Goal: Task Accomplishment & Management: Manage account settings

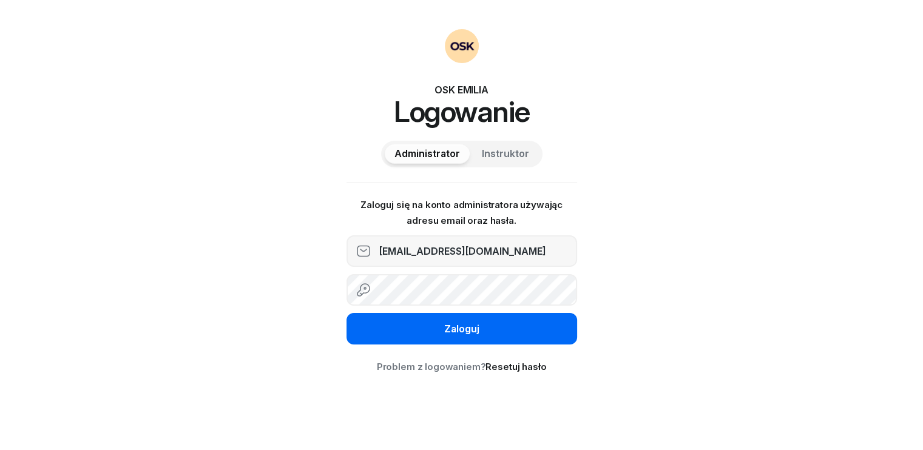
click at [448, 327] on div "Zaloguj" at bounding box center [461, 329] width 35 height 16
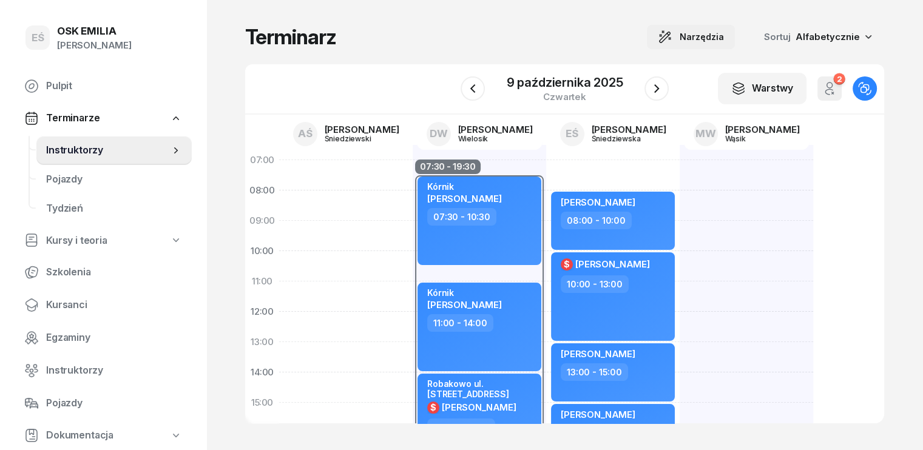
click at [724, 39] on span "Narzędzia" at bounding box center [701, 37] width 44 height 15
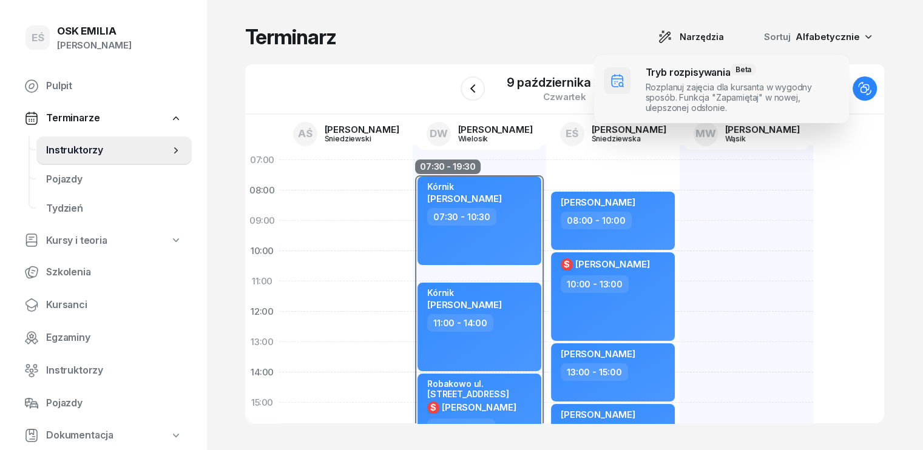
click at [685, 93] on span at bounding box center [721, 89] width 255 height 68
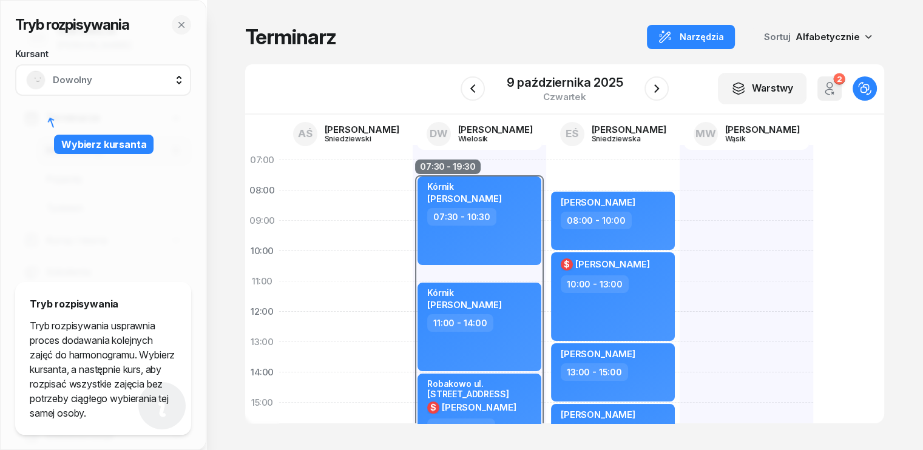
click at [107, 81] on span "Dowolny" at bounding box center [116, 80] width 127 height 16
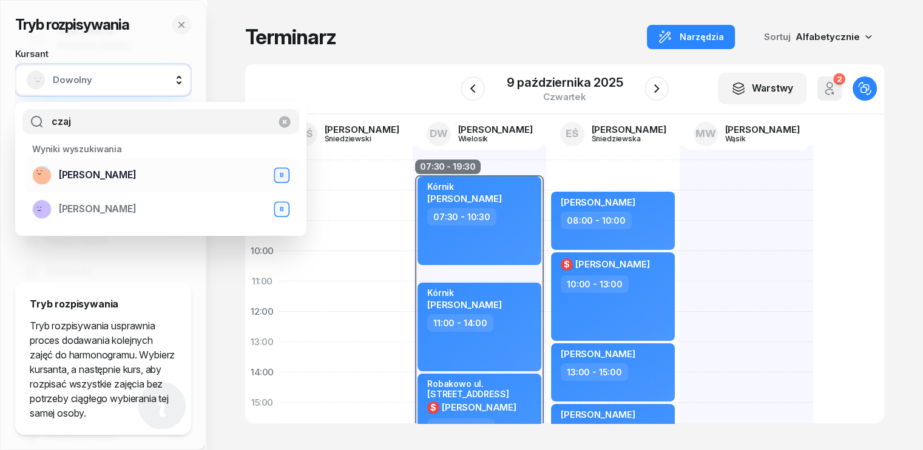
type input "czaj"
click at [103, 174] on span "[PERSON_NAME]" at bounding box center [98, 175] width 78 height 16
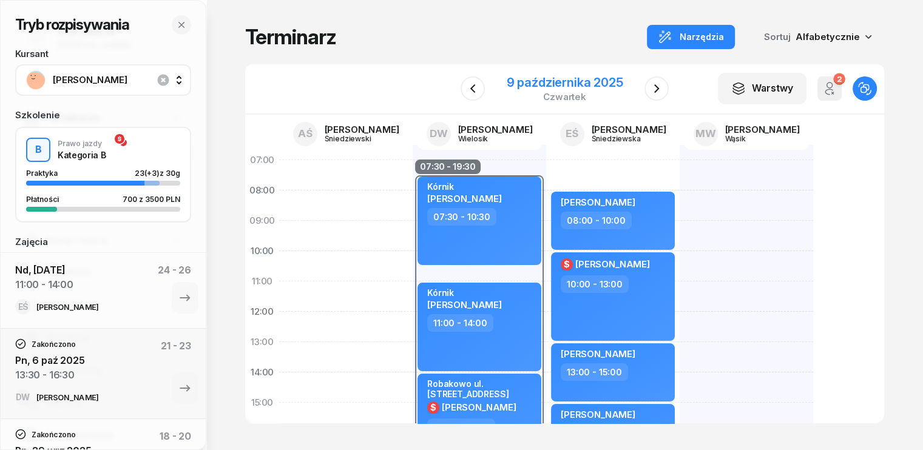
click at [574, 79] on div "9 października 2025" at bounding box center [565, 82] width 116 height 12
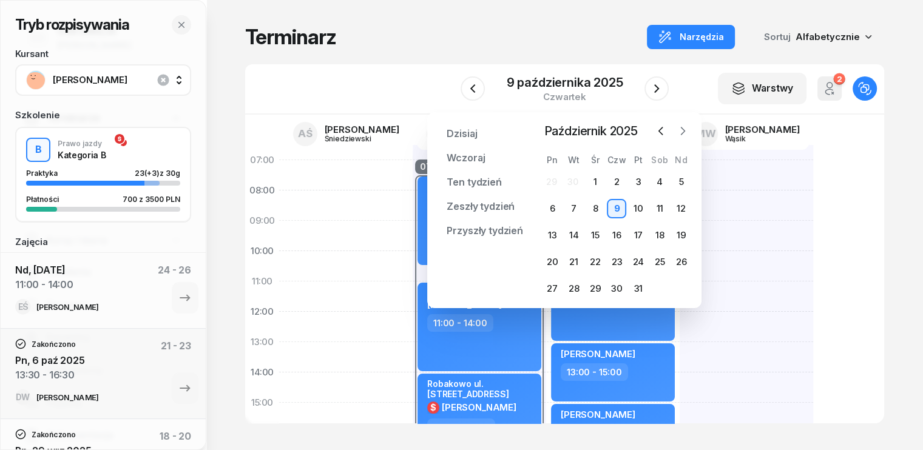
click at [685, 132] on icon "button" at bounding box center [682, 131] width 12 height 12
click at [549, 259] on div "17" at bounding box center [551, 261] width 19 height 19
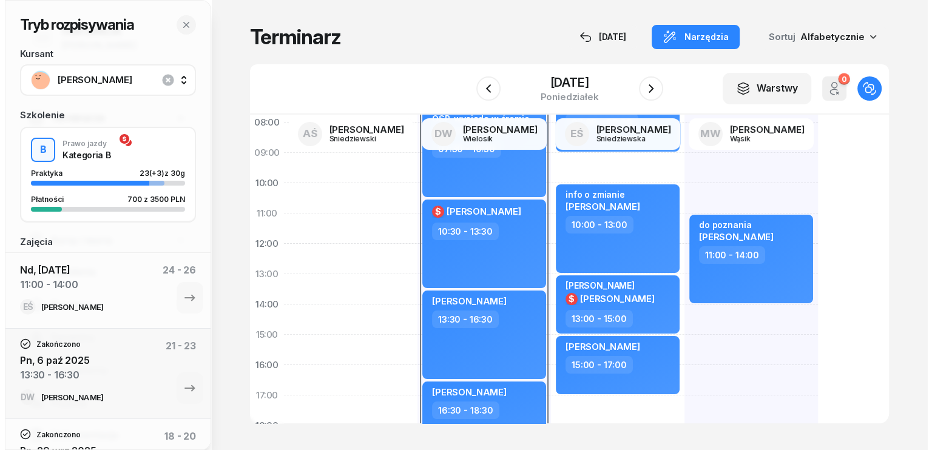
scroll to position [61, 0]
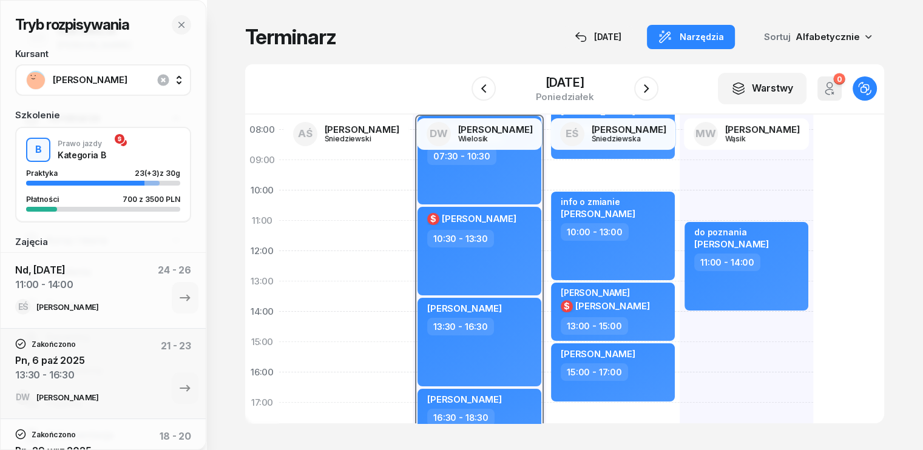
click at [679, 317] on div "do poznania [PERSON_NAME] 11:00 - 14:00" at bounding box center [745, 357] width 133 height 546
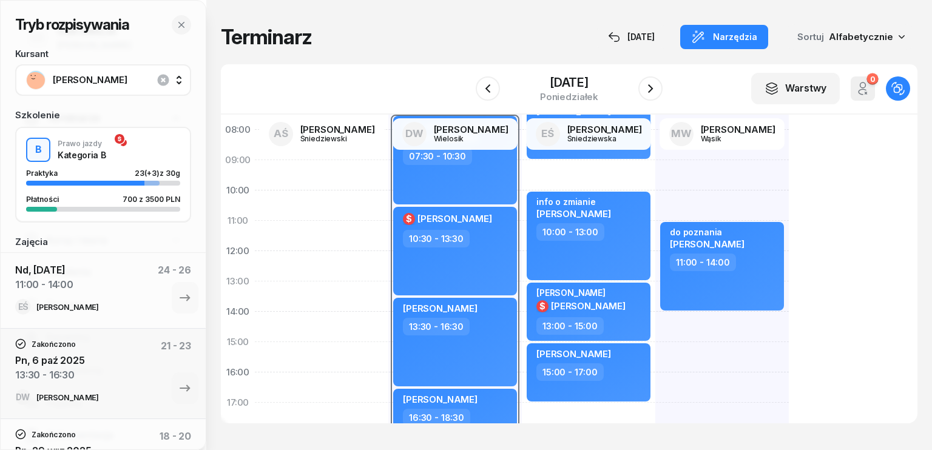
select select "14"
select select "16"
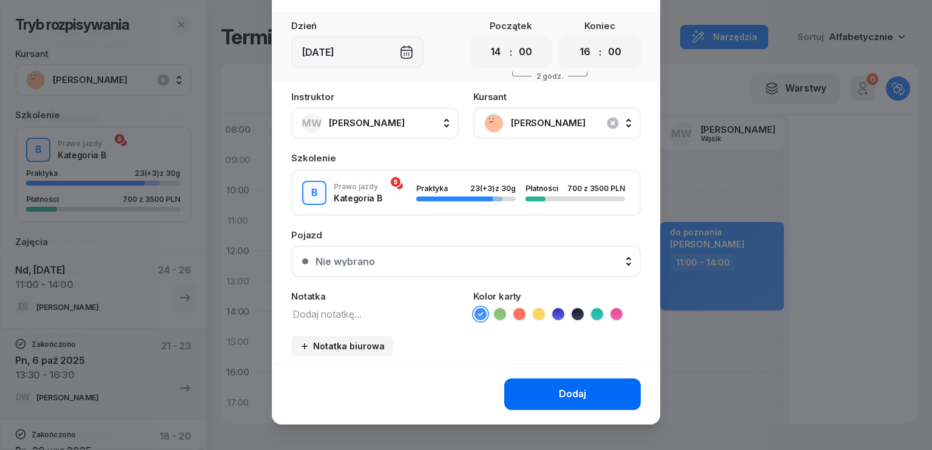
scroll to position [68, 0]
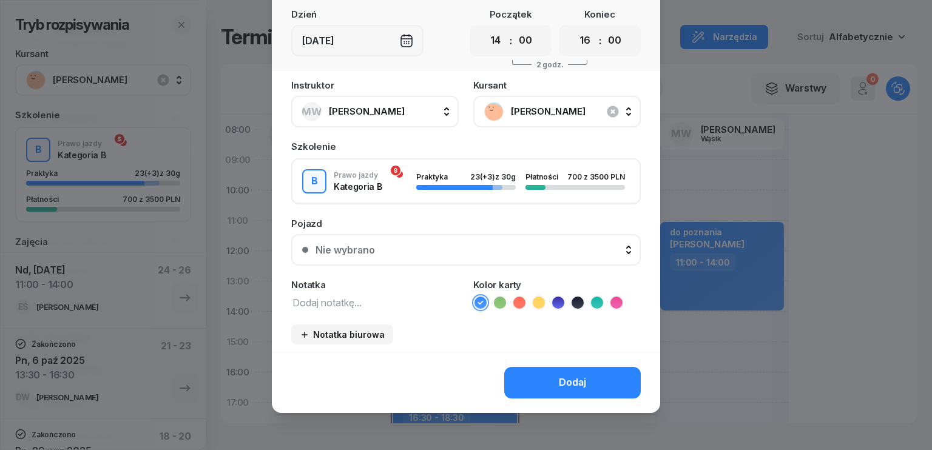
click at [410, 295] on textarea at bounding box center [374, 302] width 167 height 16
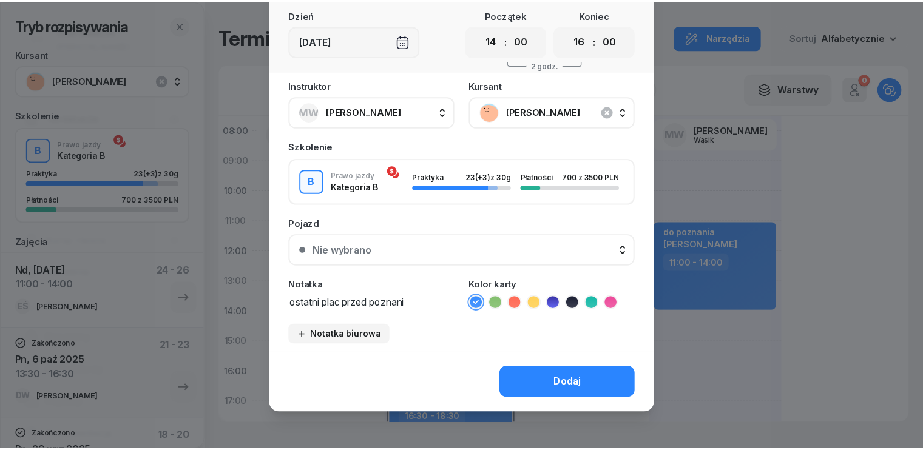
scroll to position [0, 0]
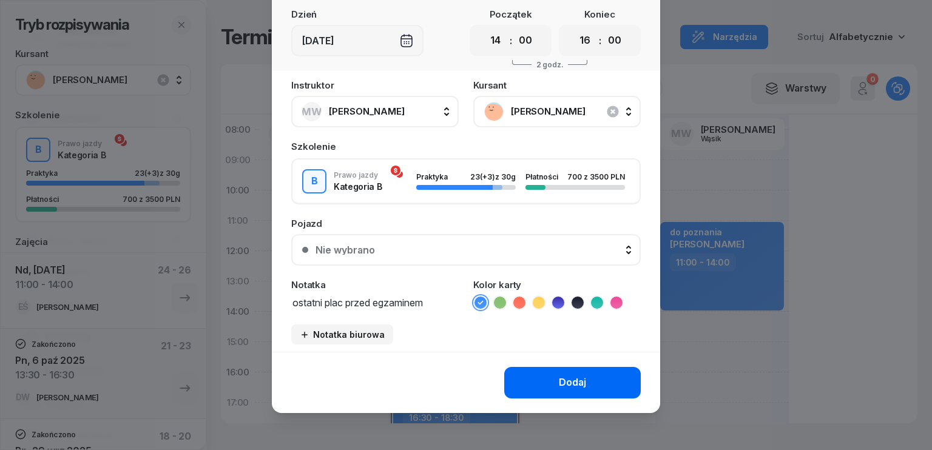
type textarea "ostatni plac przed egzaminem"
click at [550, 378] on button "Dodaj" at bounding box center [572, 383] width 136 height 32
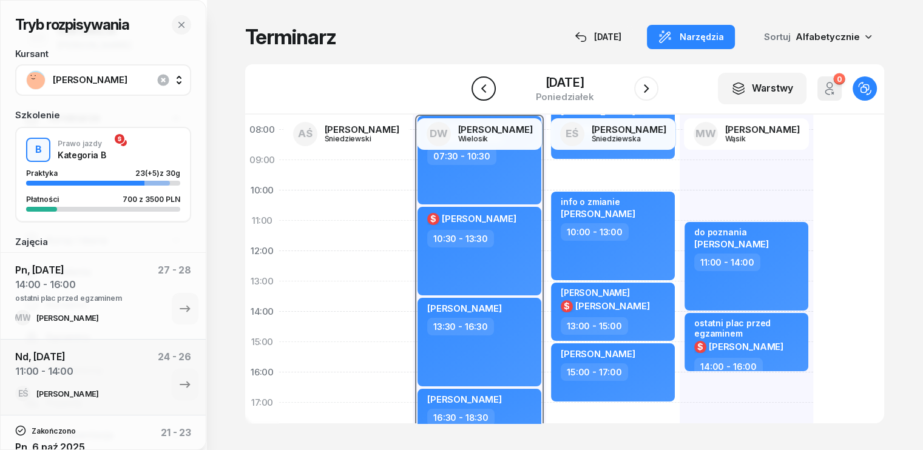
click at [485, 86] on icon "button" at bounding box center [483, 88] width 15 height 15
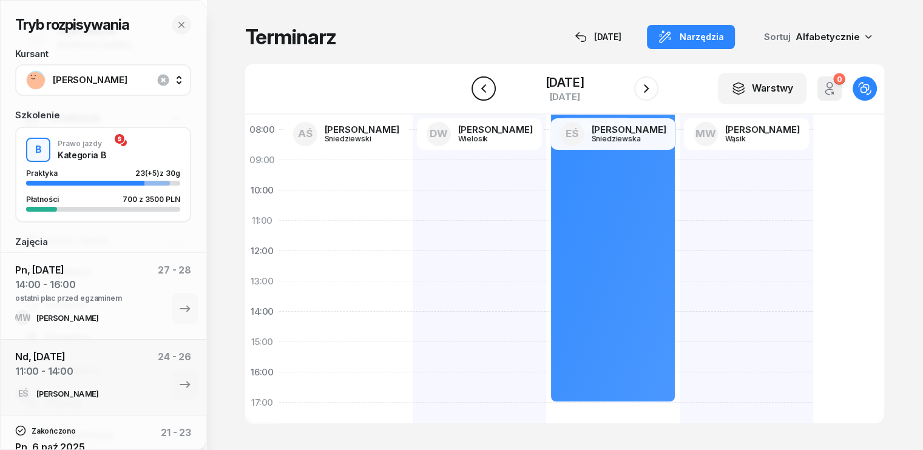
click at [485, 86] on icon "button" at bounding box center [483, 88] width 15 height 15
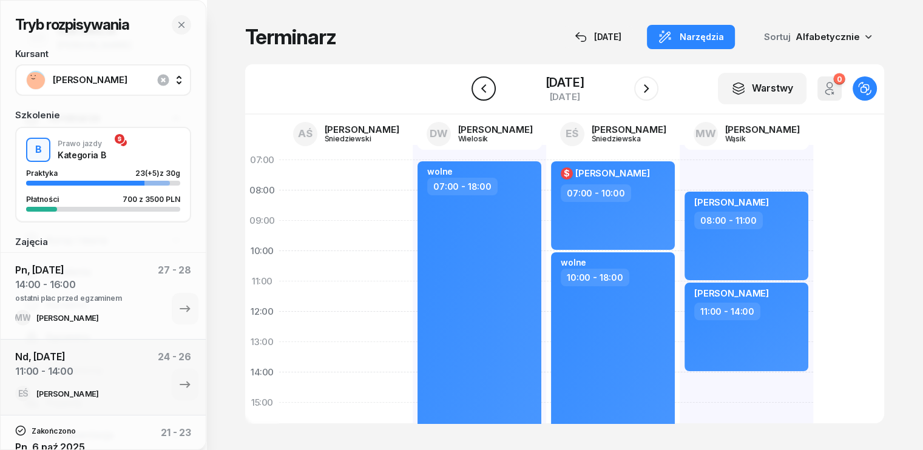
click at [479, 90] on icon "button" at bounding box center [483, 88] width 15 height 15
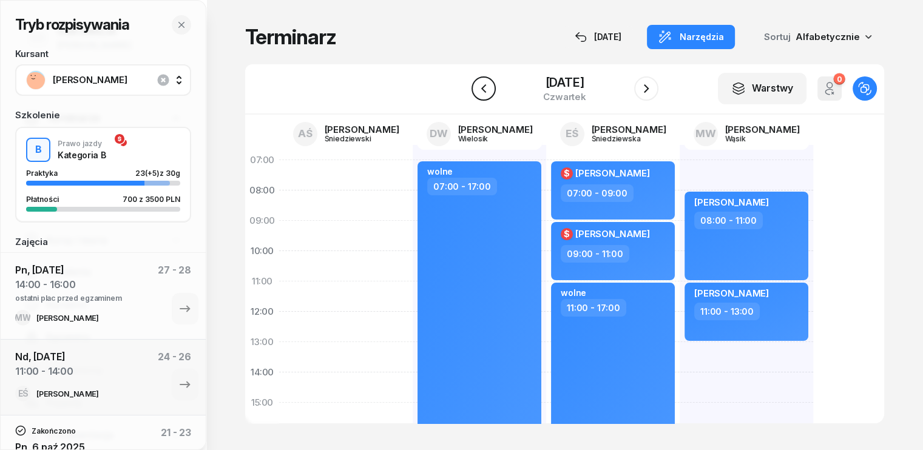
click at [483, 85] on icon "button" at bounding box center [483, 88] width 15 height 15
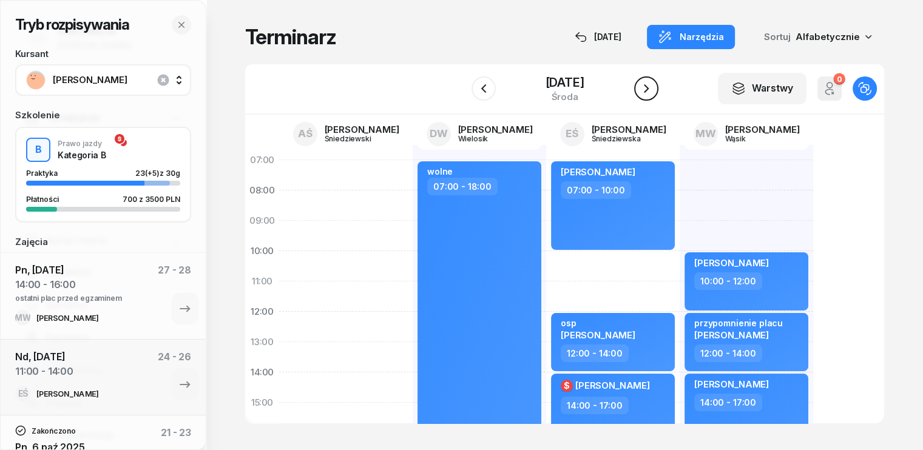
click at [643, 96] on button "button" at bounding box center [646, 88] width 24 height 24
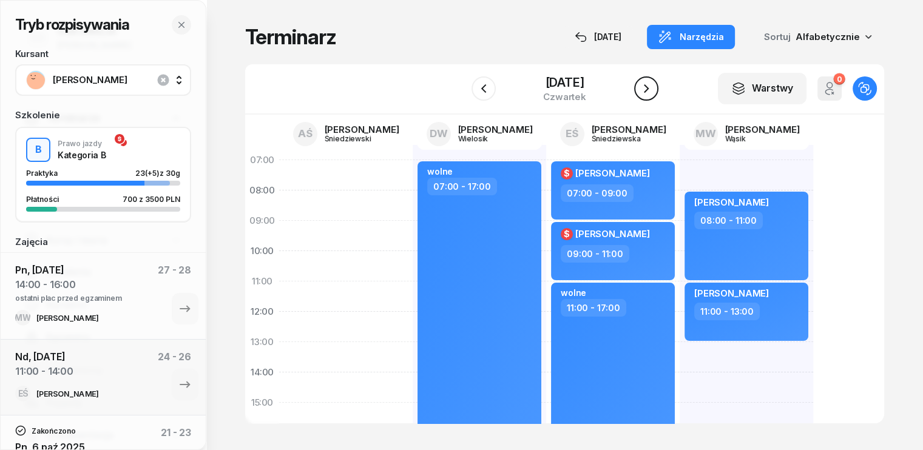
click at [643, 96] on button "button" at bounding box center [646, 88] width 24 height 24
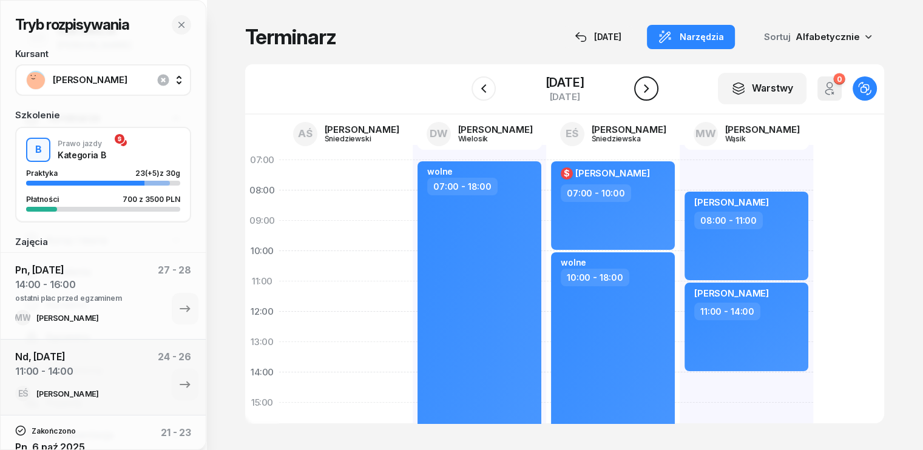
click at [643, 96] on button "button" at bounding box center [646, 88] width 24 height 24
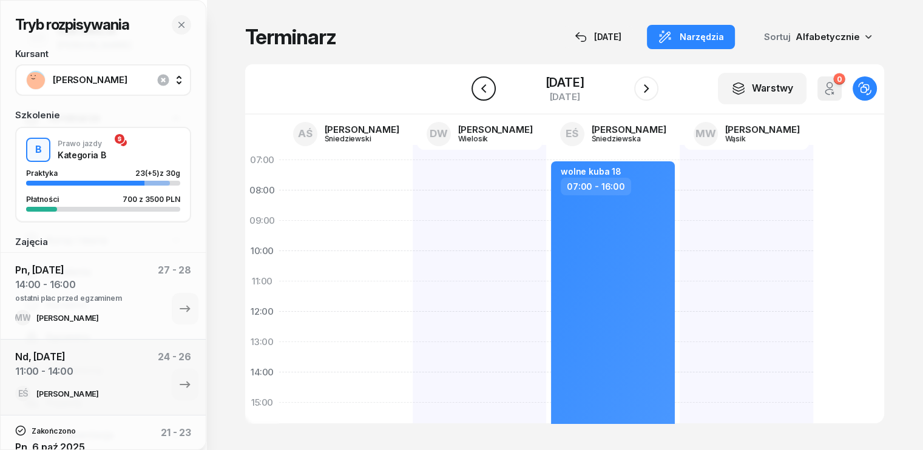
click at [484, 83] on icon "button" at bounding box center [483, 88] width 15 height 15
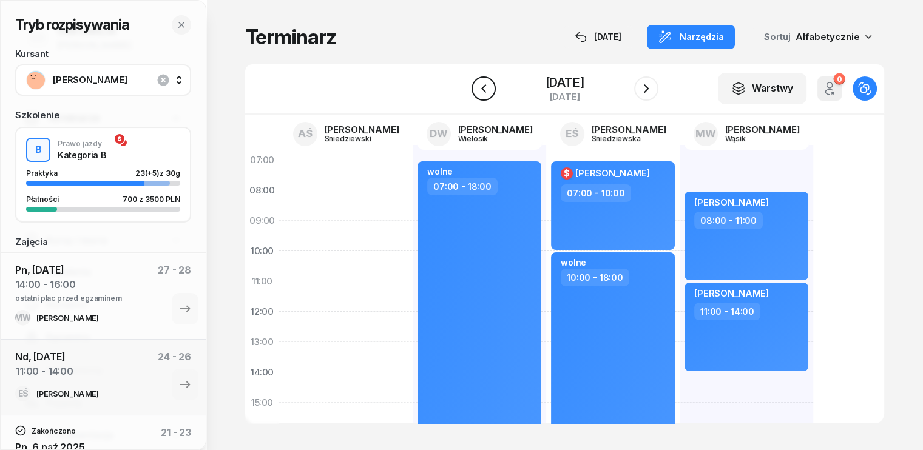
click at [480, 90] on icon "button" at bounding box center [482, 88] width 5 height 8
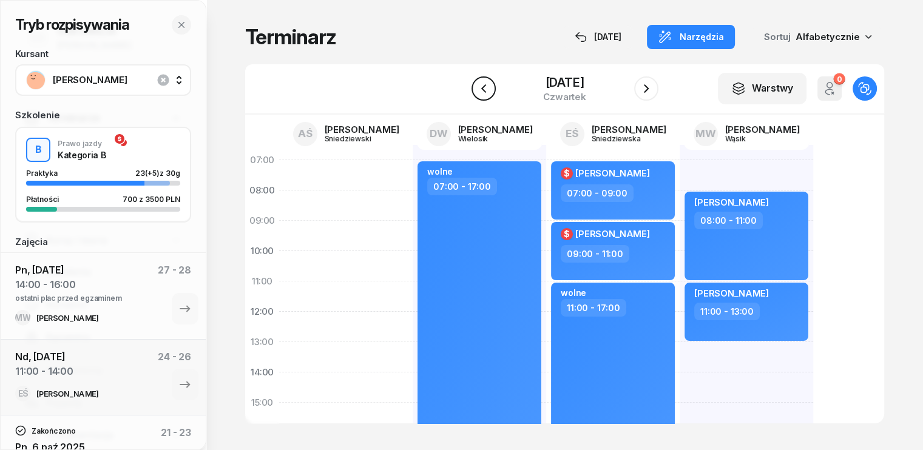
click at [477, 89] on icon "button" at bounding box center [483, 88] width 15 height 15
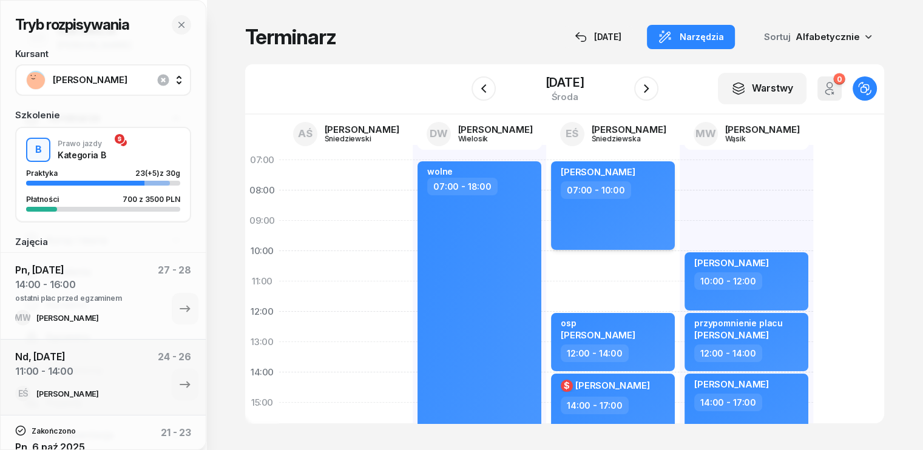
click at [599, 219] on div "[PERSON_NAME] 07:00 - 10:00" at bounding box center [613, 205] width 124 height 89
select select "07"
select select "10"
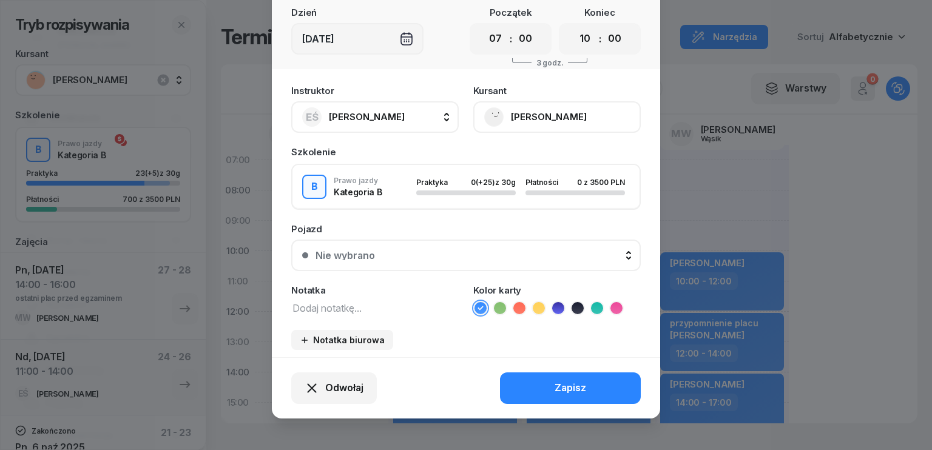
scroll to position [75, 0]
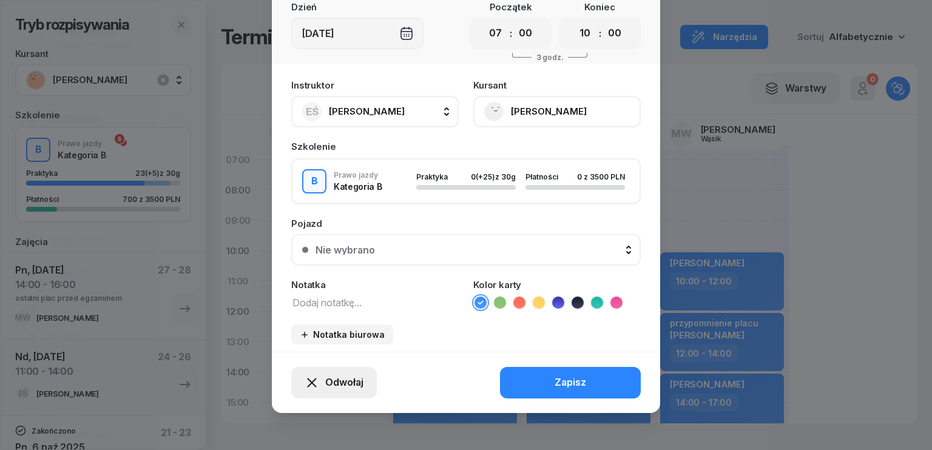
click at [337, 380] on span "Odwołaj" at bounding box center [344, 383] width 38 height 16
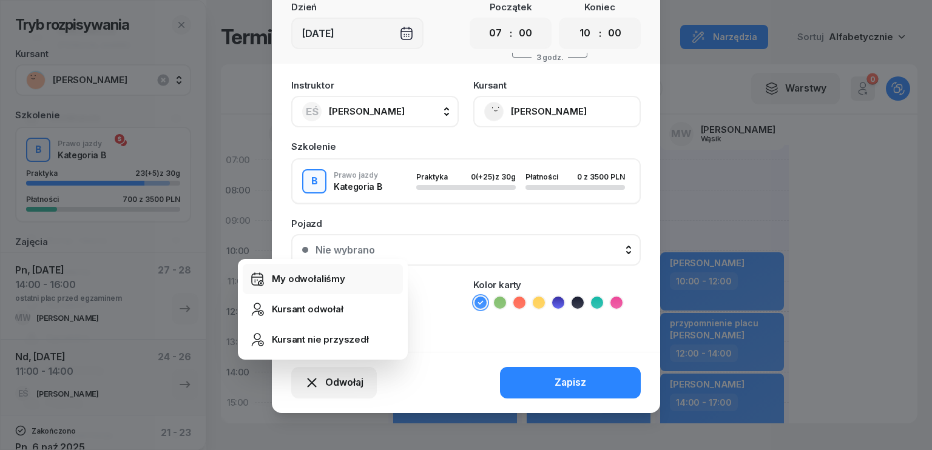
click at [301, 280] on div "My odwołaliśmy" at bounding box center [308, 279] width 73 height 16
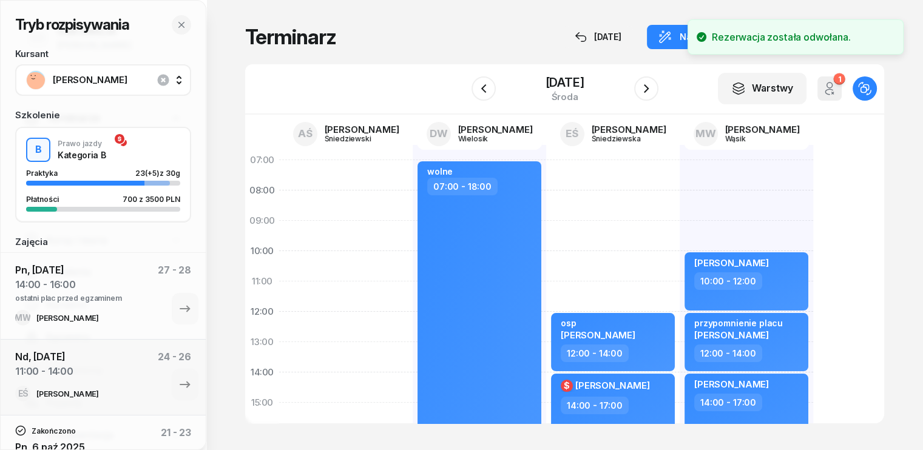
click at [546, 175] on div "my odwołaliśmy [PERSON_NAME] 07:00 - 10:00 osp [PERSON_NAME] 12:00 - 14:00 $ [P…" at bounding box center [612, 418] width 133 height 546
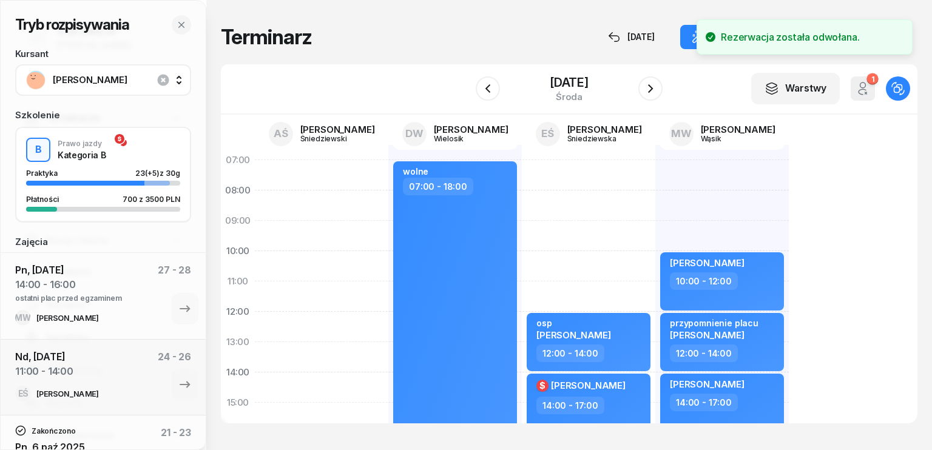
select select "07"
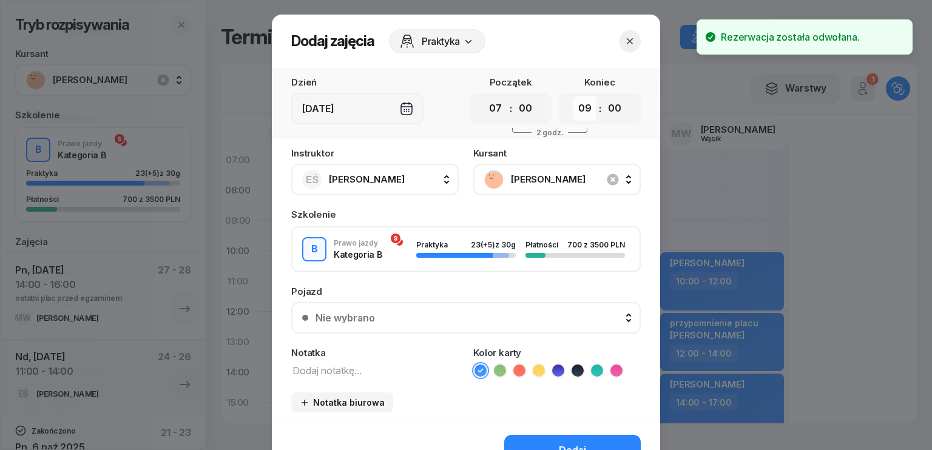
click at [581, 105] on select "00 01 02 03 04 05 06 07 08 09 10 11 12 13 14 15 16 17 18 19 20 21 22 23" at bounding box center [584, 108] width 23 height 25
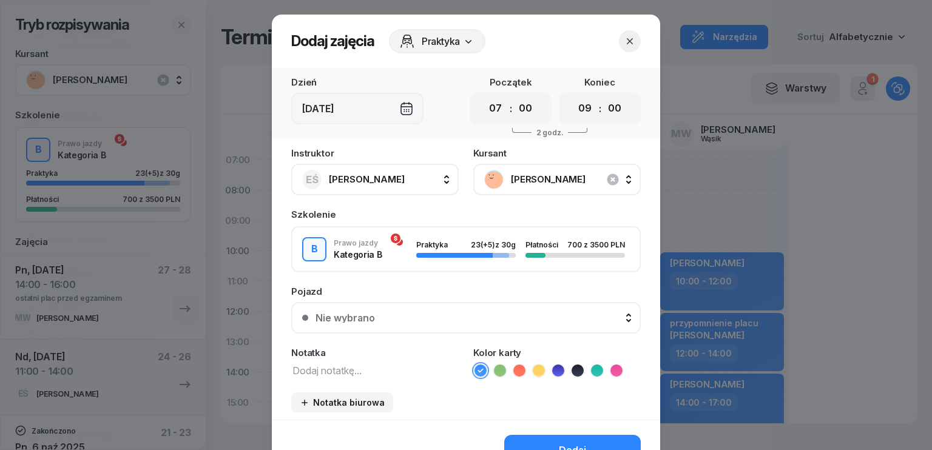
select select "10"
click at [573, 96] on select "00 01 02 03 04 05 06 07 08 09 10 11 12 13 14 15 16 17 18 19 20 21 22 23" at bounding box center [584, 108] width 23 height 25
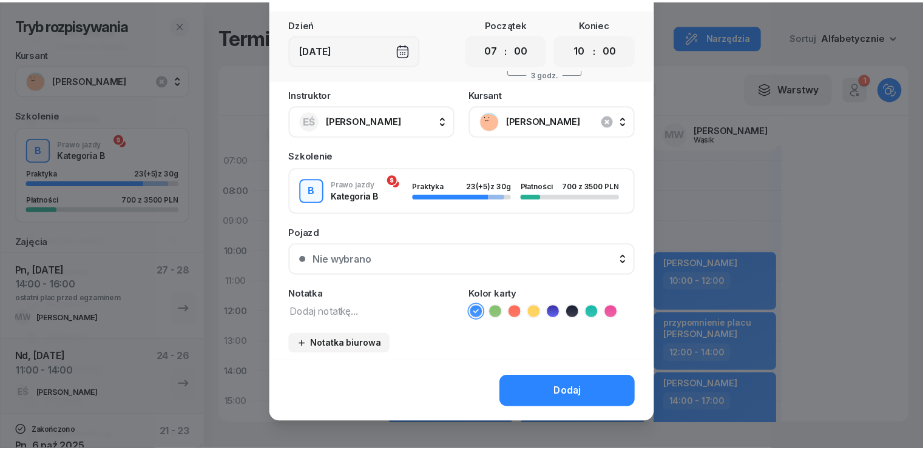
scroll to position [68, 0]
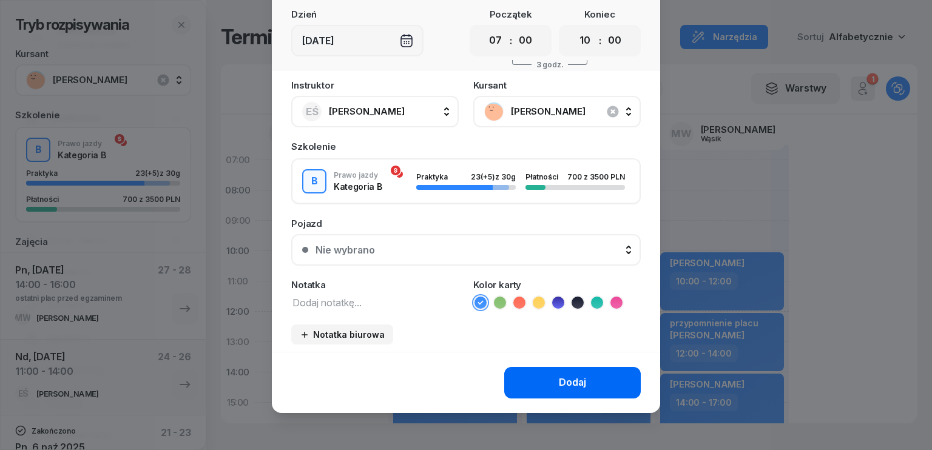
click at [543, 376] on button "Dodaj" at bounding box center [572, 383] width 136 height 32
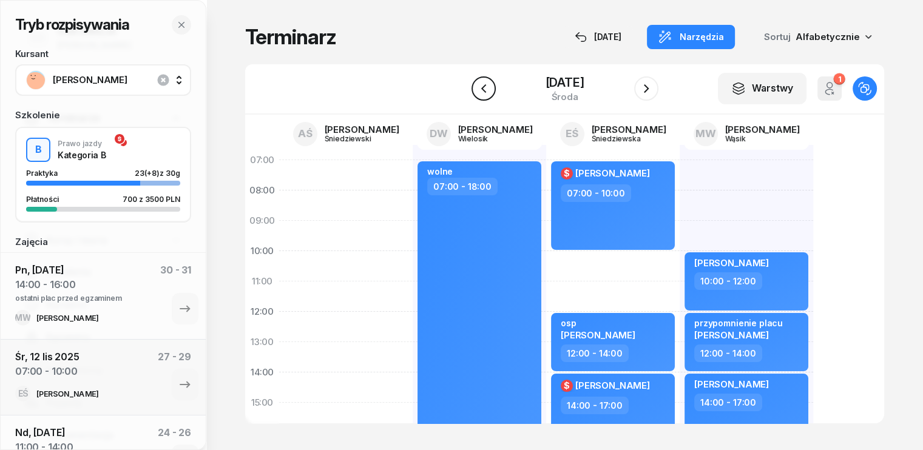
click at [482, 85] on icon "button" at bounding box center [482, 88] width 5 height 8
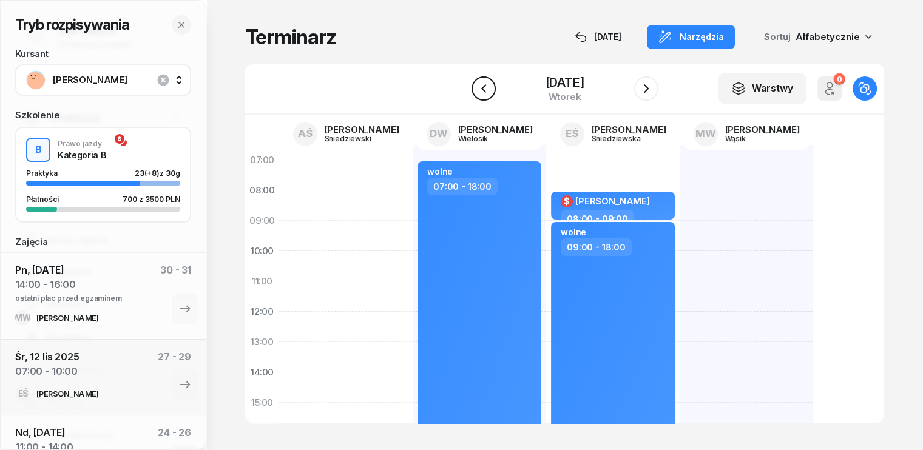
click at [482, 86] on icon "button" at bounding box center [483, 88] width 15 height 15
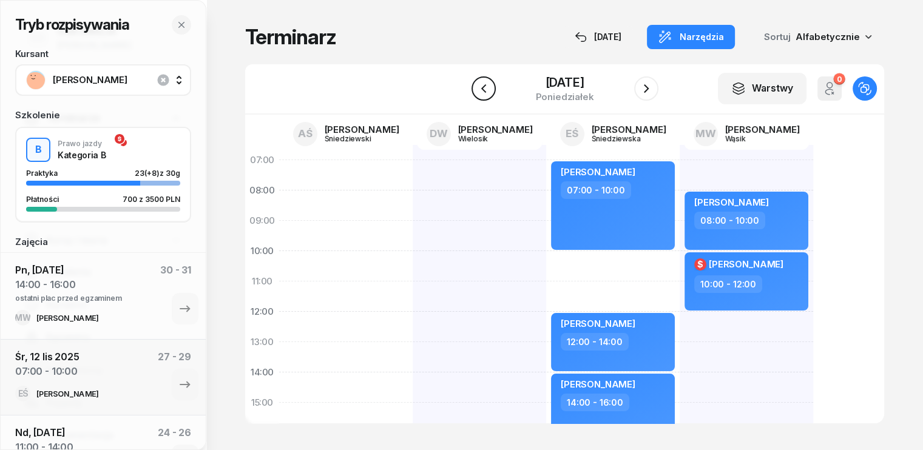
click at [480, 89] on icon "button" at bounding box center [483, 88] width 15 height 15
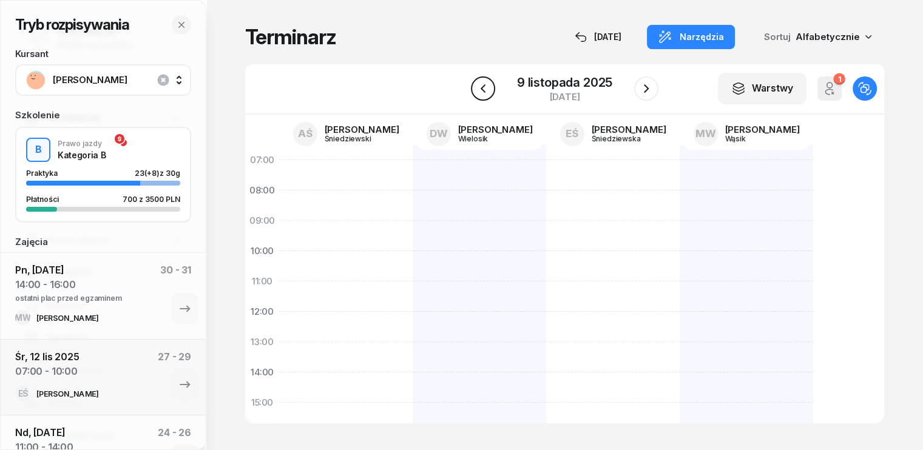
click at [480, 89] on icon "button" at bounding box center [483, 88] width 15 height 15
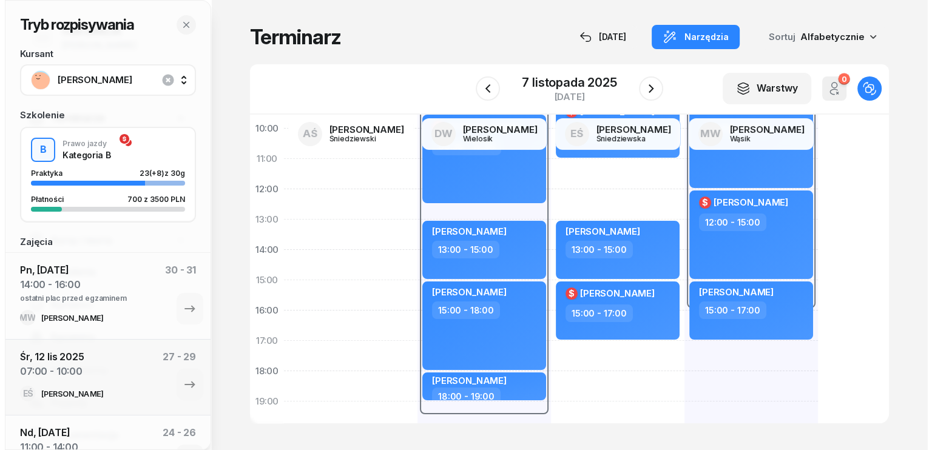
scroll to position [182, 0]
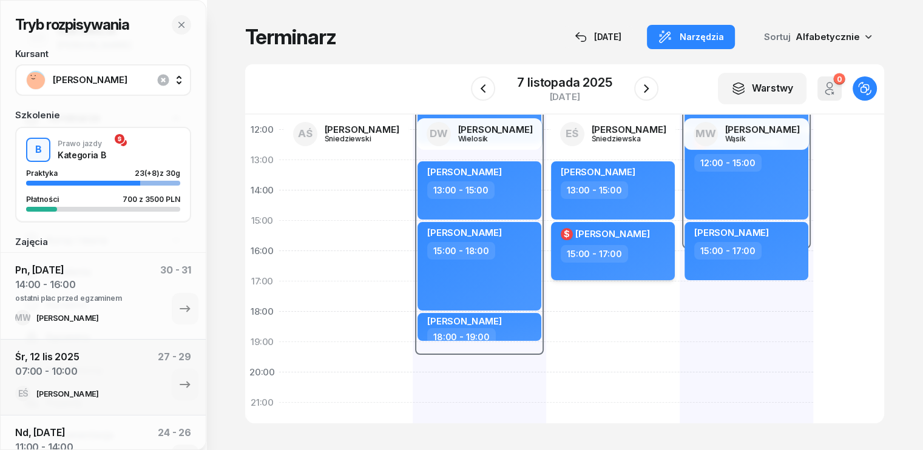
click at [618, 252] on div "15:00 - 17:00" at bounding box center [613, 254] width 107 height 18
select select "15"
select select "17"
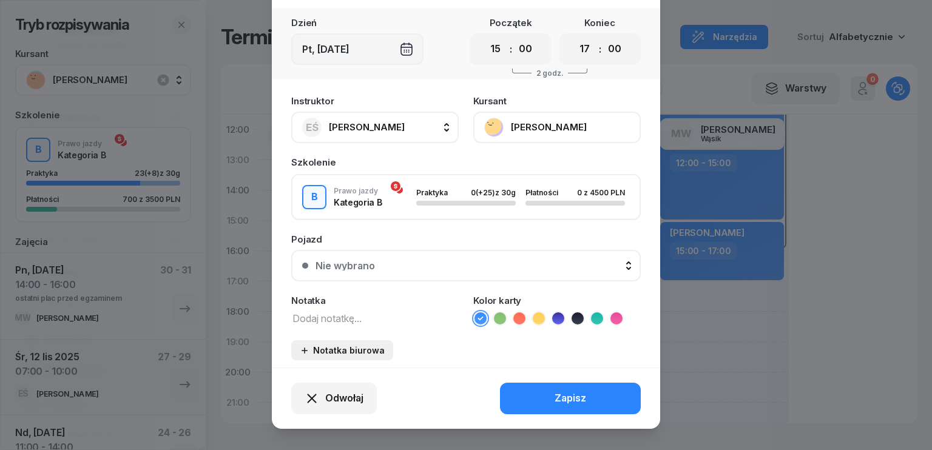
scroll to position [75, 0]
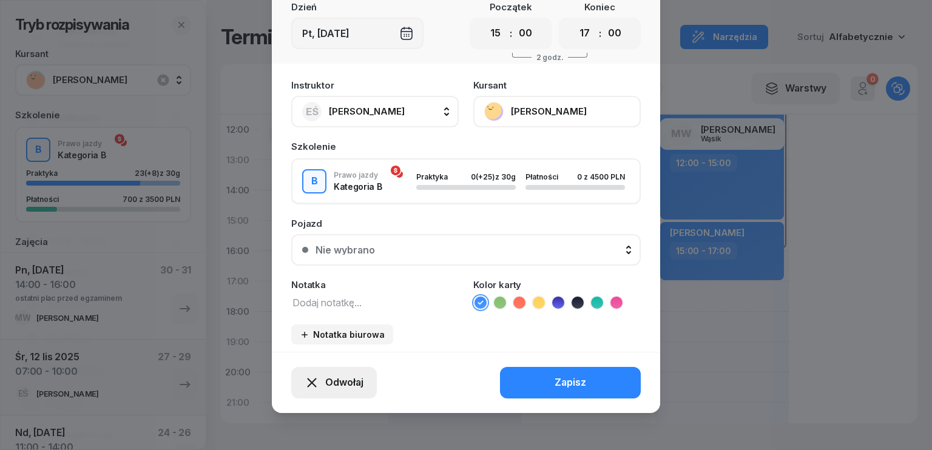
click at [340, 379] on span "Odwołaj" at bounding box center [344, 383] width 38 height 16
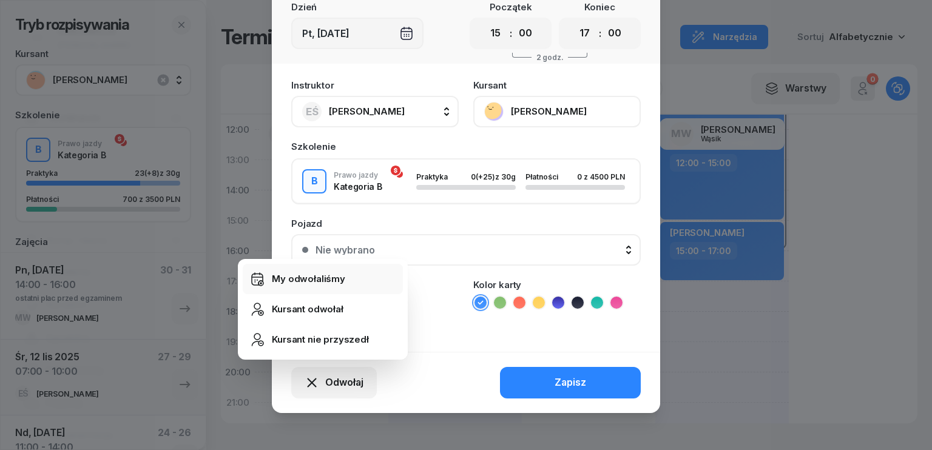
click at [306, 283] on div "My odwołaliśmy" at bounding box center [308, 279] width 73 height 16
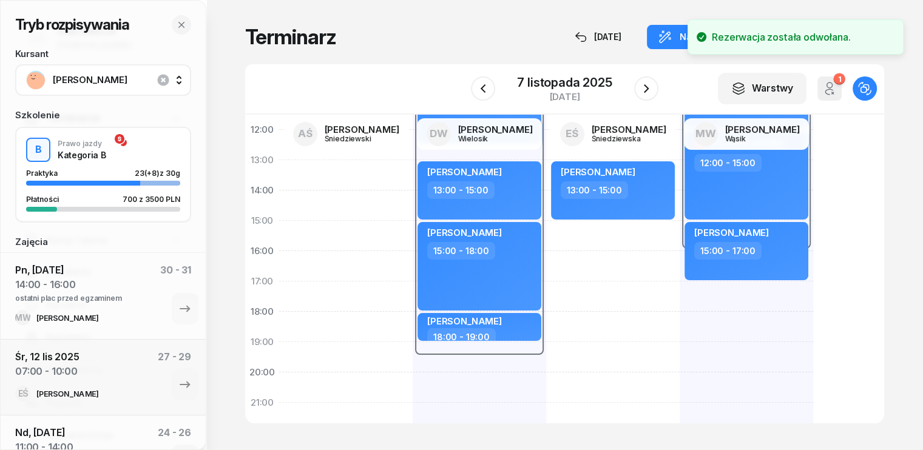
click at [546, 232] on div "$ [PERSON_NAME] 07:00 - 09:00 $ [PERSON_NAME] 09:00 - 11:00 [PERSON_NAME] 13:00…" at bounding box center [612, 236] width 133 height 546
select select "15"
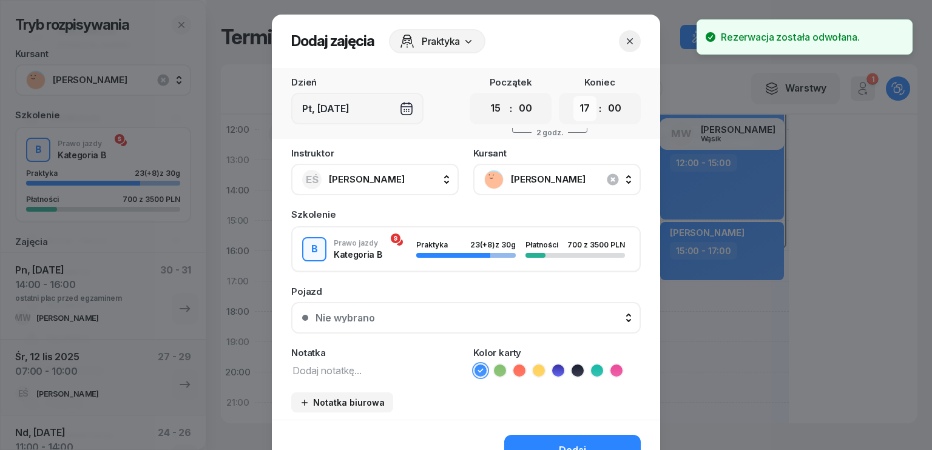
click at [576, 101] on select "00 01 02 03 04 05 06 07 08 09 10 11 12 13 14 15 16 17 18 19 20 21 22 23" at bounding box center [584, 108] width 23 height 25
select select "18"
click at [573, 96] on select "00 01 02 03 04 05 06 07 08 09 10 11 12 13 14 15 16 17 18 19 20 21 22 23" at bounding box center [584, 108] width 23 height 25
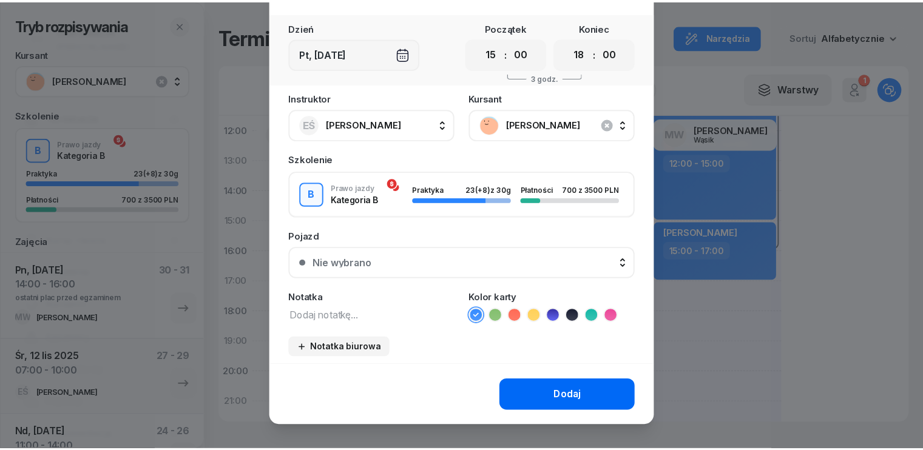
scroll to position [68, 0]
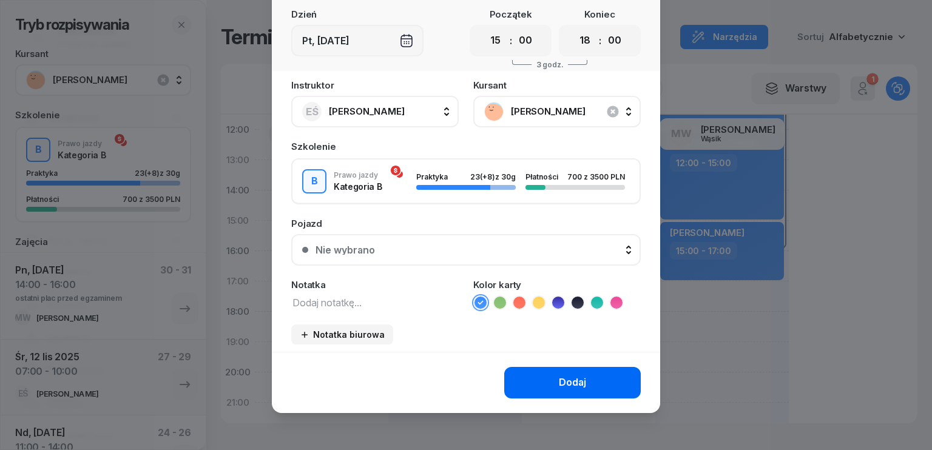
click at [574, 380] on div "Dodaj" at bounding box center [572, 383] width 27 height 16
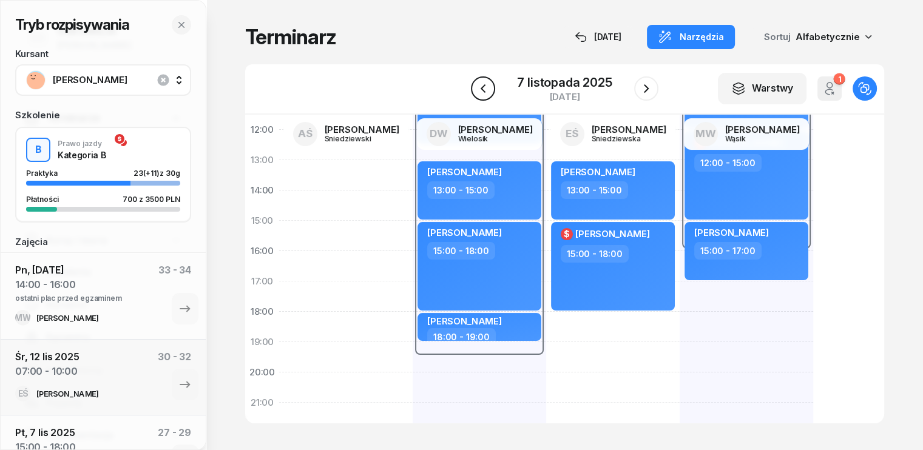
click at [478, 93] on icon "button" at bounding box center [483, 88] width 15 height 15
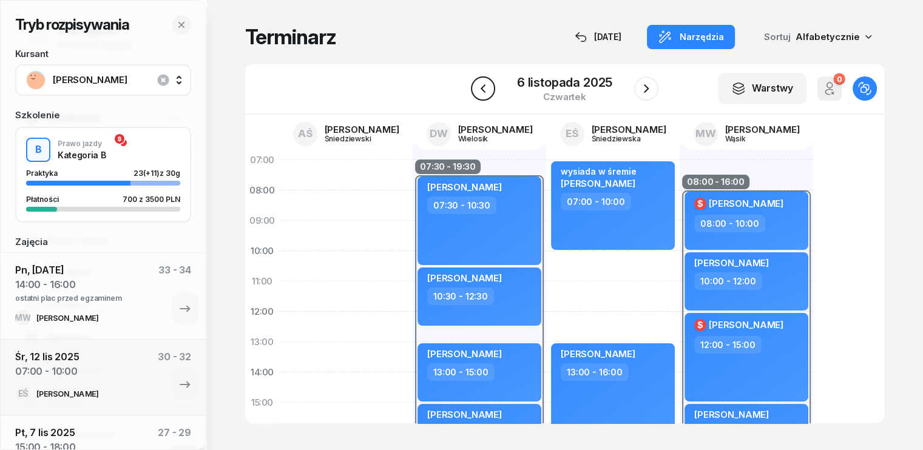
click at [488, 89] on icon "button" at bounding box center [483, 88] width 15 height 15
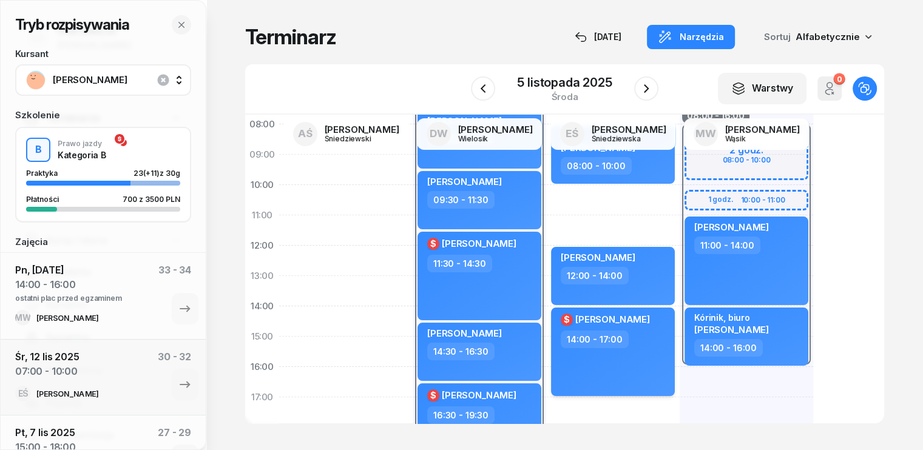
scroll to position [121, 0]
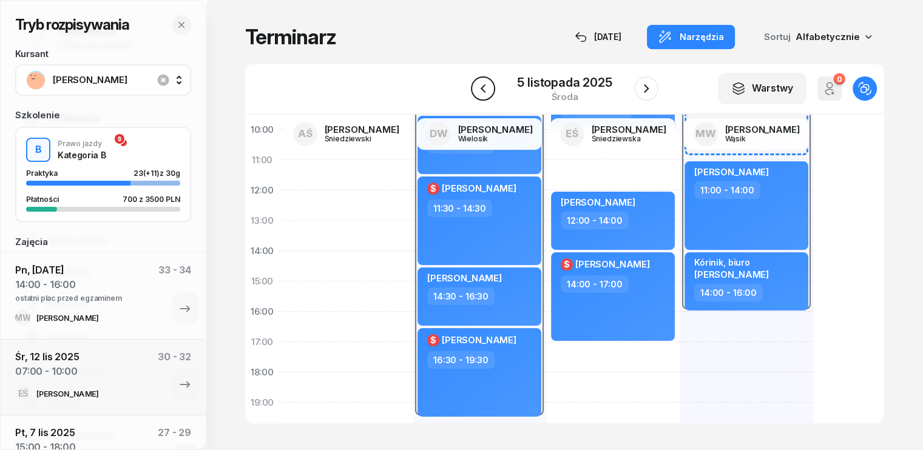
click at [482, 84] on icon "button" at bounding box center [483, 88] width 15 height 15
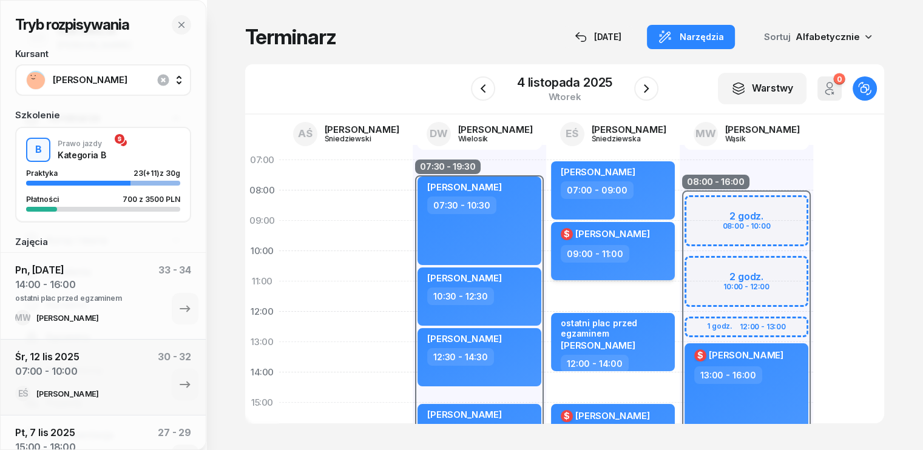
click at [630, 239] on span "[PERSON_NAME]" at bounding box center [612, 234] width 75 height 12
select select "09"
select select "11"
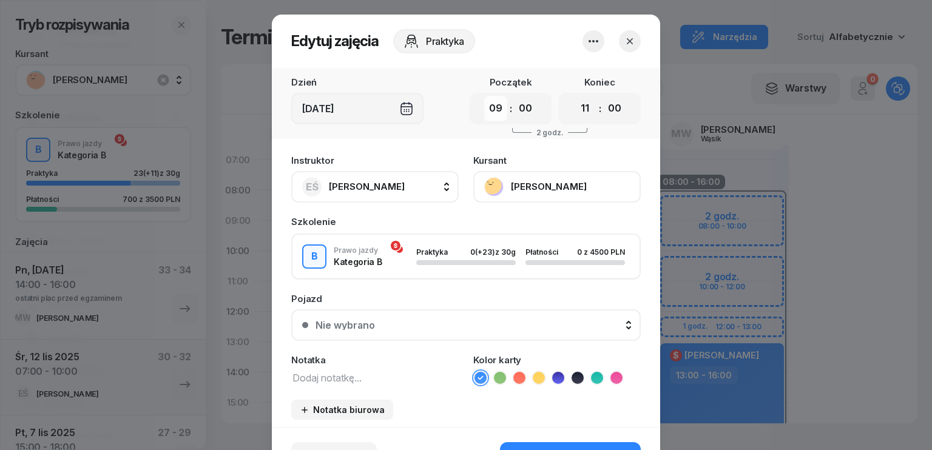
click at [495, 109] on select "00 01 02 03 04 05 06 07 08 09 10 11 12 13 14 15 16 17 18 19 20 21 22 23" at bounding box center [495, 108] width 23 height 25
select select "11"
click at [484, 96] on select "00 01 02 03 04 05 06 07 08 09 10 11 12 13 14 15 16 17 18 19 20 21 22 23" at bounding box center [495, 108] width 23 height 25
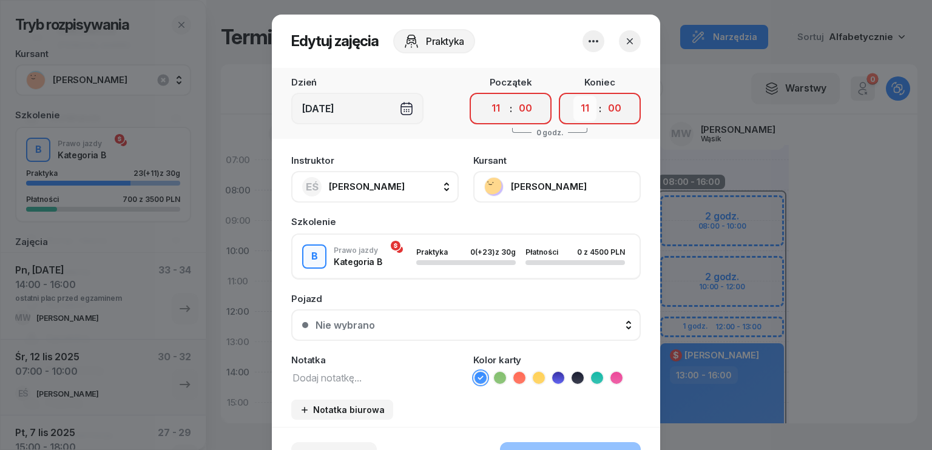
click at [584, 113] on select "00 01 02 03 04 05 06 07 08 09 10 11 12 13 14 15 16 17 18 19 20 21 22 23" at bounding box center [584, 108] width 23 height 25
select select "13"
click at [573, 96] on select "00 01 02 03 04 05 06 07 08 09 10 11 12 13 14 15 16 17 18 19 20 21 22 23" at bounding box center [584, 108] width 23 height 25
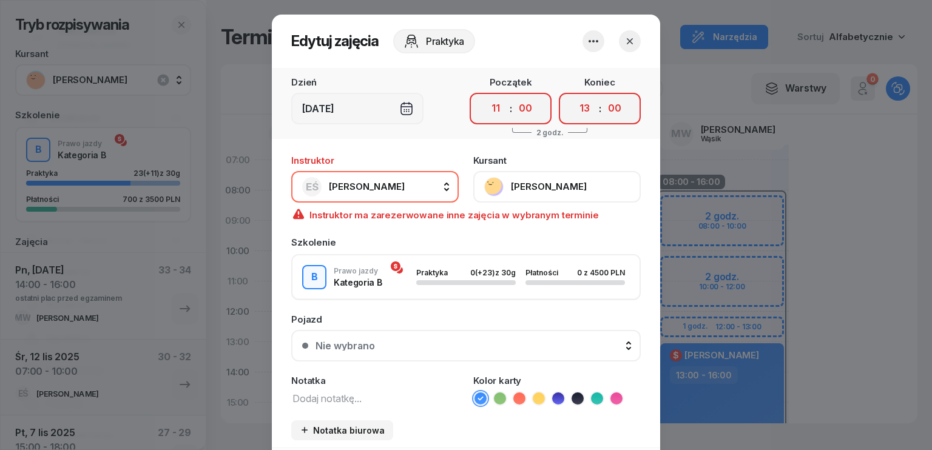
click at [400, 192] on span "[PERSON_NAME]" at bounding box center [367, 187] width 76 height 16
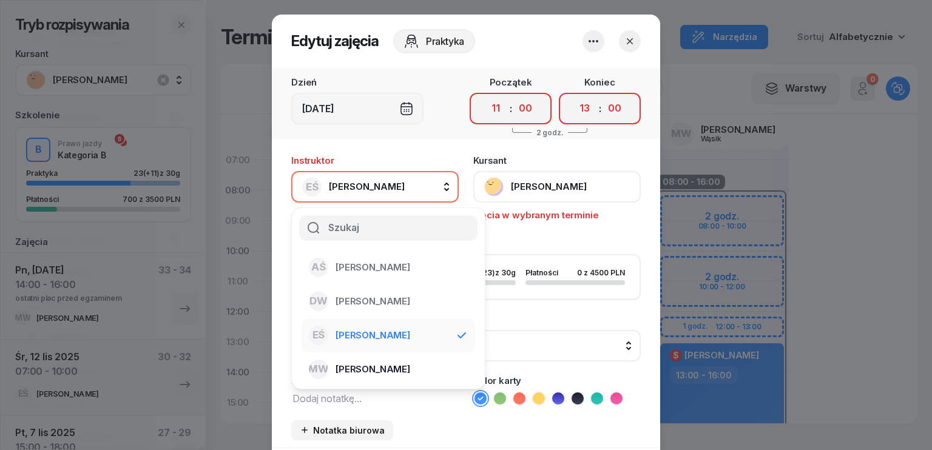
click at [367, 371] on span "[PERSON_NAME]" at bounding box center [372, 370] width 75 height 16
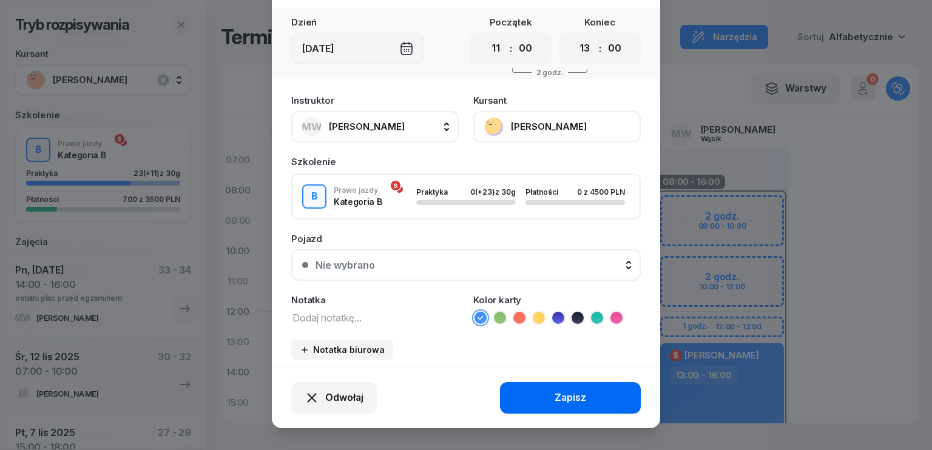
scroll to position [75, 0]
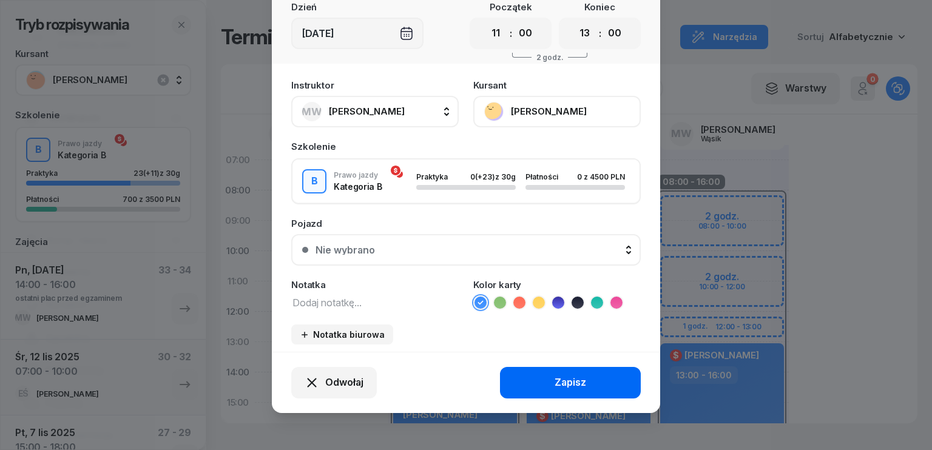
click at [523, 384] on button "Zapisz" at bounding box center [570, 383] width 141 height 32
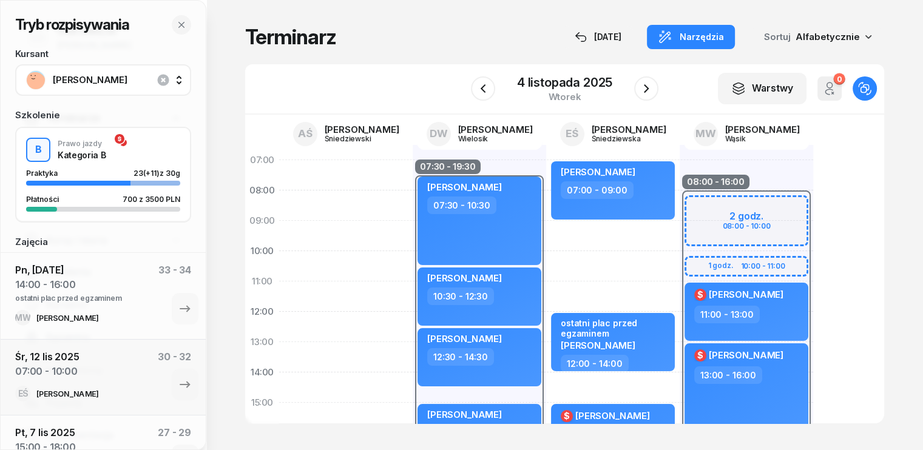
click at [546, 232] on div "[PERSON_NAME] 07:00 - 09:00 ostatni plac przed egzaminem [PERSON_NAME] 12:00 - …" at bounding box center [612, 418] width 133 height 546
select select "09"
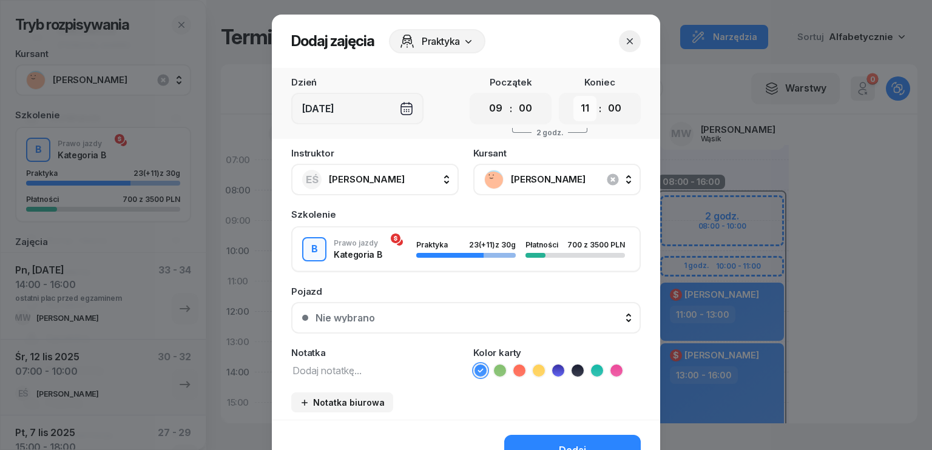
click at [585, 108] on select "00 01 02 03 04 05 06 07 08 09 10 11 12 13 14 15 16 17 18 19 20 21 22 23" at bounding box center [584, 108] width 23 height 25
select select "12"
click at [573, 96] on select "00 01 02 03 04 05 06 07 08 09 10 11 12 13 14 15 16 17 18 19 20 21 22 23" at bounding box center [584, 108] width 23 height 25
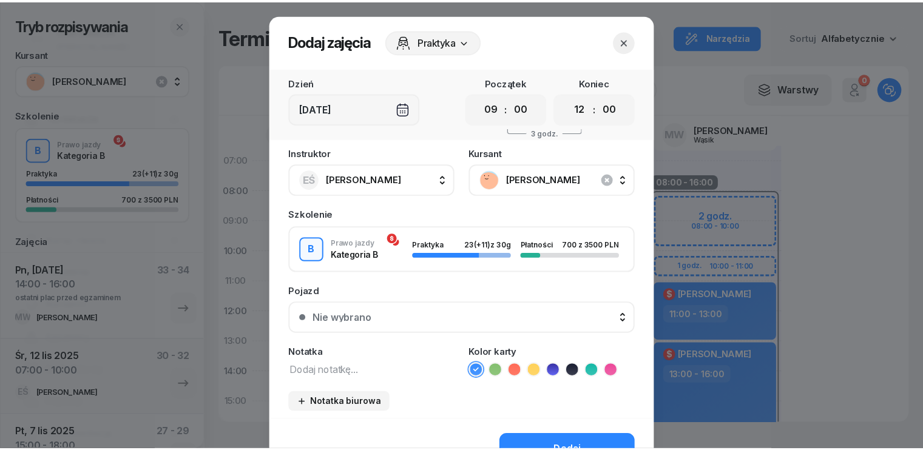
scroll to position [68, 0]
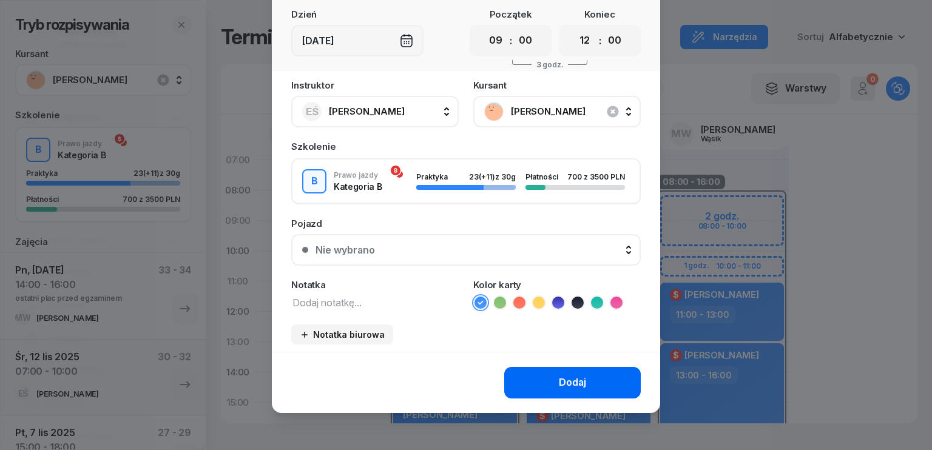
click at [547, 378] on button "Dodaj" at bounding box center [572, 383] width 136 height 32
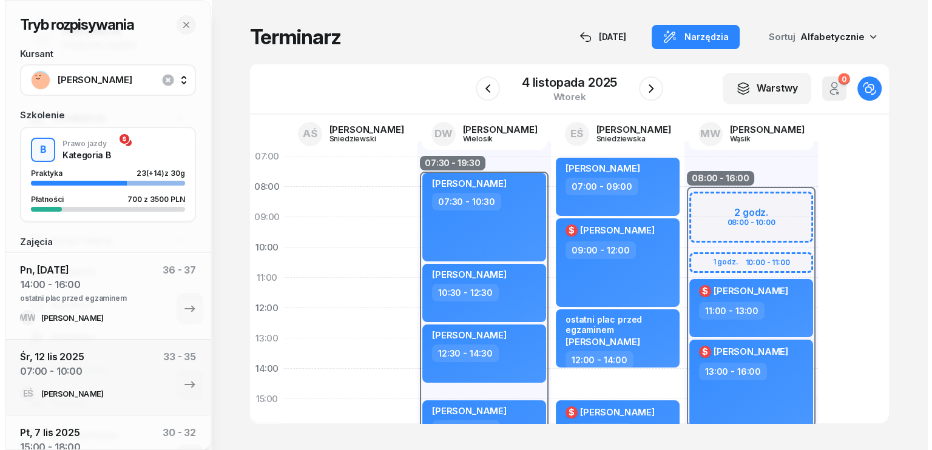
scroll to position [0, 0]
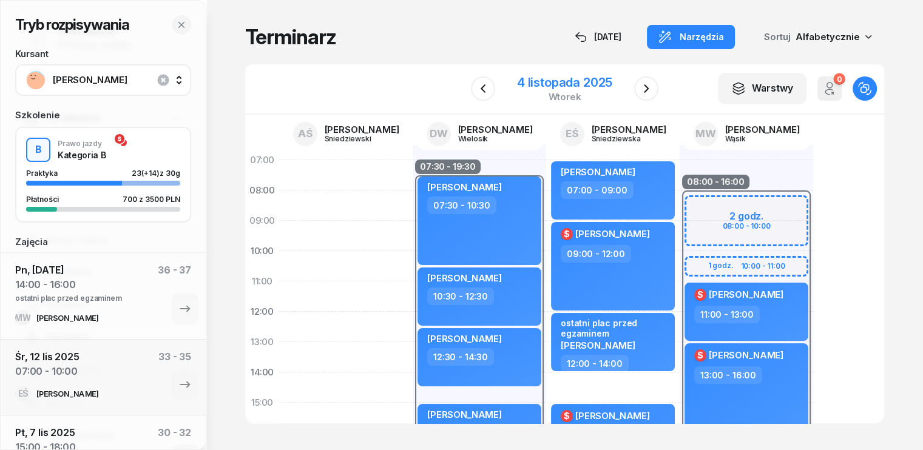
click at [560, 89] on div "4 listopada 2025" at bounding box center [564, 82] width 95 height 12
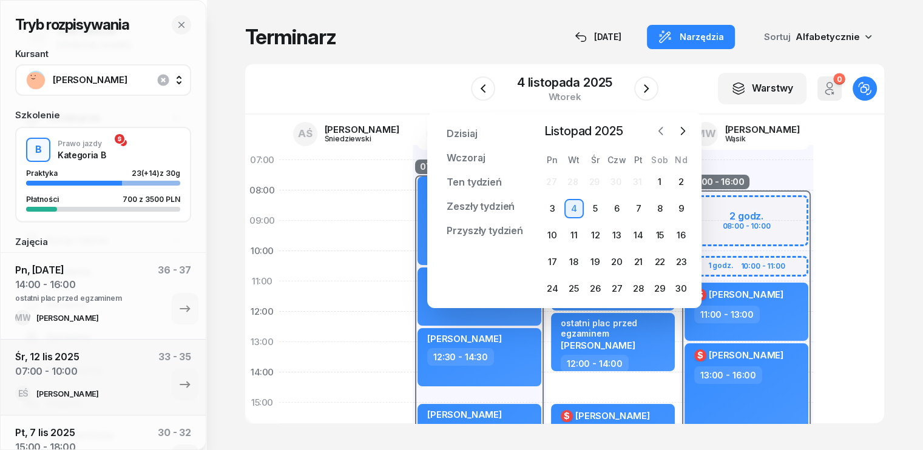
click at [661, 128] on icon "button" at bounding box center [661, 130] width 4 height 7
click at [685, 131] on icon "button" at bounding box center [682, 131] width 12 height 12
click at [682, 210] on div "12" at bounding box center [681, 208] width 19 height 19
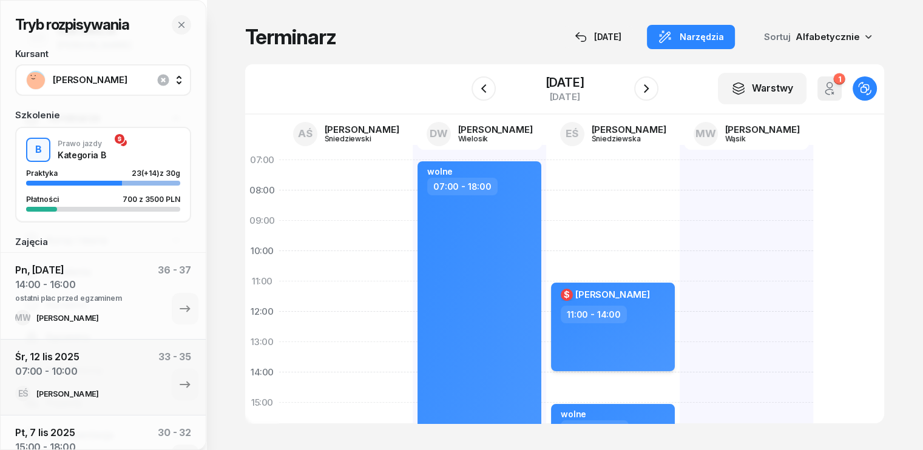
click at [622, 337] on div "$ [PERSON_NAME] 11:00 - 14:00" at bounding box center [613, 327] width 124 height 89
select select "11"
select select "14"
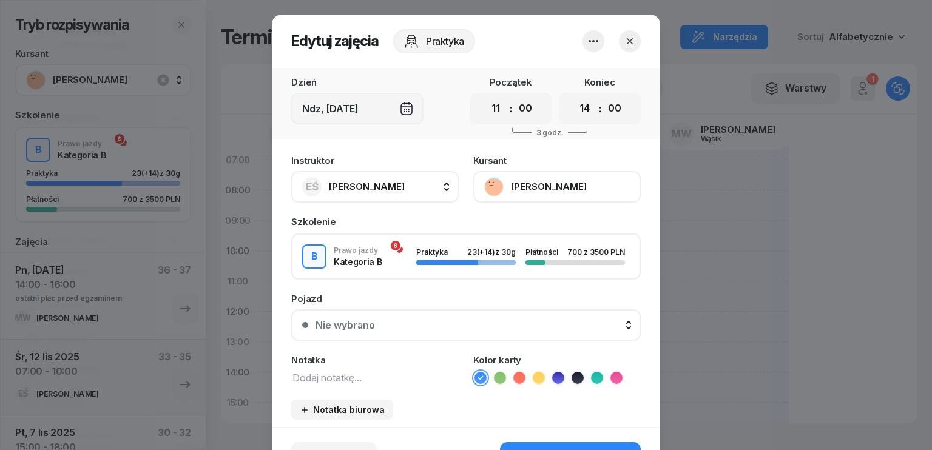
drag, startPoint x: 490, startPoint y: 107, endPoint x: 500, endPoint y: 120, distance: 15.5
click at [490, 107] on select "00 01 02 03 04 05 06 07 08 09 10 11 12 13 14 15 16 17 18 19 20 21 22 23" at bounding box center [495, 108] width 23 height 25
select select "09"
click at [484, 96] on select "00 01 02 03 04 05 06 07 08 09 10 11 12 13 14 15 16 17 18 19 20 21 22 23" at bounding box center [495, 108] width 23 height 25
click at [574, 111] on select "00 01 02 03 04 05 06 07 08 09 10 11 12 13 14 15 16 17 18 19 20 21 22 23" at bounding box center [584, 108] width 23 height 25
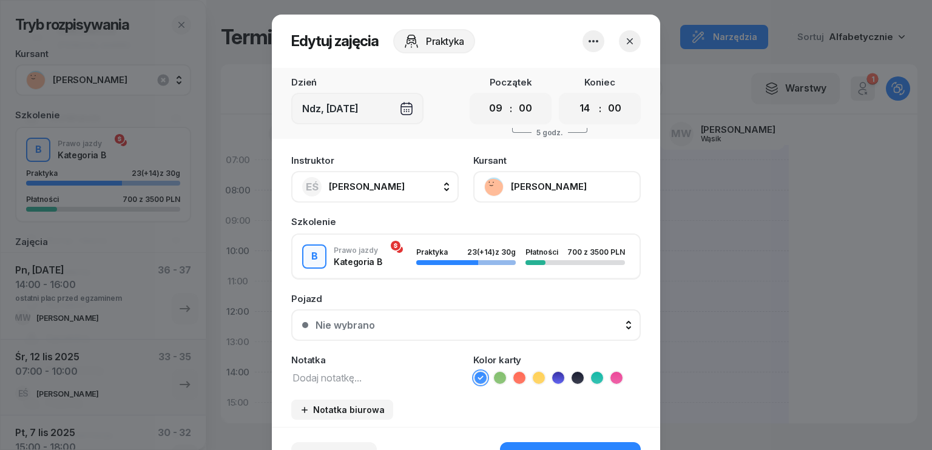
select select "12"
click at [573, 96] on select "00 01 02 03 04 05 06 07 08 09 10 11 12 13 14 15 16 17 18 19 20 21 22 23" at bounding box center [584, 108] width 23 height 25
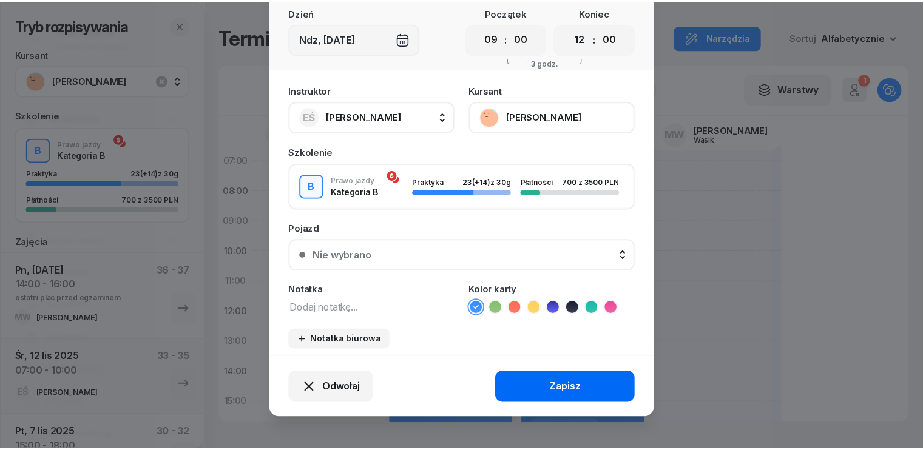
scroll to position [75, 0]
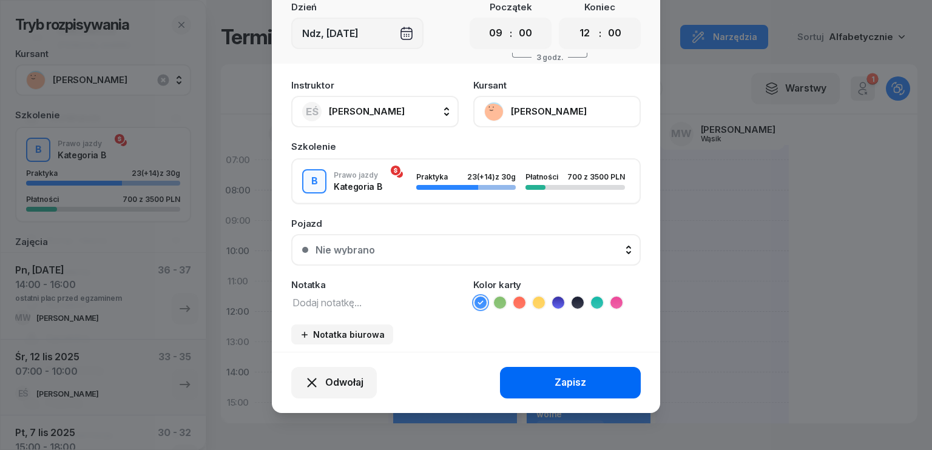
click at [565, 378] on div "Zapisz" at bounding box center [570, 383] width 32 height 16
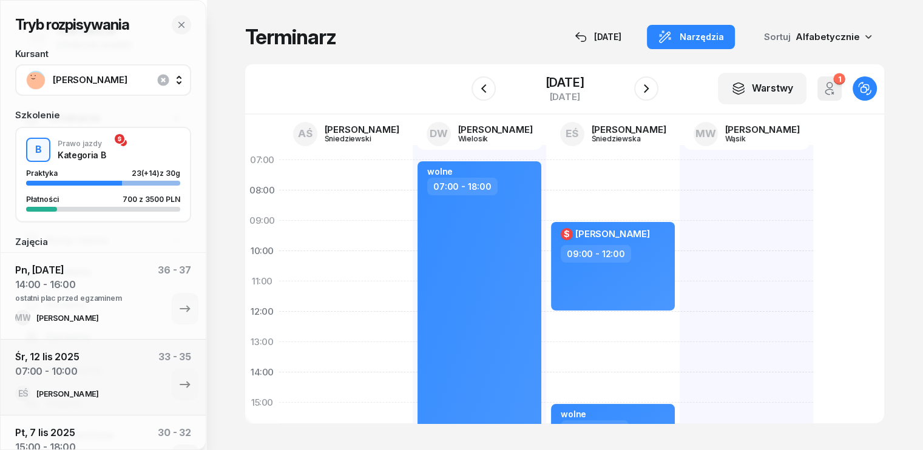
click at [96, 79] on span "[PERSON_NAME]" at bounding box center [116, 80] width 127 height 16
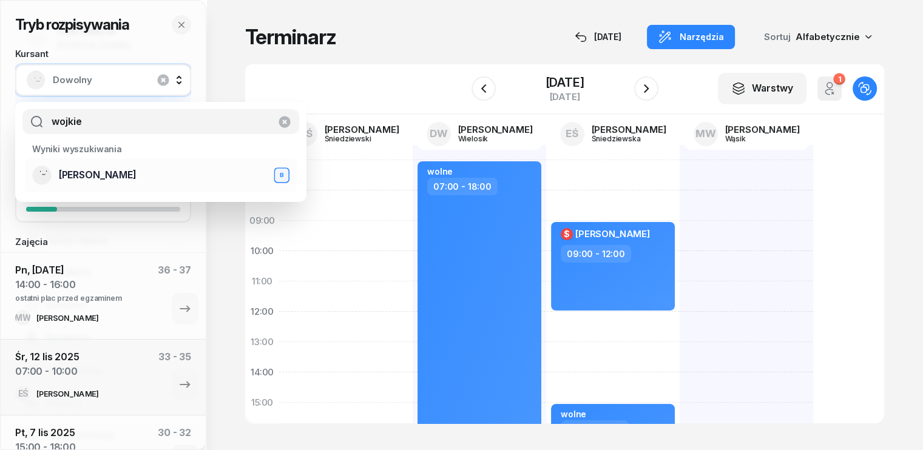
type input "wojkie"
click at [98, 177] on span "[PERSON_NAME]" at bounding box center [98, 175] width 78 height 16
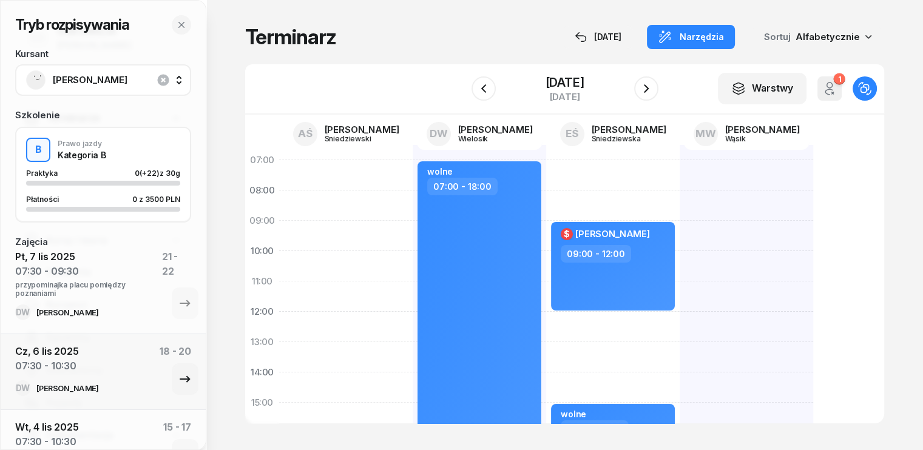
scroll to position [0, 0]
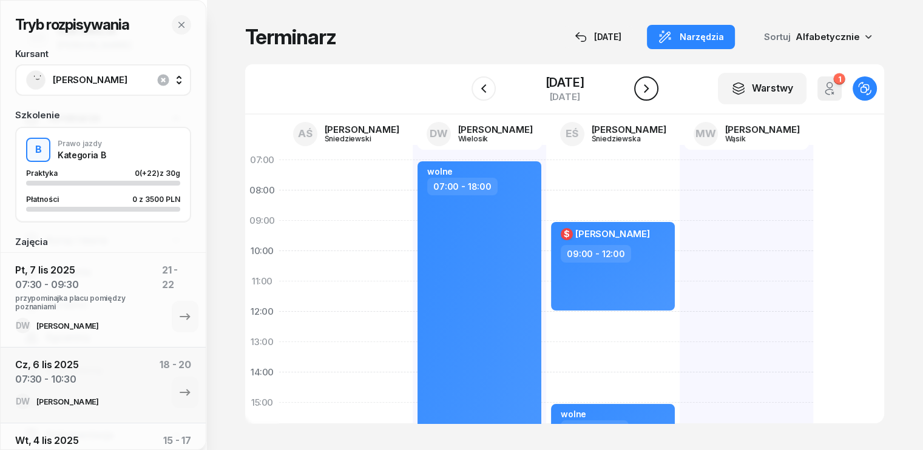
click at [648, 90] on icon "button" at bounding box center [646, 88] width 5 height 8
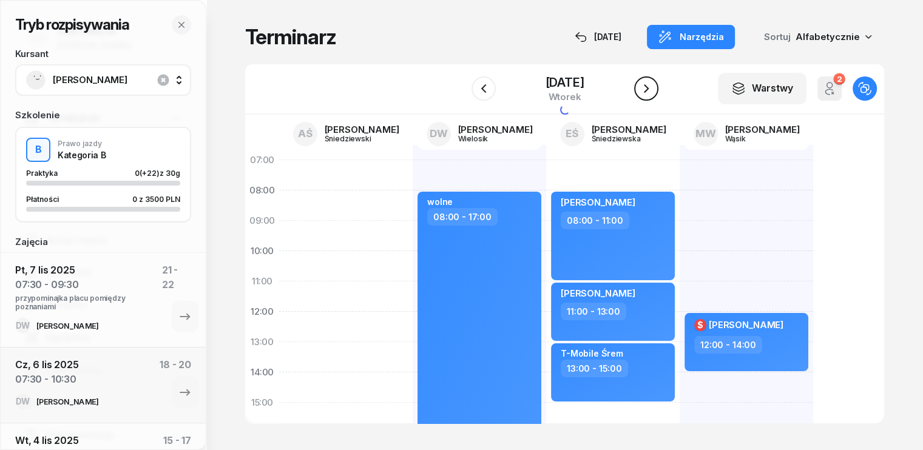
click at [648, 90] on icon "button" at bounding box center [646, 88] width 5 height 8
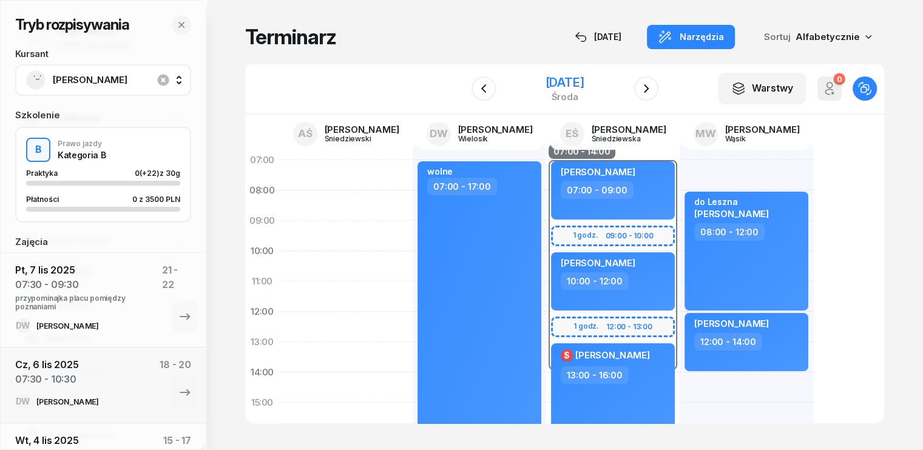
click at [584, 81] on div "[DATE]" at bounding box center [564, 82] width 39 height 12
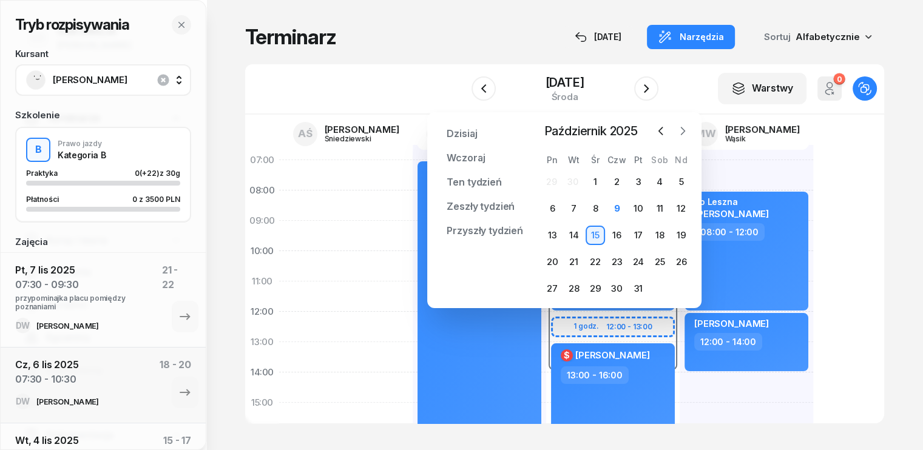
click at [681, 130] on icon "button" at bounding box center [682, 131] width 12 height 12
click at [599, 234] on div "12" at bounding box center [594, 235] width 19 height 19
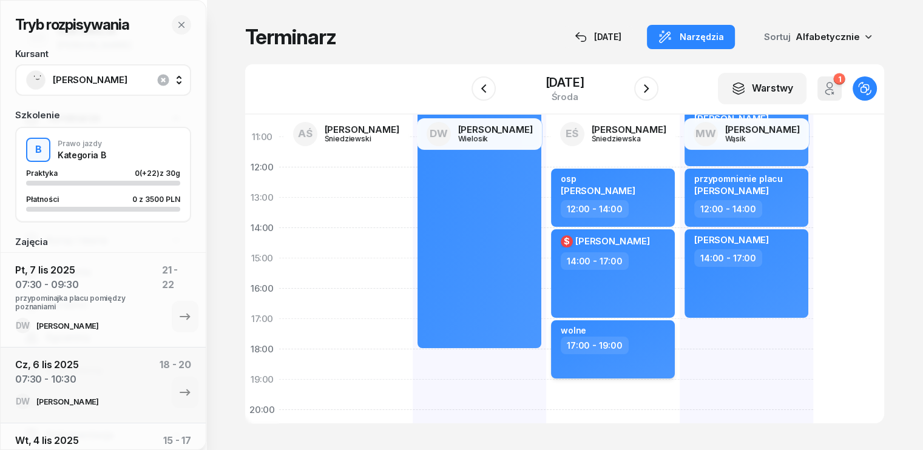
scroll to position [182, 0]
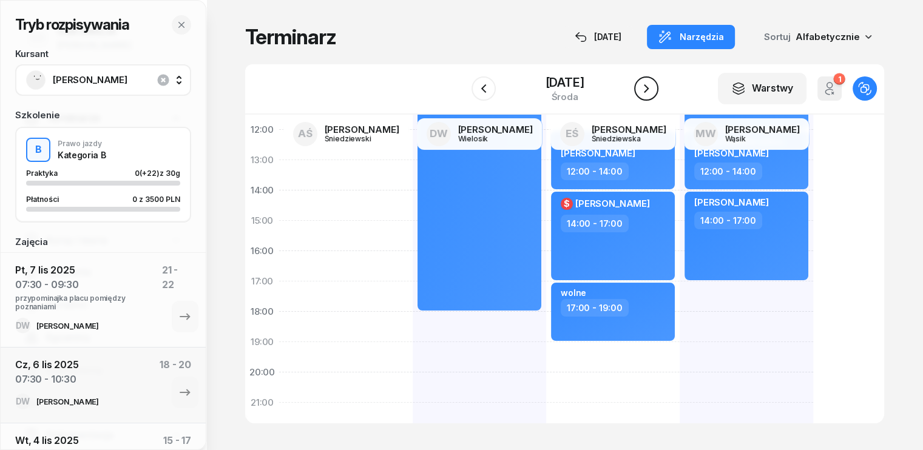
click at [646, 89] on icon "button" at bounding box center [646, 88] width 15 height 15
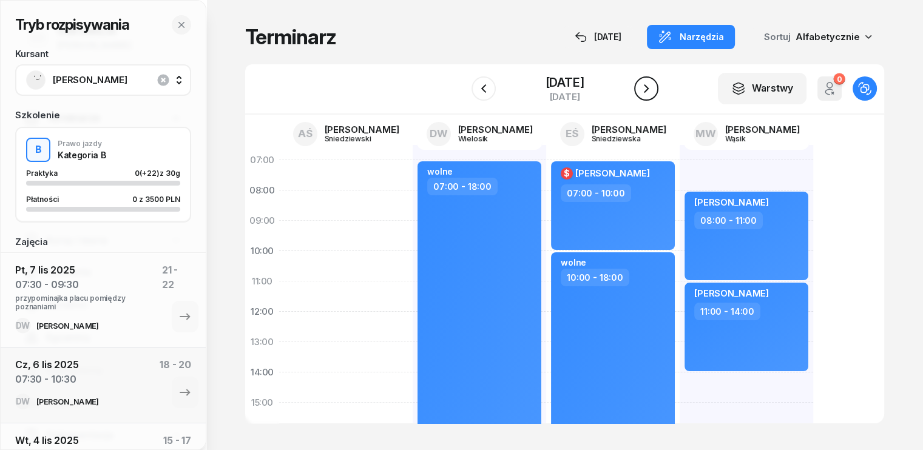
click at [650, 86] on icon "button" at bounding box center [646, 88] width 15 height 15
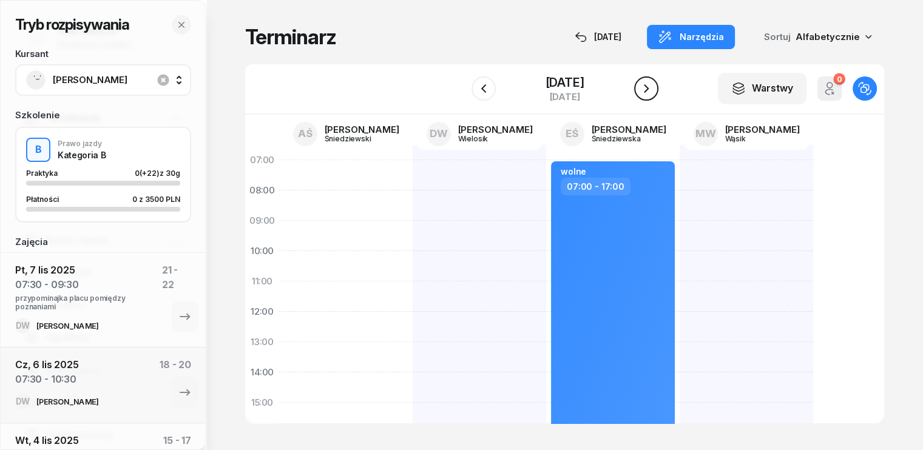
click at [650, 86] on icon "button" at bounding box center [646, 88] width 15 height 15
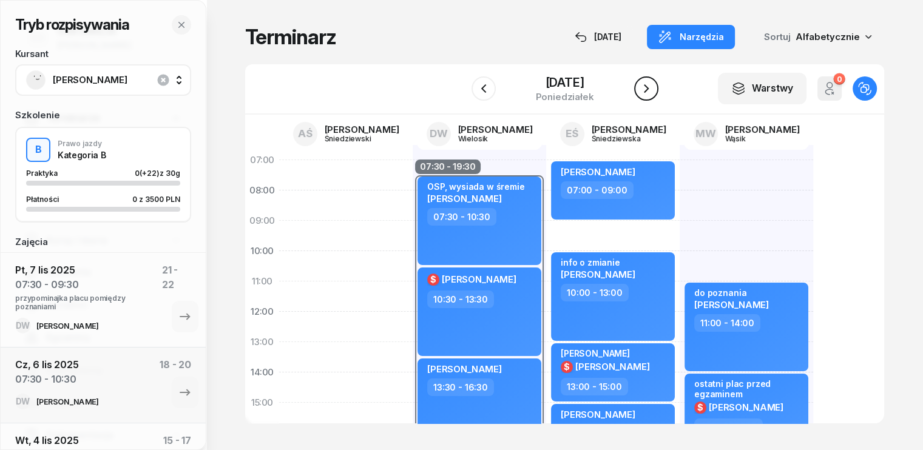
click at [648, 94] on icon "button" at bounding box center [646, 88] width 15 height 15
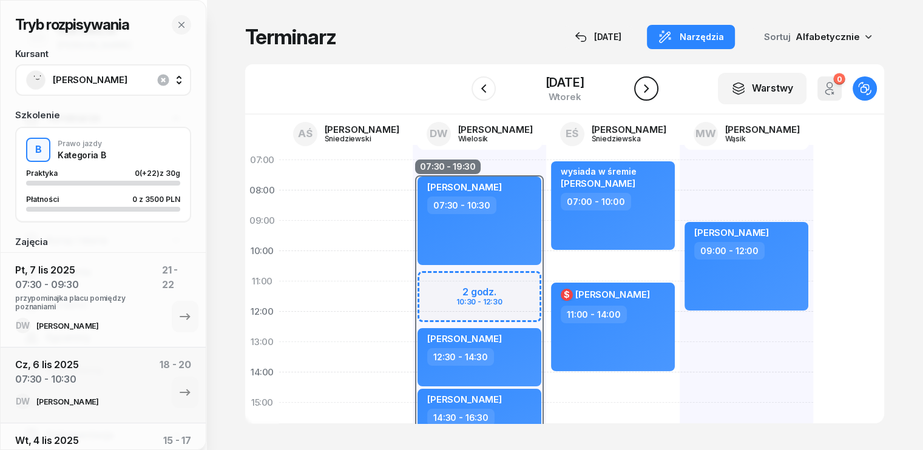
click at [648, 94] on icon "button" at bounding box center [646, 88] width 15 height 15
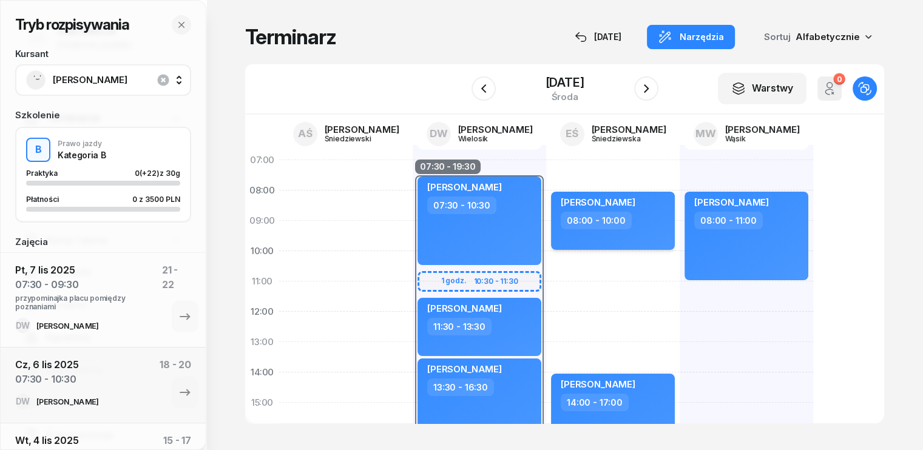
click at [624, 232] on div "[PERSON_NAME] 08:00 - 10:00" at bounding box center [613, 221] width 124 height 58
select select "08"
select select "10"
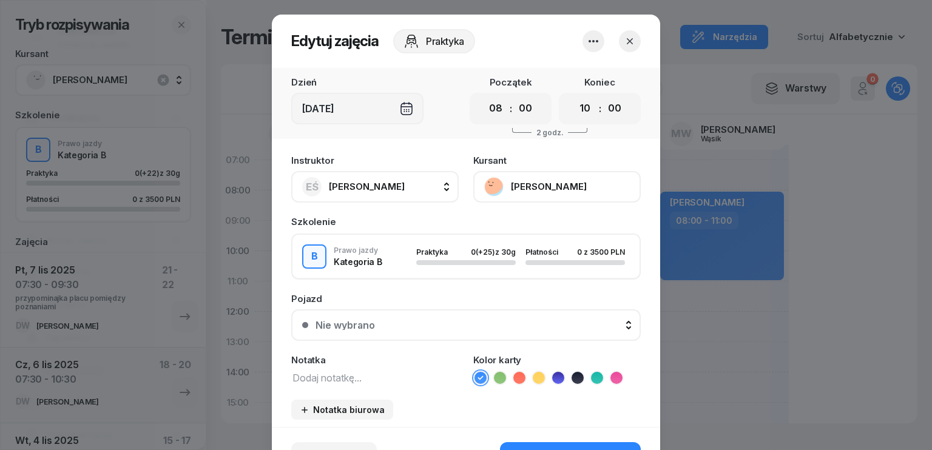
click at [552, 192] on button "[PERSON_NAME]" at bounding box center [556, 187] width 167 height 32
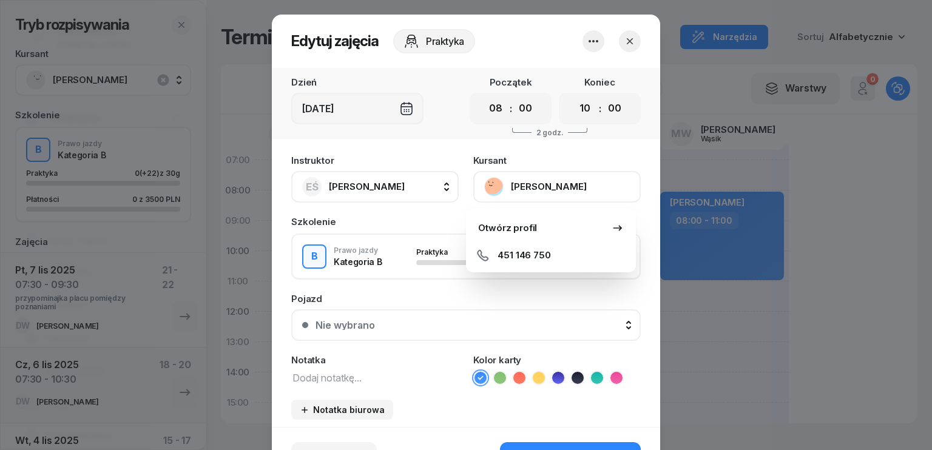
click at [631, 41] on icon "button" at bounding box center [630, 41] width 12 height 12
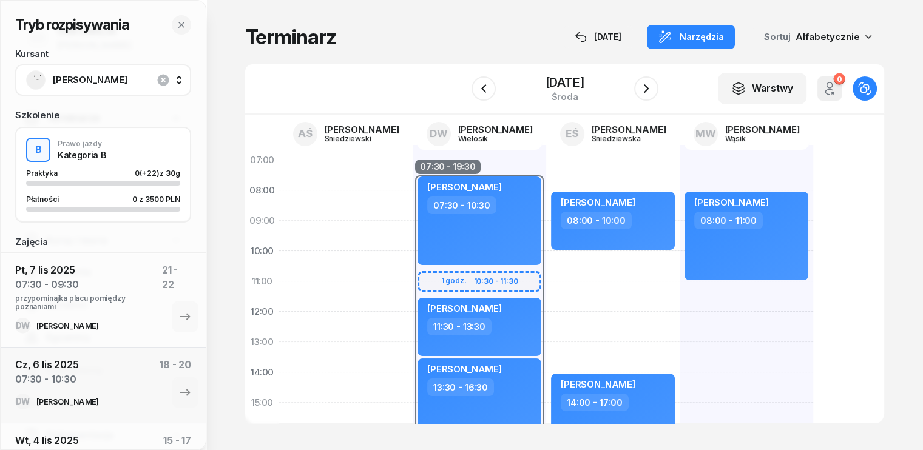
click at [109, 81] on span "[PERSON_NAME]" at bounding box center [116, 80] width 127 height 16
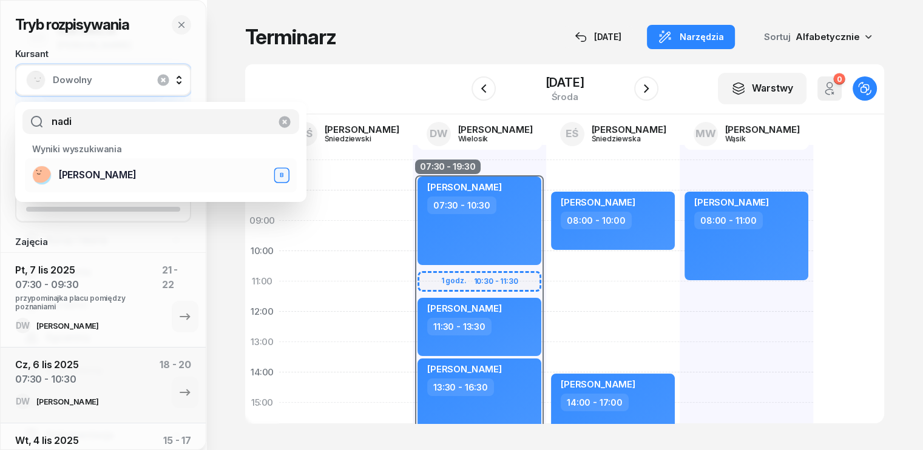
type input "nadi"
click at [94, 181] on span "[PERSON_NAME]" at bounding box center [98, 175] width 78 height 16
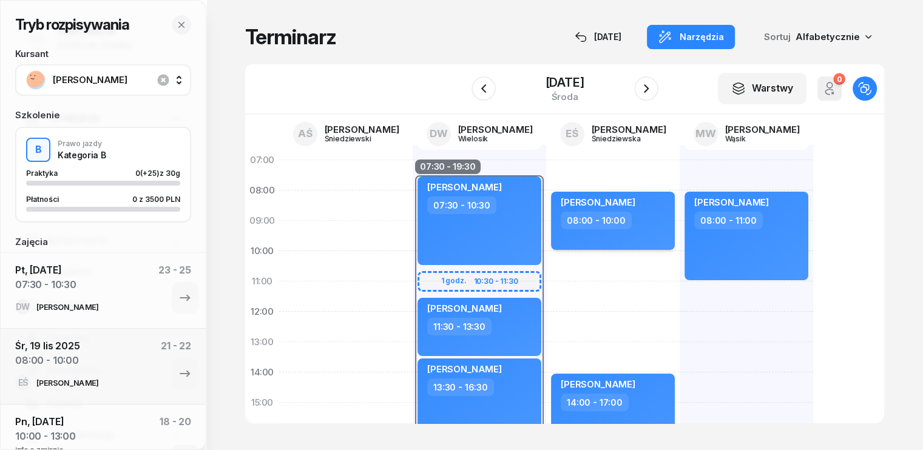
click at [630, 224] on div "08:00 - 10:00" at bounding box center [613, 221] width 107 height 18
select select "08"
select select "10"
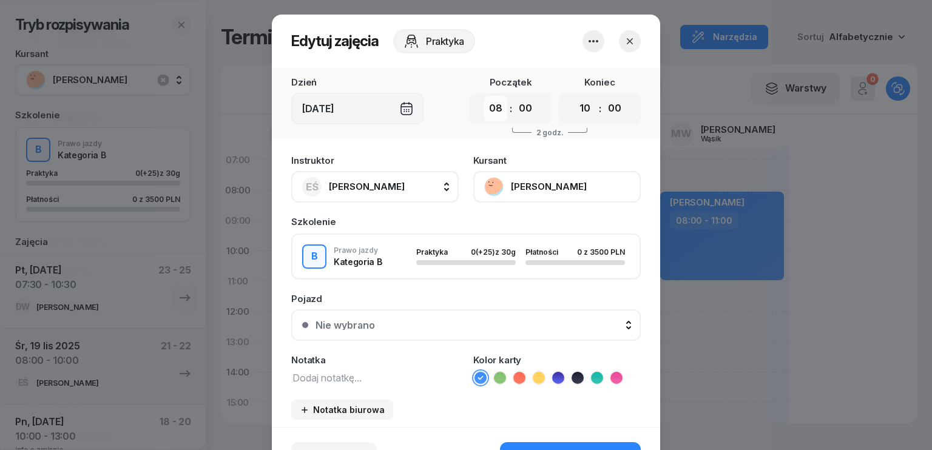
click at [488, 103] on select "00 01 02 03 04 05 06 07 08 09 10 11 12 13 14 15 16 17 18 19 20 21 22 23" at bounding box center [495, 108] width 23 height 25
select select "11"
click at [484, 96] on select "00 01 02 03 04 05 06 07 08 09 10 11 12 13 14 15 16 17 18 19 20 21 22 23" at bounding box center [495, 108] width 23 height 25
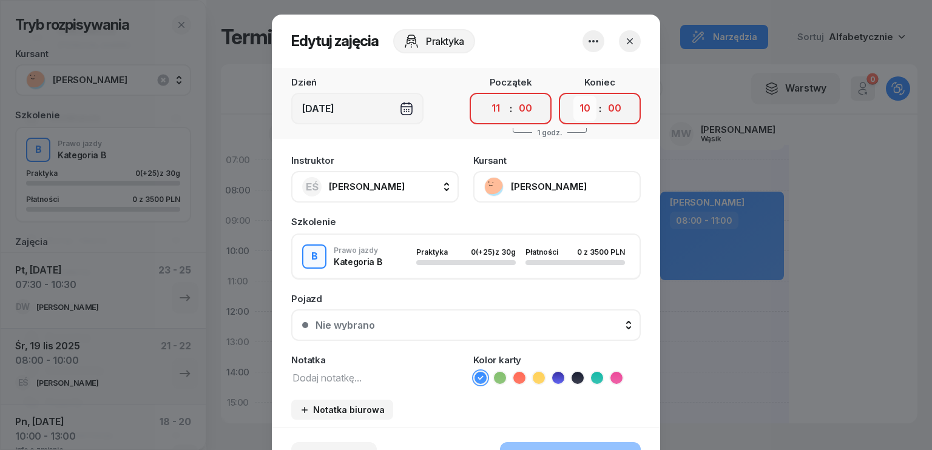
click at [582, 104] on select "00 01 02 03 04 05 06 07 08 09 10 11 12 13 14 15 16 17 18 19 20 21 22 23" at bounding box center [584, 108] width 23 height 25
select select "13"
click at [573, 96] on select "00 01 02 03 04 05 06 07 08 09 10 11 12 13 14 15 16 17 18 19 20 21 22 23" at bounding box center [584, 108] width 23 height 25
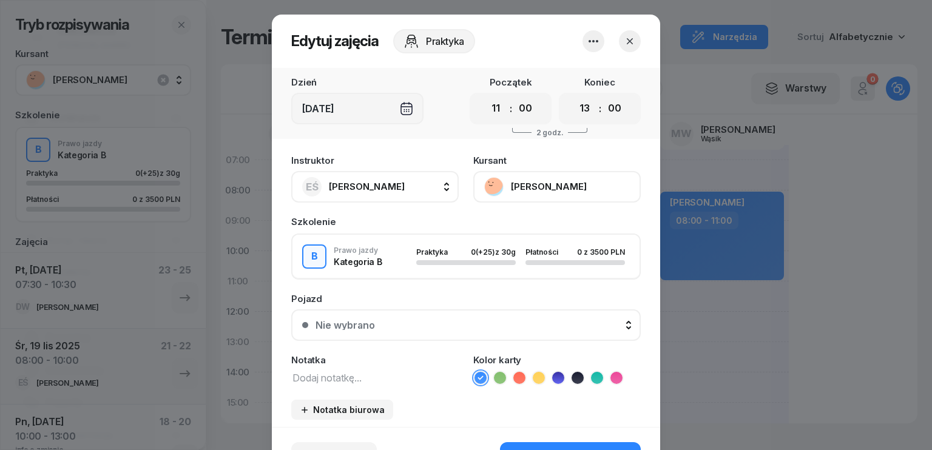
click at [357, 189] on span "[PERSON_NAME]" at bounding box center [367, 187] width 76 height 12
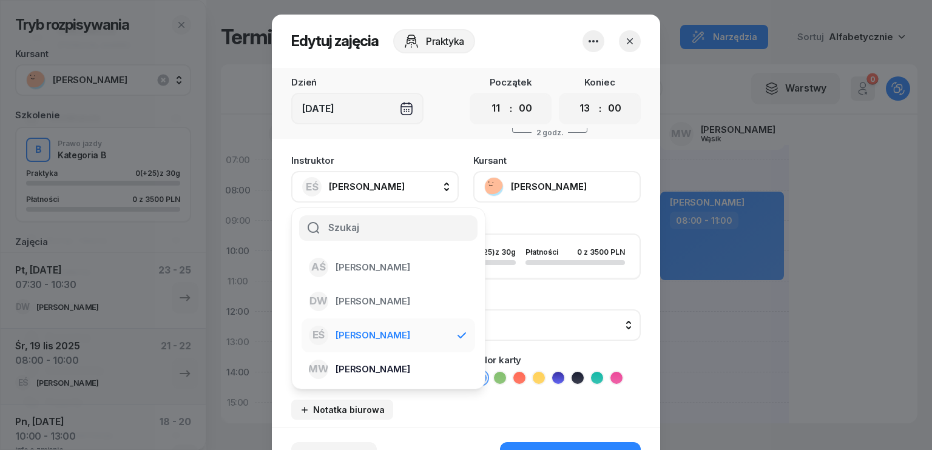
click at [374, 366] on span "[PERSON_NAME]" at bounding box center [372, 370] width 75 height 16
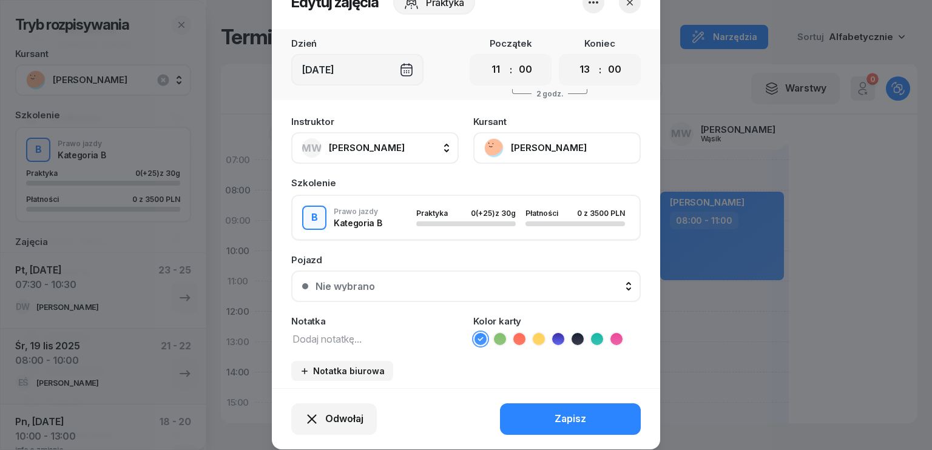
scroll to position [75, 0]
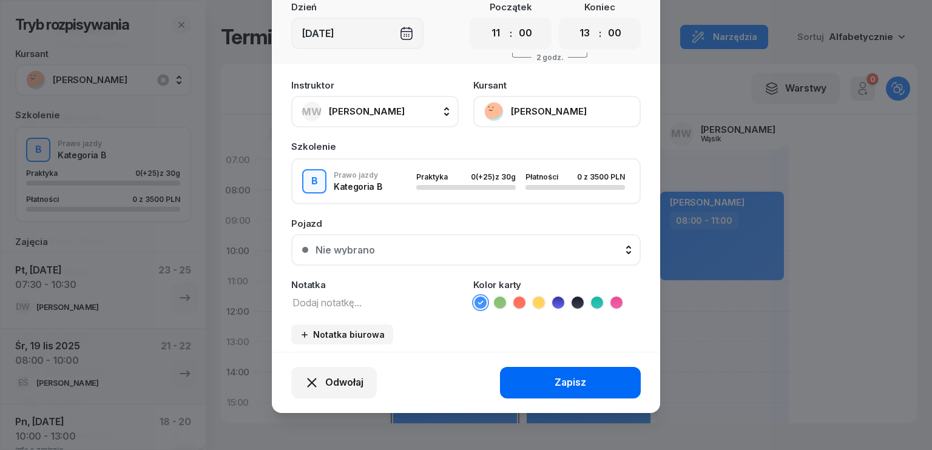
click at [571, 378] on div "Zapisz" at bounding box center [570, 383] width 32 height 16
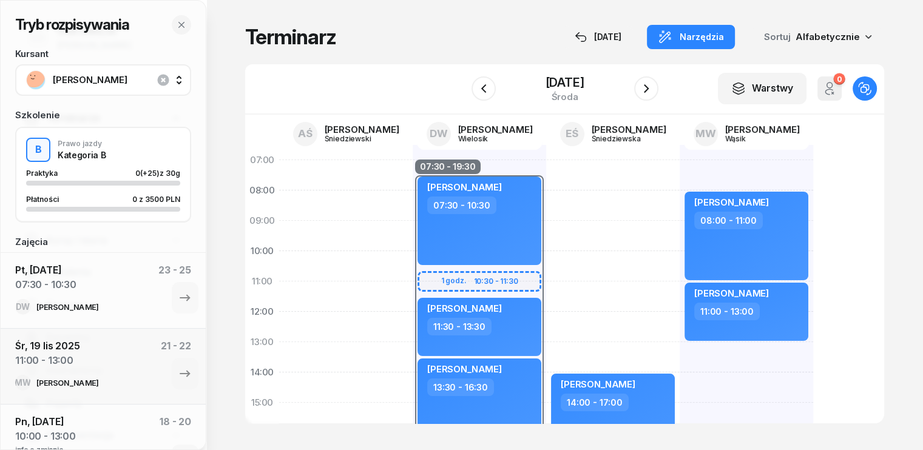
click at [121, 77] on span "[PERSON_NAME]" at bounding box center [116, 80] width 127 height 16
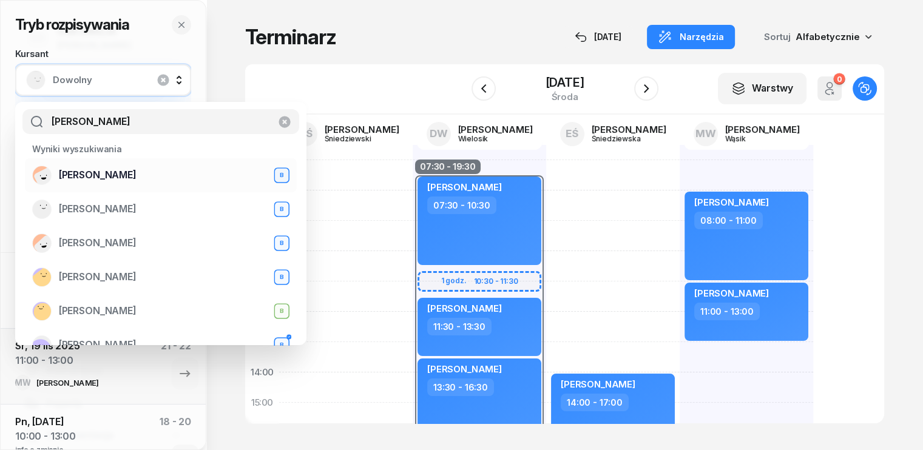
type input "[PERSON_NAME]"
click at [109, 175] on span "[PERSON_NAME]" at bounding box center [98, 175] width 78 height 16
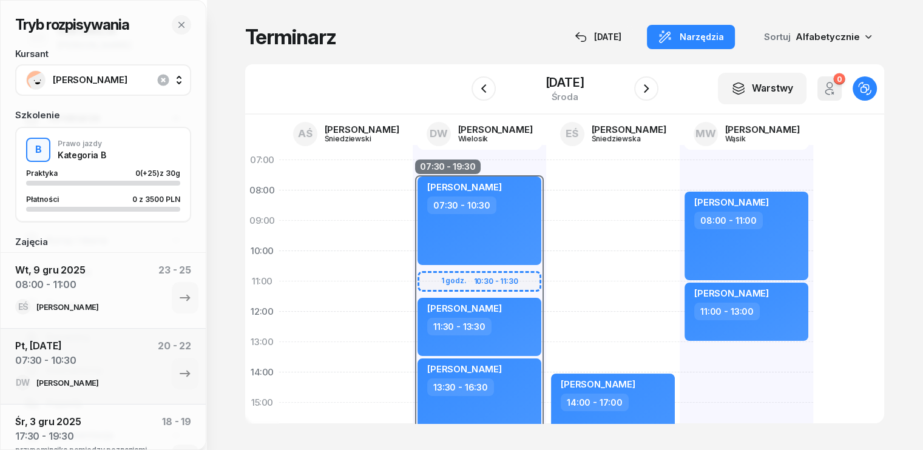
click at [106, 72] on span "[PERSON_NAME]" at bounding box center [116, 80] width 127 height 16
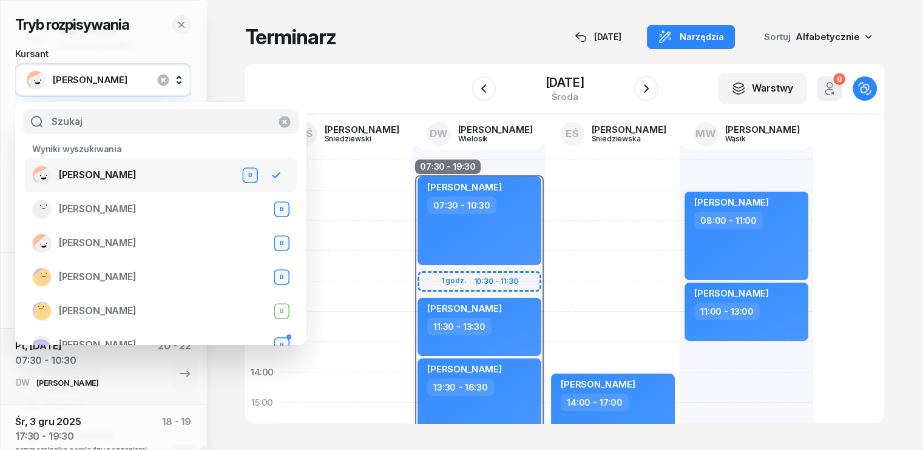
click at [126, 177] on span "[PERSON_NAME]" at bounding box center [98, 175] width 78 height 16
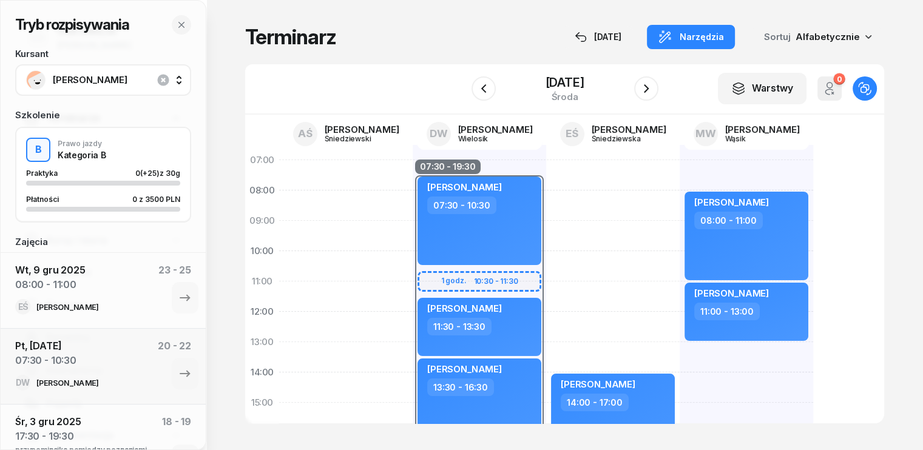
click at [109, 79] on span "[PERSON_NAME]" at bounding box center [116, 80] width 127 height 16
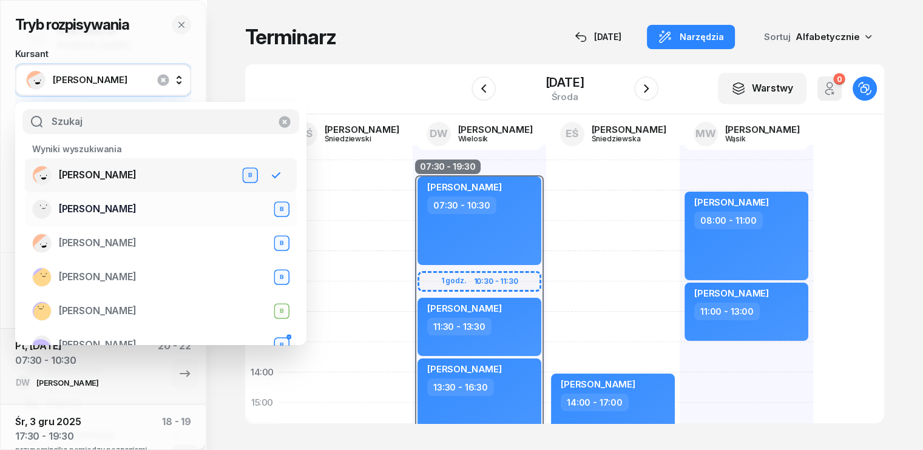
click at [120, 213] on span "[PERSON_NAME]" at bounding box center [98, 209] width 78 height 16
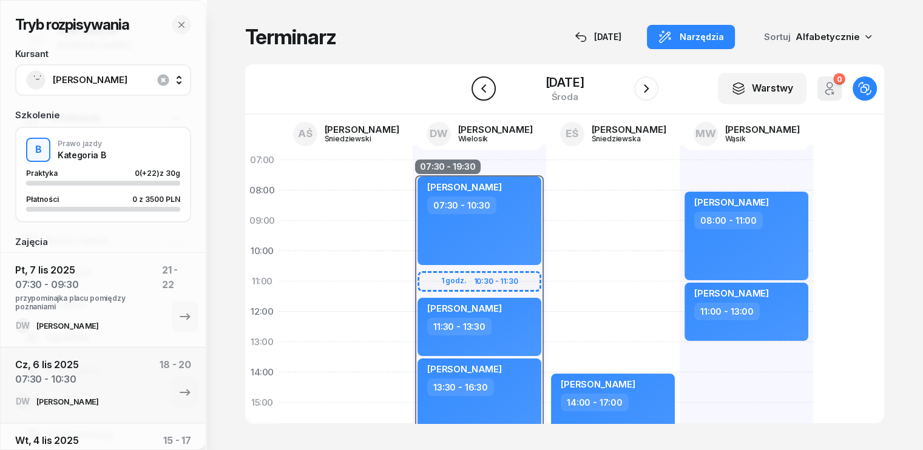
click at [483, 88] on icon "button" at bounding box center [483, 88] width 15 height 15
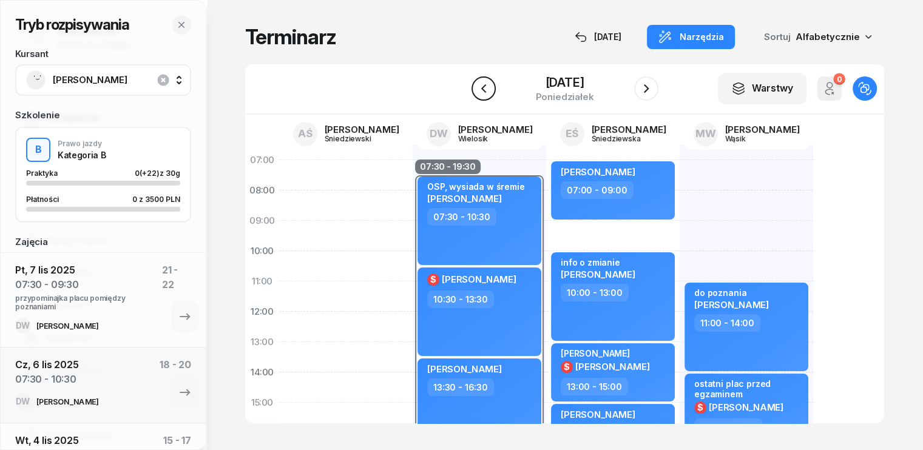
click at [483, 88] on icon "button" at bounding box center [483, 88] width 15 height 15
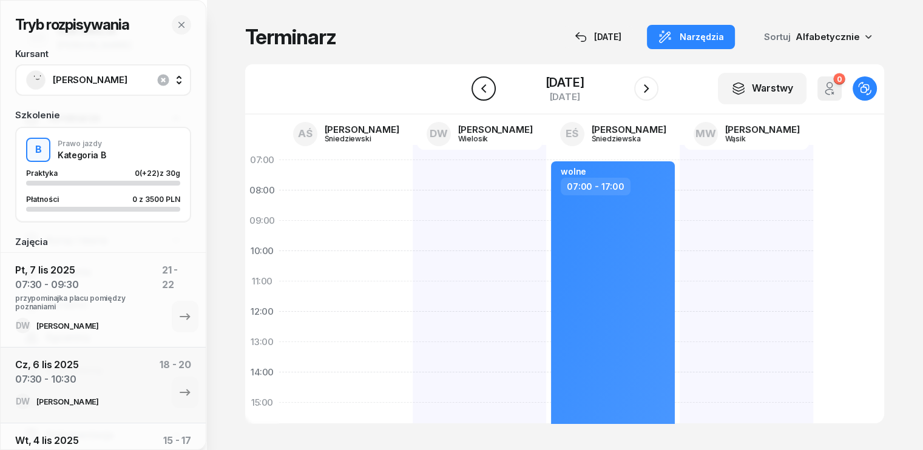
click at [483, 88] on icon "button" at bounding box center [483, 88] width 15 height 15
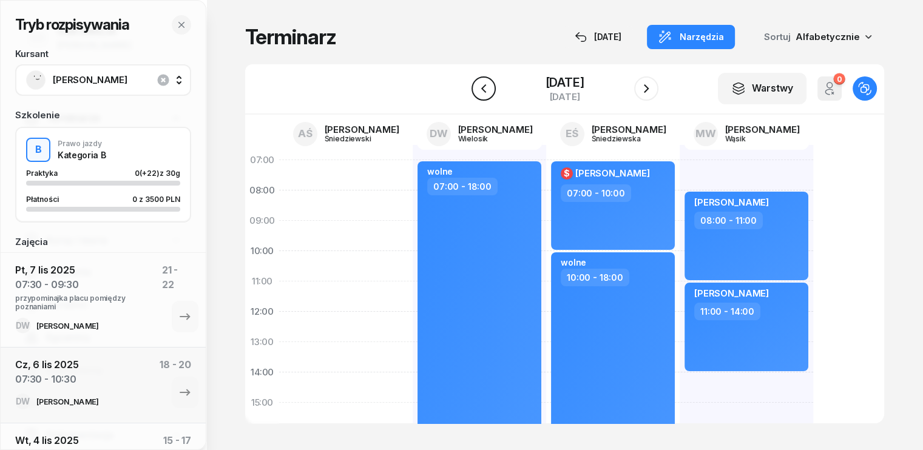
click at [483, 87] on icon "button" at bounding box center [483, 88] width 15 height 15
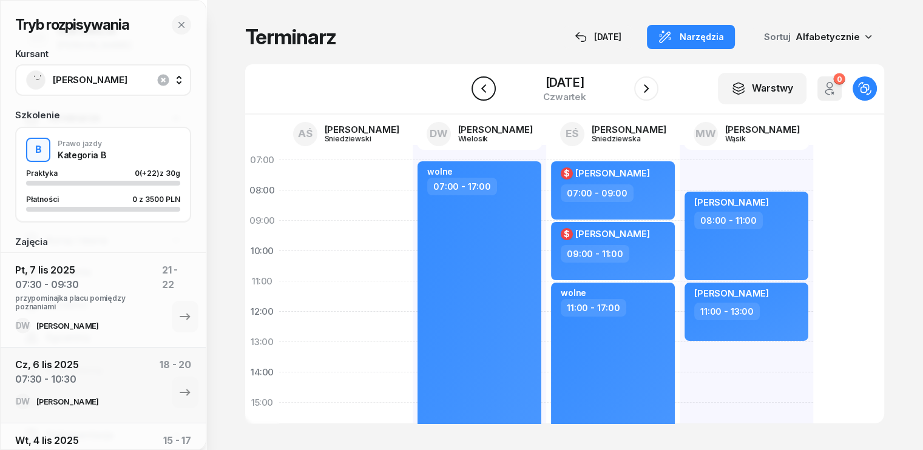
click at [483, 87] on icon "button" at bounding box center [483, 88] width 15 height 15
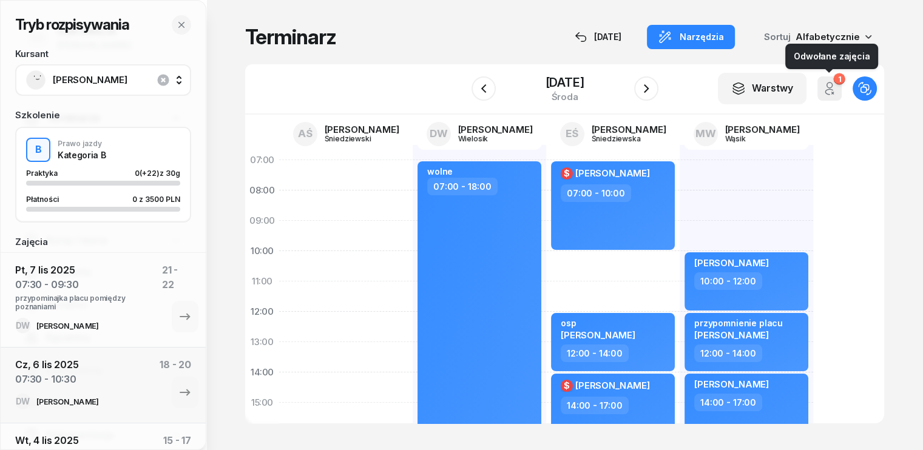
click at [837, 84] on icon "button" at bounding box center [829, 88] width 15 height 15
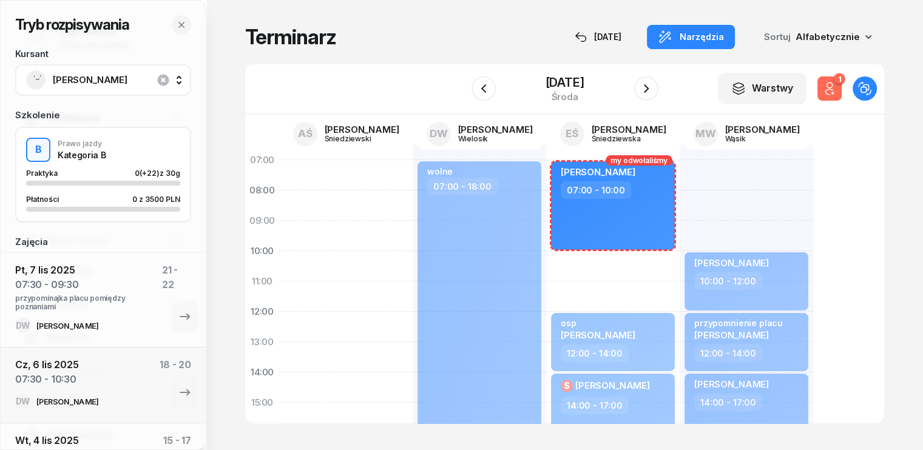
click at [837, 84] on icon "button" at bounding box center [829, 88] width 15 height 15
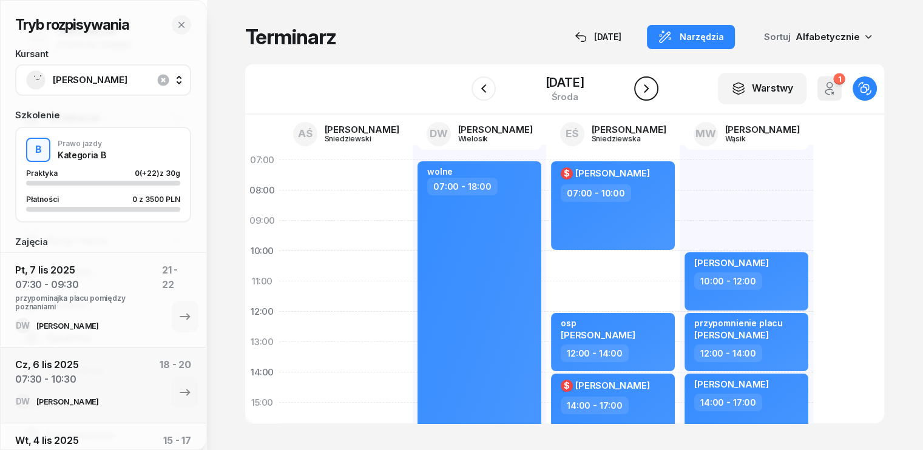
click at [645, 84] on icon "button" at bounding box center [646, 88] width 15 height 15
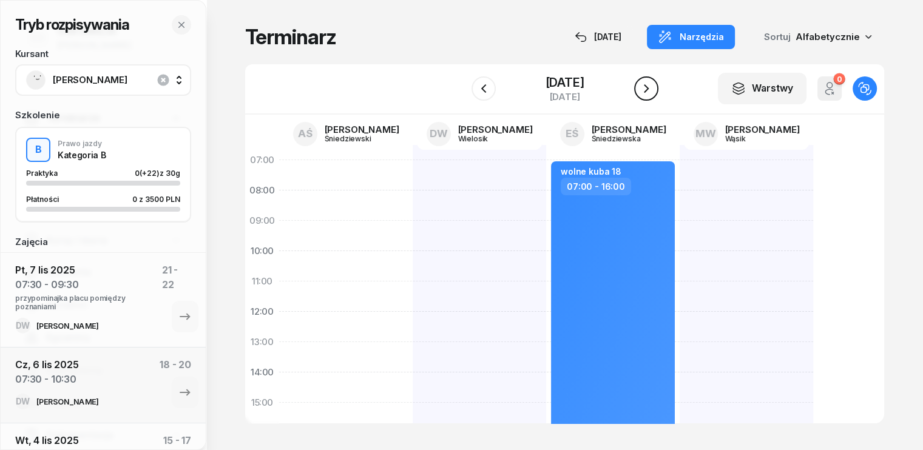
click at [645, 84] on icon "button" at bounding box center [646, 88] width 15 height 15
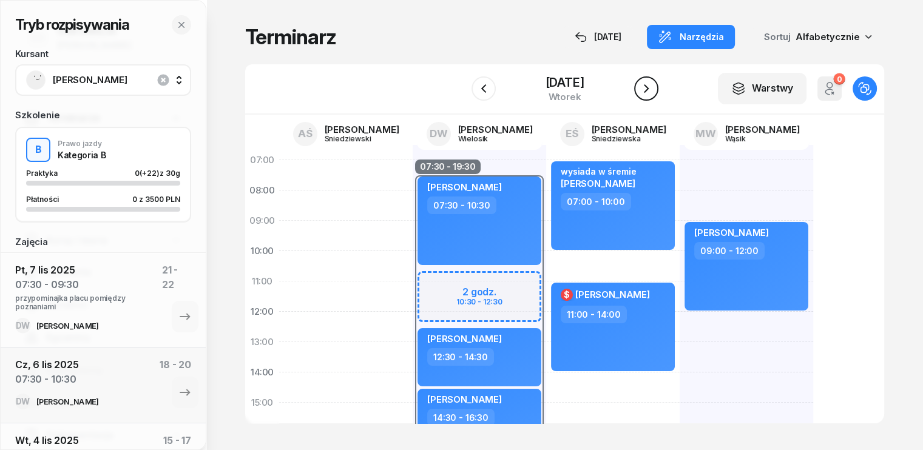
click at [645, 84] on icon "button" at bounding box center [646, 88] width 15 height 15
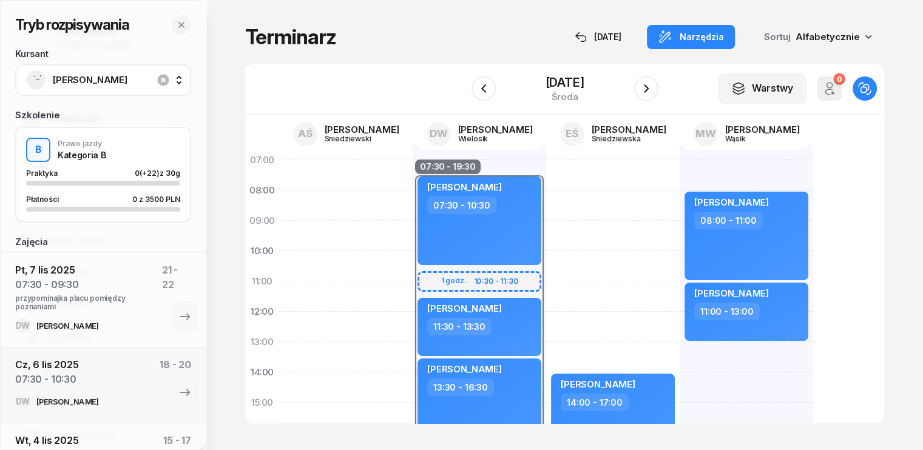
click at [87, 79] on span "[PERSON_NAME]" at bounding box center [116, 80] width 127 height 16
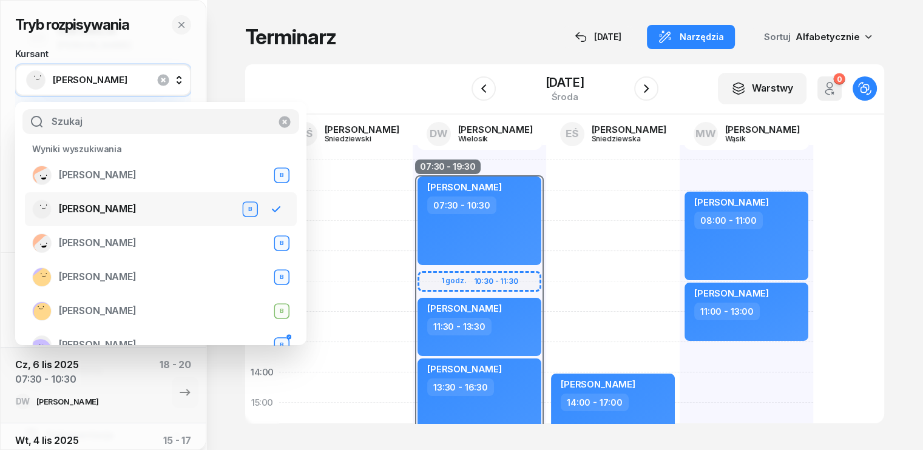
click at [244, 210] on div "B" at bounding box center [250, 209] width 12 height 10
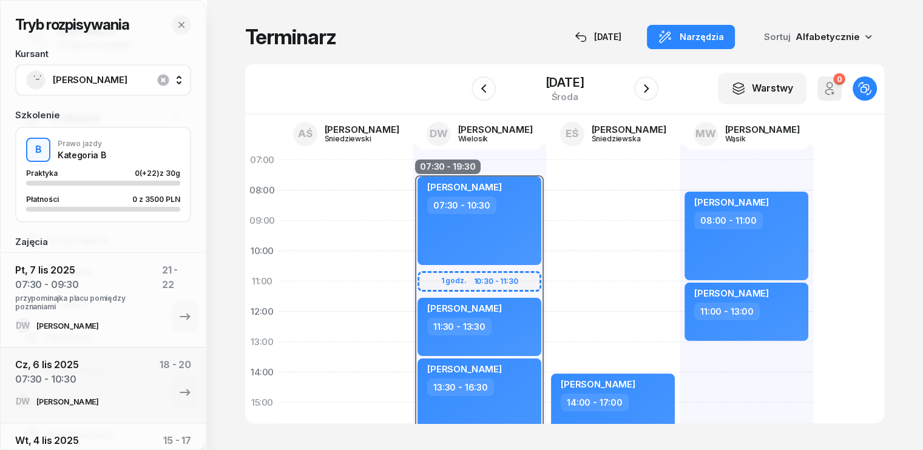
click at [548, 177] on div "[PERSON_NAME] 14:00 - 17:00" at bounding box center [612, 418] width 133 height 546
select select "07"
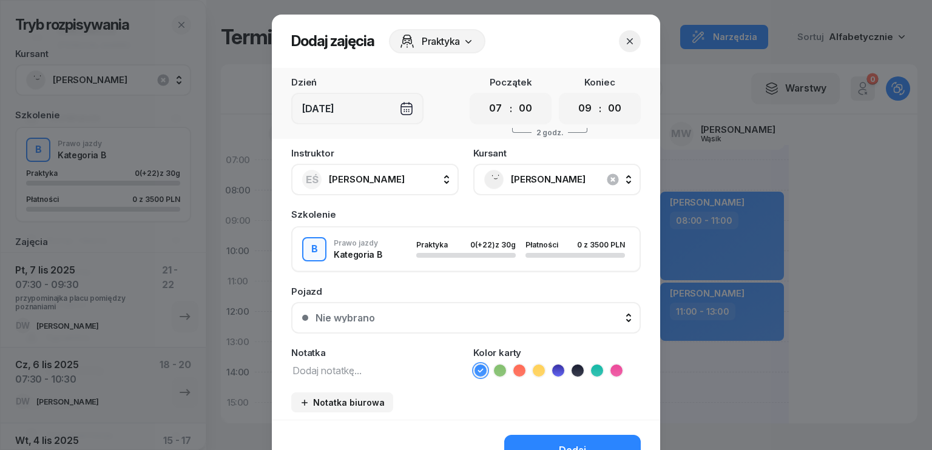
click at [540, 179] on span "[PERSON_NAME]" at bounding box center [570, 180] width 119 height 16
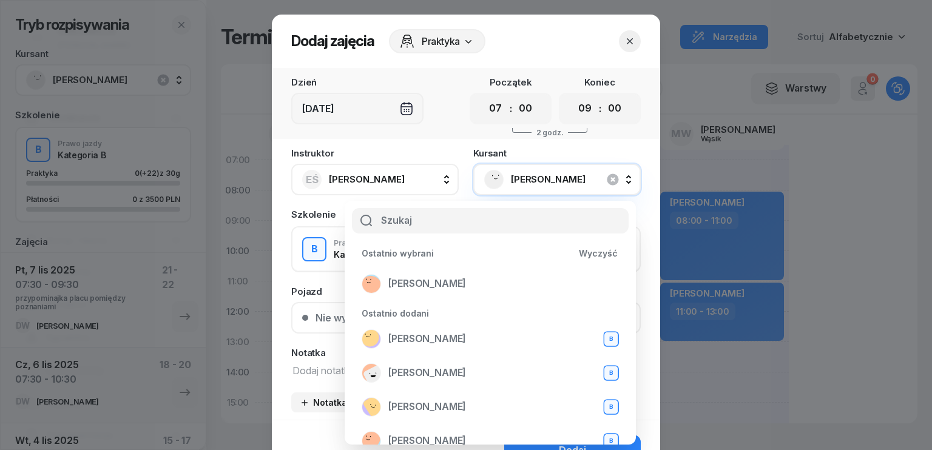
click at [568, 51] on header "Dodaj zajęcia Praktyka" at bounding box center [466, 41] width 388 height 53
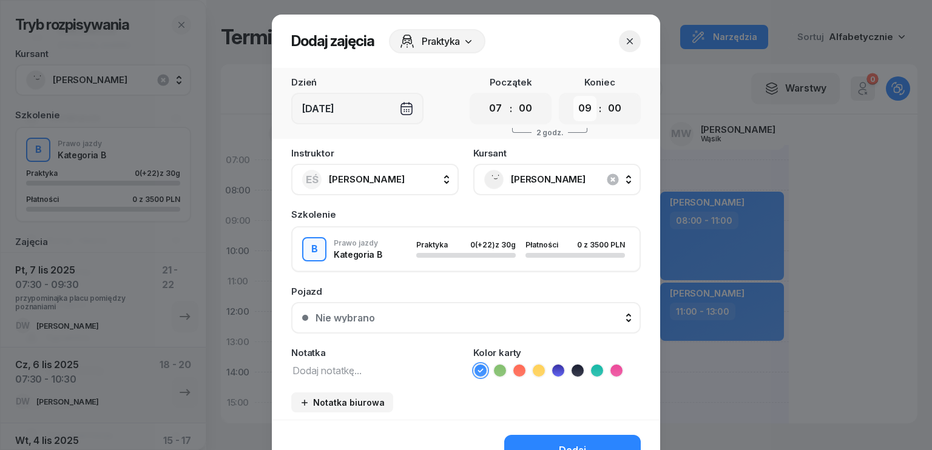
click at [585, 110] on select "00 01 02 03 04 05 06 07 08 09 10 11 12 13 14 15 16 17 18 19 20 21 22 23" at bounding box center [584, 108] width 23 height 25
select select "10"
click at [573, 96] on select "00 01 02 03 04 05 06 07 08 09 10 11 12 13 14 15 16 17 18 19 20 21 22 23" at bounding box center [584, 108] width 23 height 25
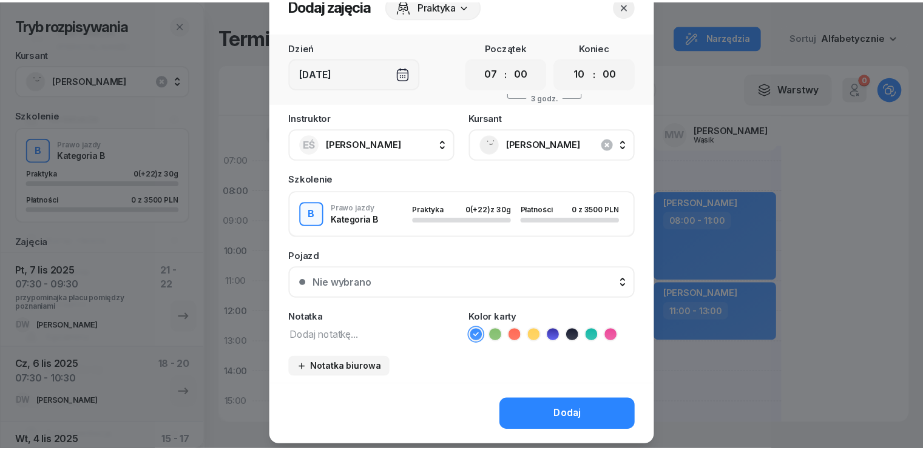
scroll to position [68, 0]
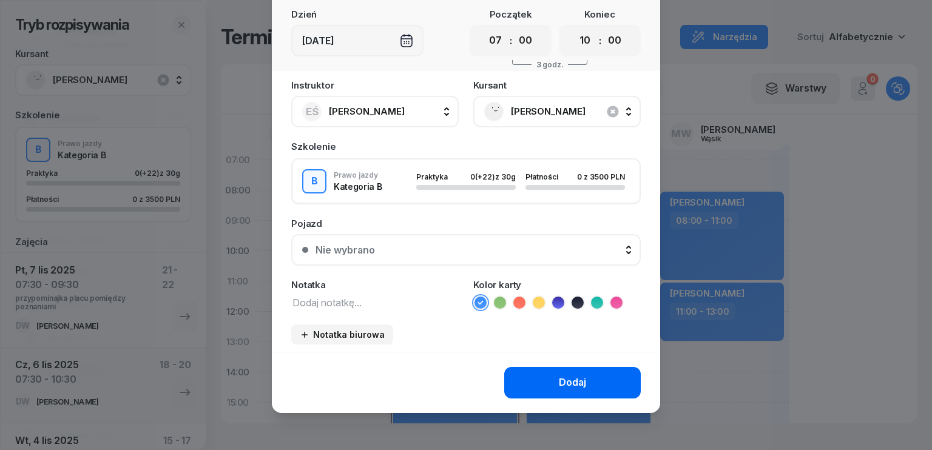
click at [568, 376] on div "Dodaj" at bounding box center [572, 383] width 27 height 16
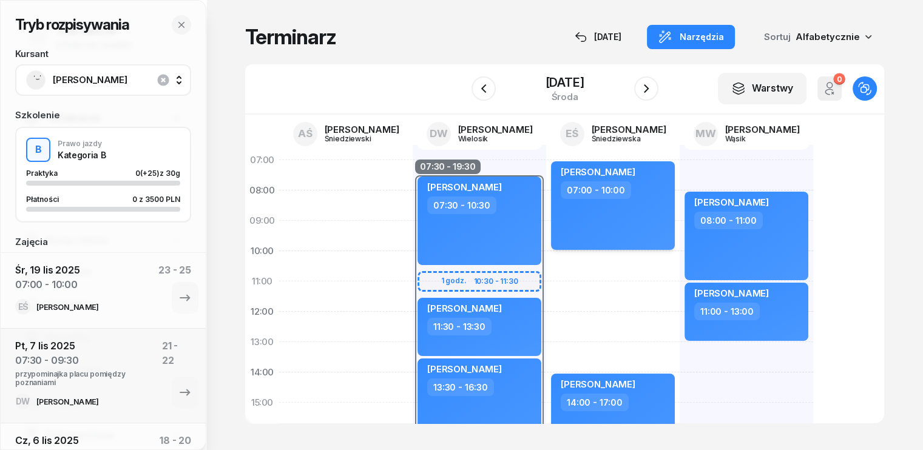
click at [580, 220] on div "[PERSON_NAME] 07:00 - 10:00" at bounding box center [613, 205] width 124 height 89
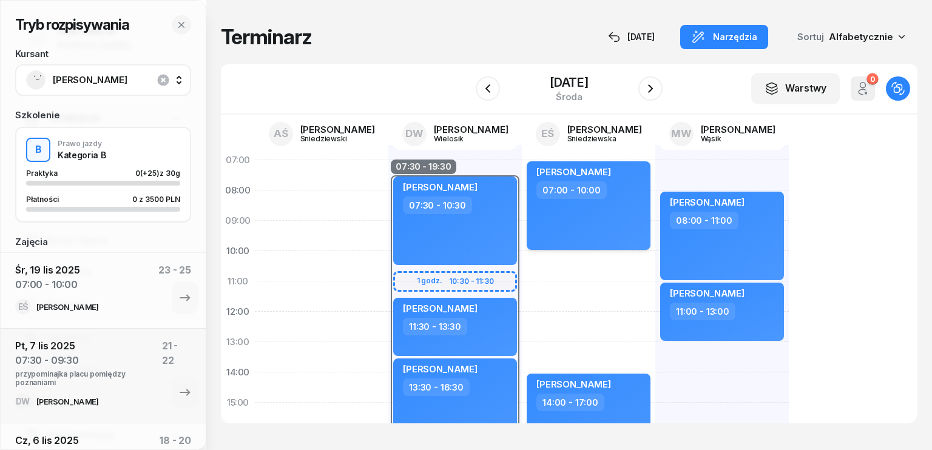
select select "07"
select select "10"
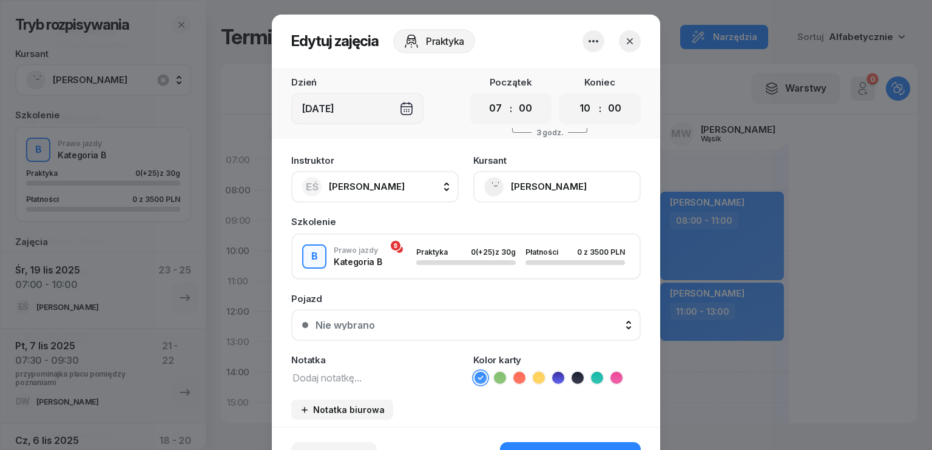
click at [527, 188] on button "[PERSON_NAME]" at bounding box center [556, 187] width 167 height 32
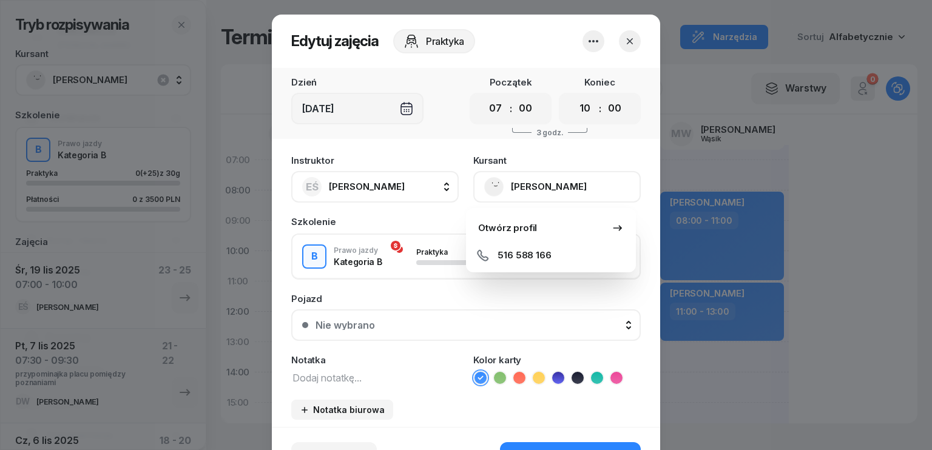
click at [428, 151] on div "Instruktor EŚ [PERSON_NAME] AŚ [PERSON_NAME] DW [PERSON_NAME] EŚ [PERSON_NAME] …" at bounding box center [465, 176] width 349 height 54
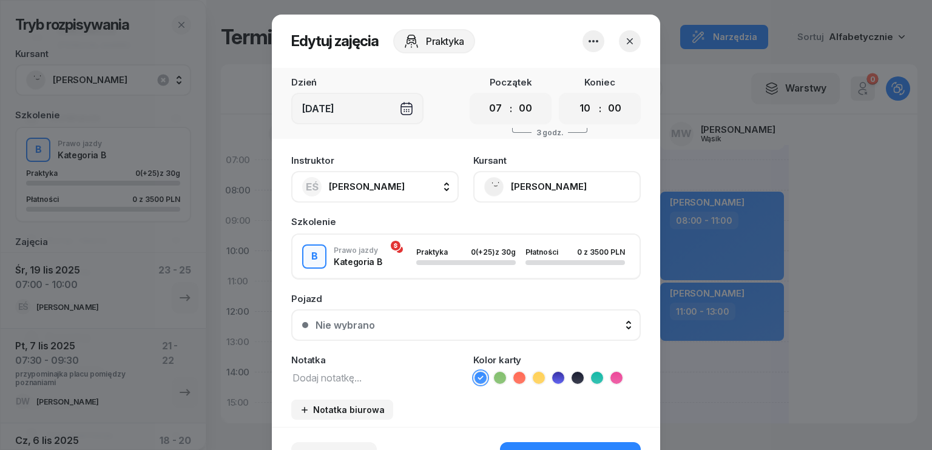
click at [633, 46] on button "button" at bounding box center [630, 41] width 22 height 22
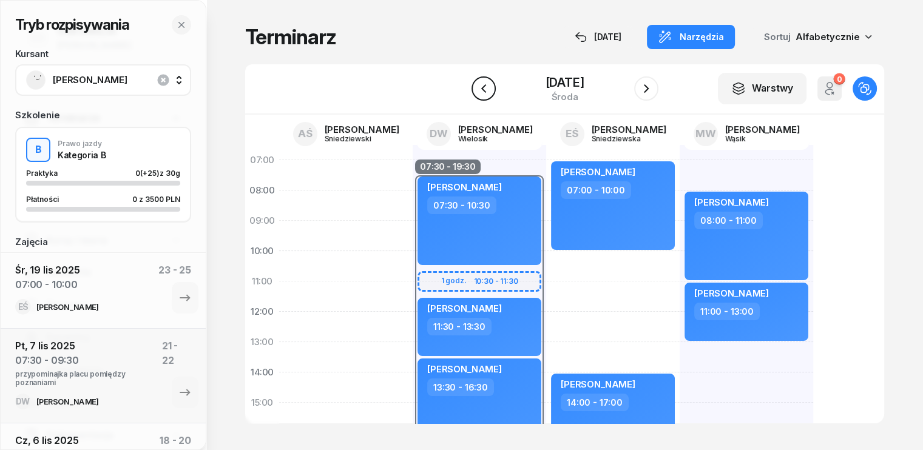
click at [484, 89] on icon "button" at bounding box center [483, 88] width 15 height 15
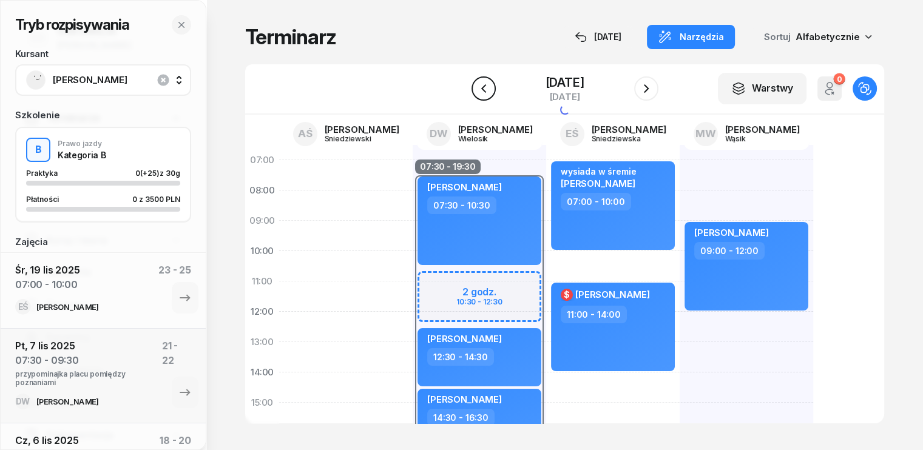
click at [484, 89] on icon "button" at bounding box center [483, 88] width 15 height 15
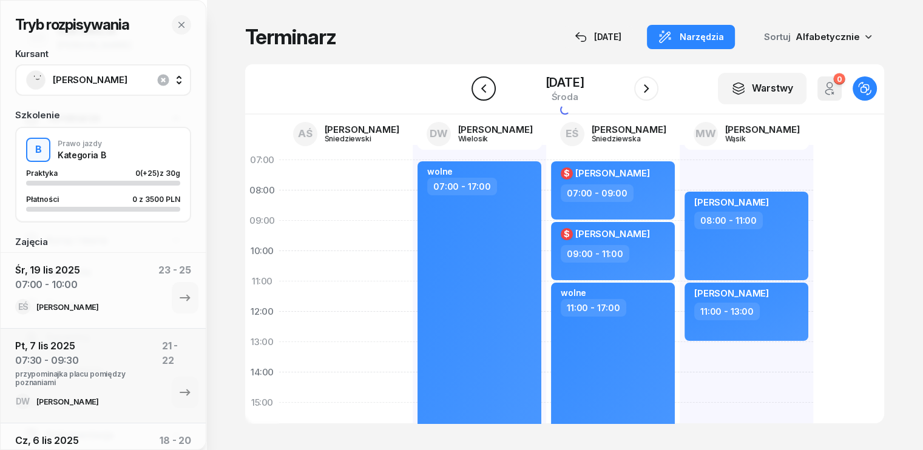
click at [484, 89] on icon "button" at bounding box center [483, 88] width 15 height 15
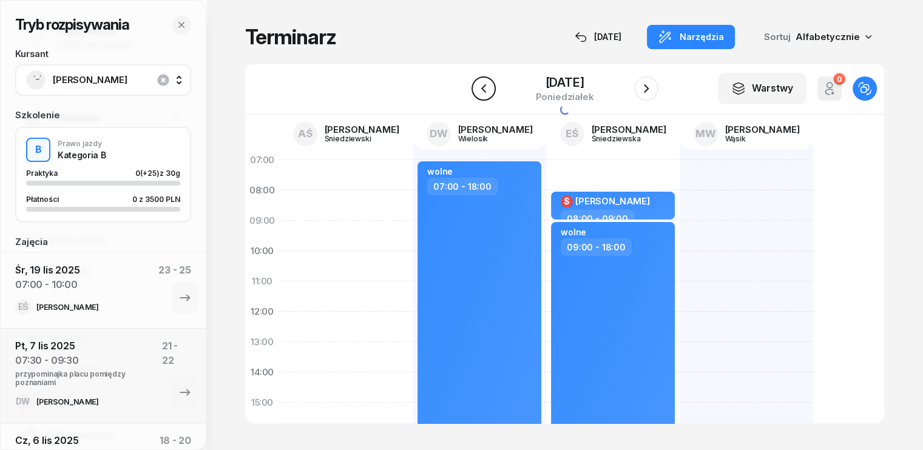
click at [484, 89] on icon "button" at bounding box center [483, 88] width 15 height 15
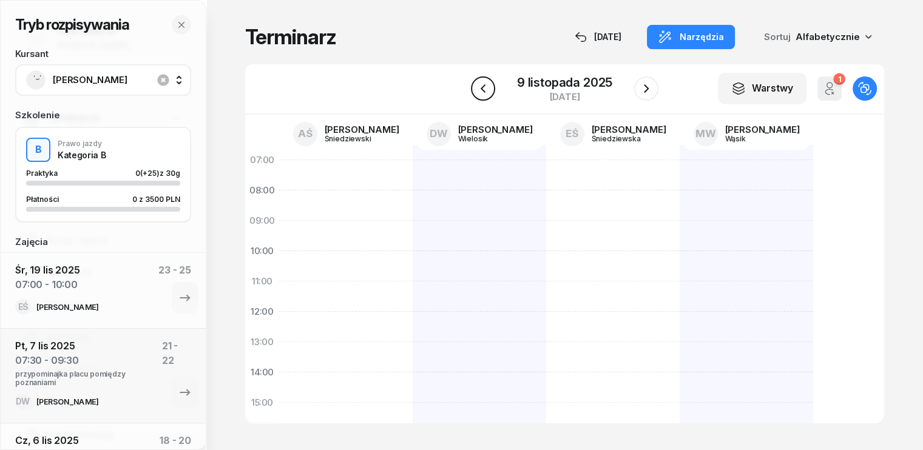
click at [484, 89] on icon "button" at bounding box center [483, 88] width 15 height 15
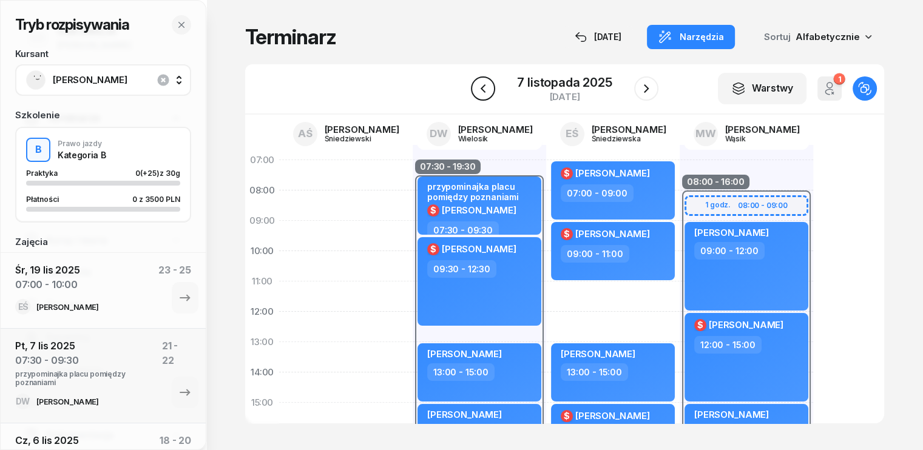
click at [484, 89] on icon "button" at bounding box center [483, 88] width 15 height 15
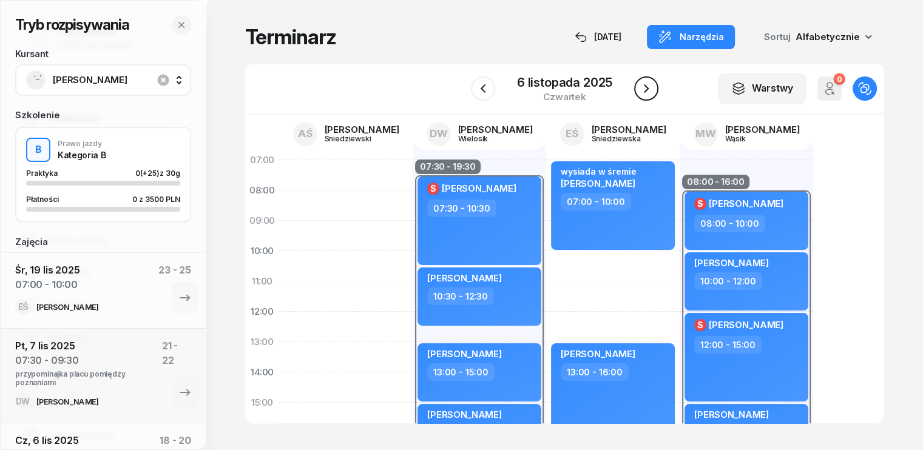
click at [648, 92] on icon "button" at bounding box center [646, 88] width 15 height 15
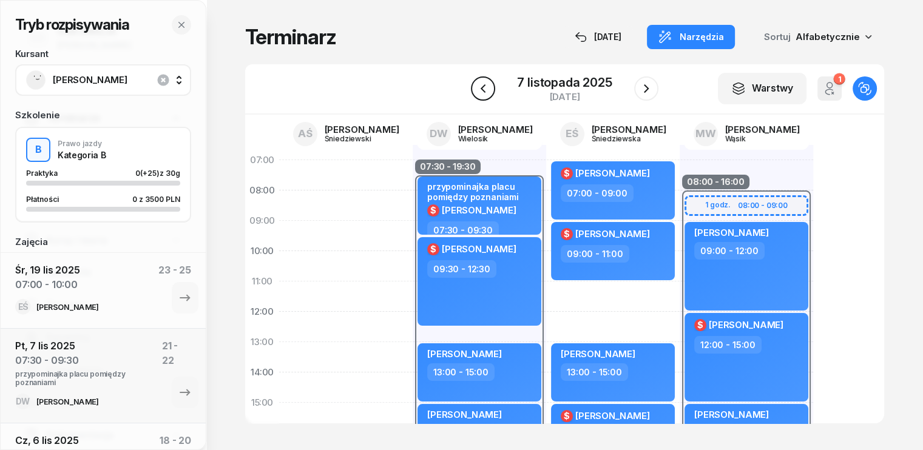
click at [481, 89] on icon "button" at bounding box center [482, 88] width 5 height 8
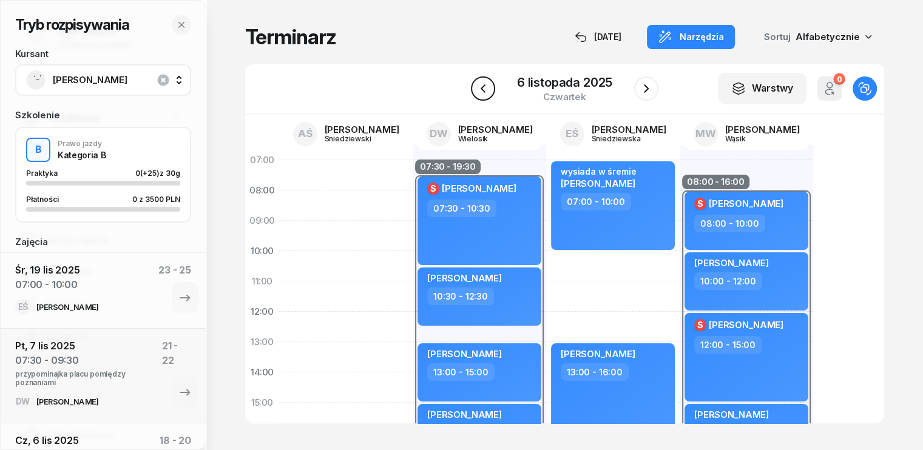
click at [481, 89] on icon "button" at bounding box center [482, 88] width 5 height 8
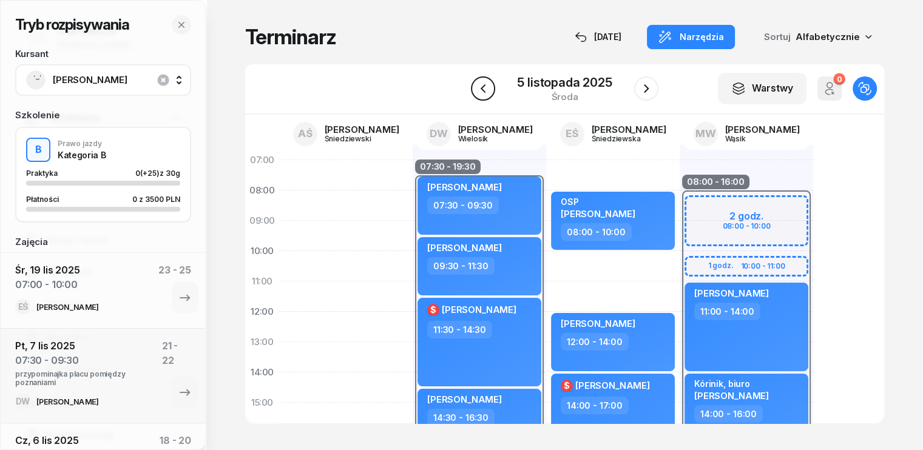
click at [481, 89] on icon "button" at bounding box center [482, 88] width 5 height 8
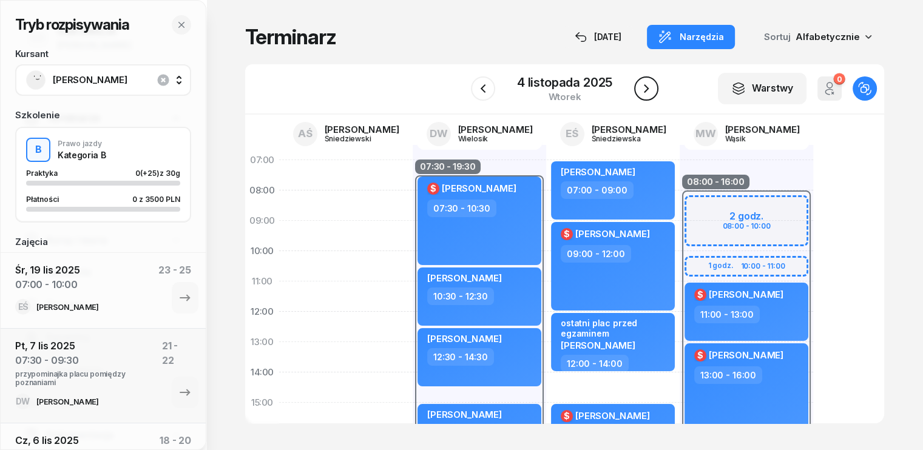
click at [647, 89] on icon "button" at bounding box center [646, 88] width 5 height 8
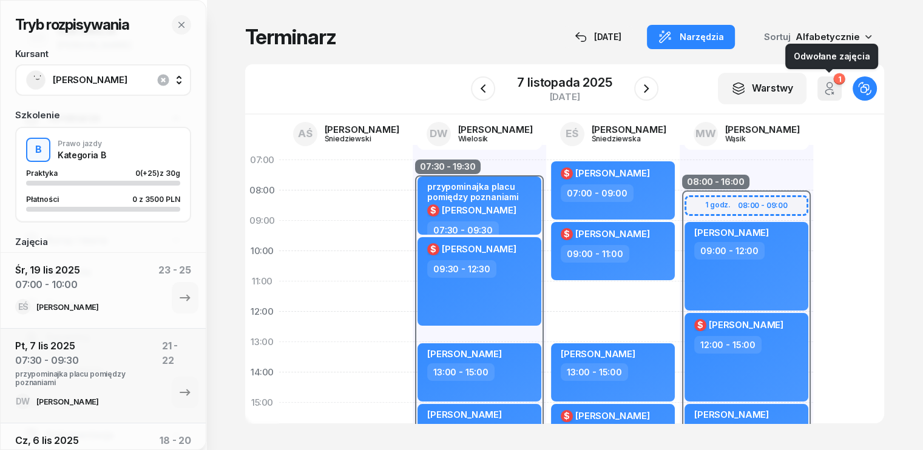
click at [837, 88] on icon "button" at bounding box center [829, 88] width 15 height 15
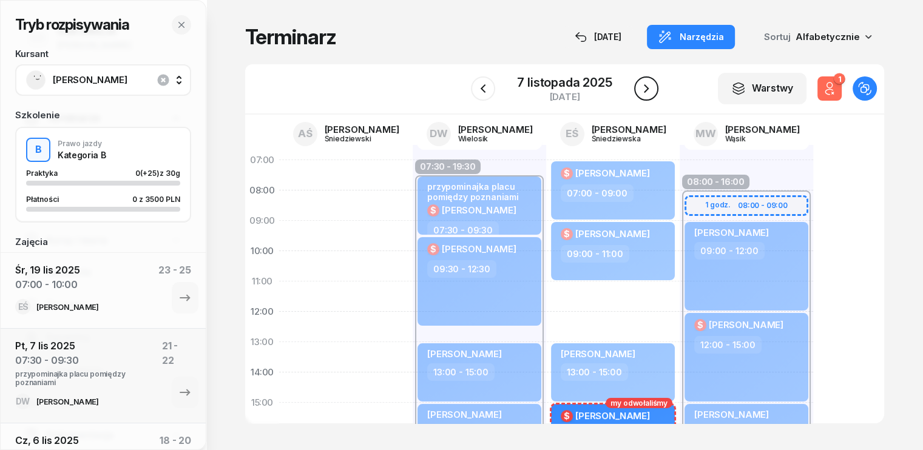
click at [650, 92] on icon "button" at bounding box center [646, 88] width 15 height 15
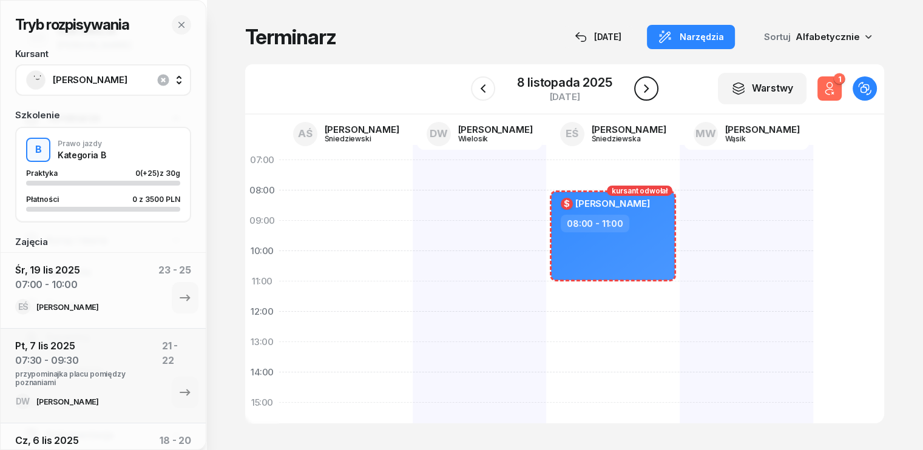
click at [650, 92] on icon "button" at bounding box center [646, 88] width 15 height 15
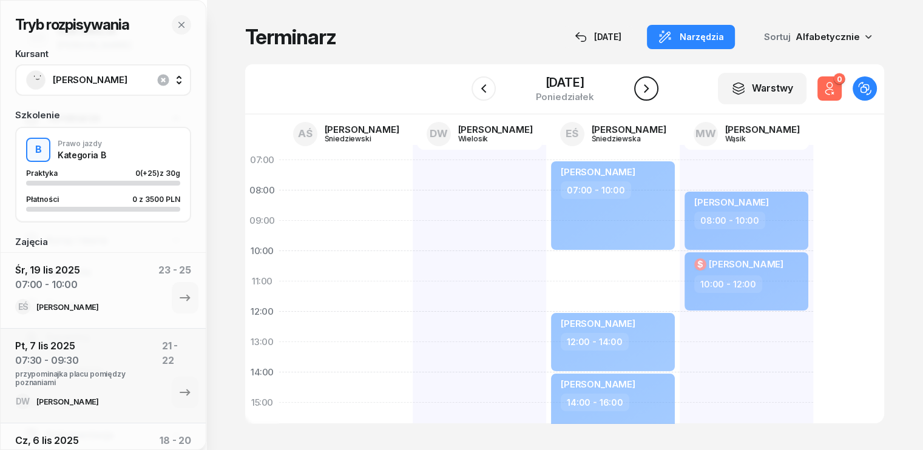
click at [650, 92] on icon "button" at bounding box center [646, 88] width 15 height 15
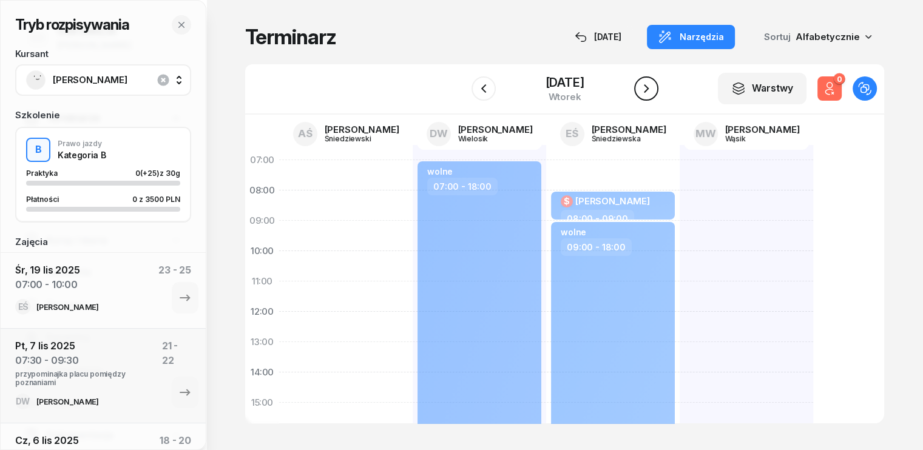
click at [650, 92] on icon "button" at bounding box center [646, 88] width 15 height 15
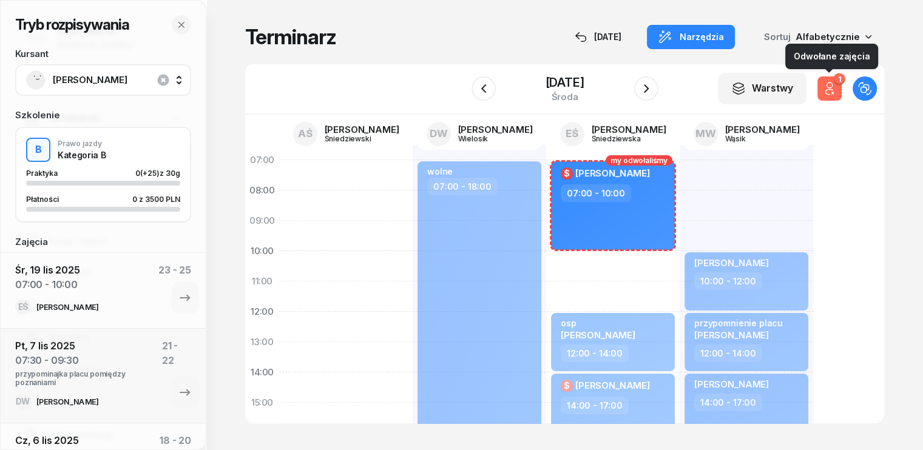
click at [837, 92] on icon "button" at bounding box center [829, 88] width 15 height 15
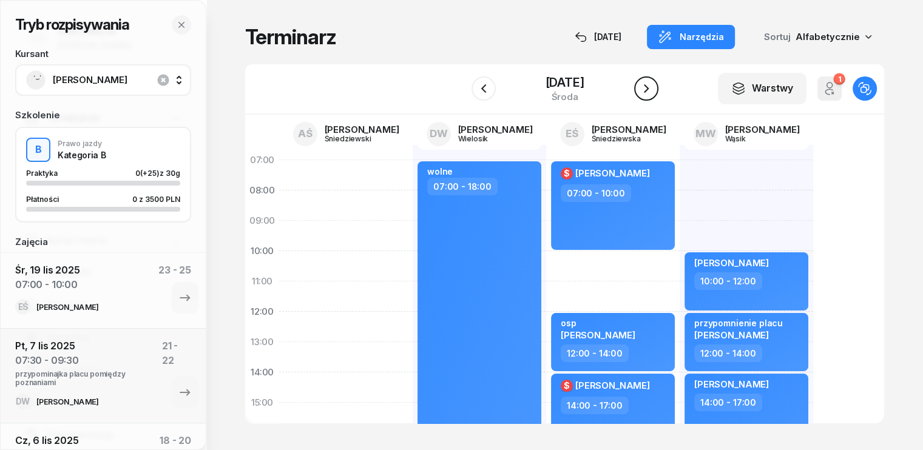
click at [648, 88] on icon "button" at bounding box center [646, 88] width 5 height 8
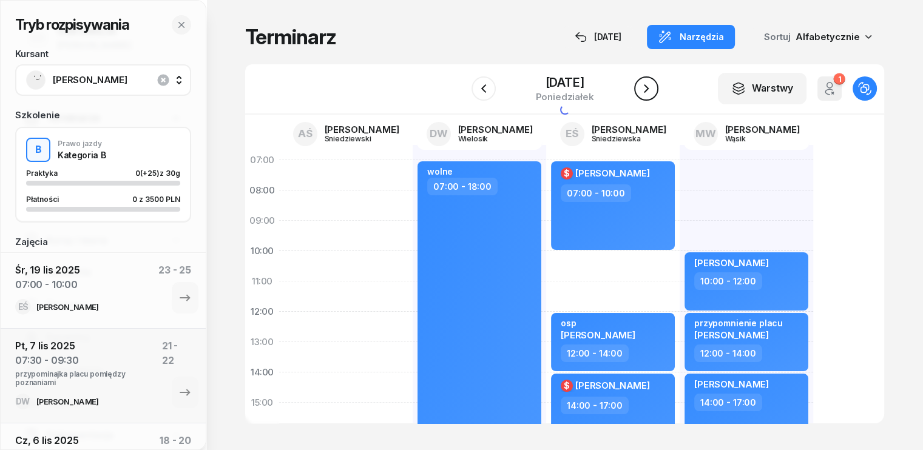
click at [648, 88] on icon "button" at bounding box center [646, 88] width 5 height 8
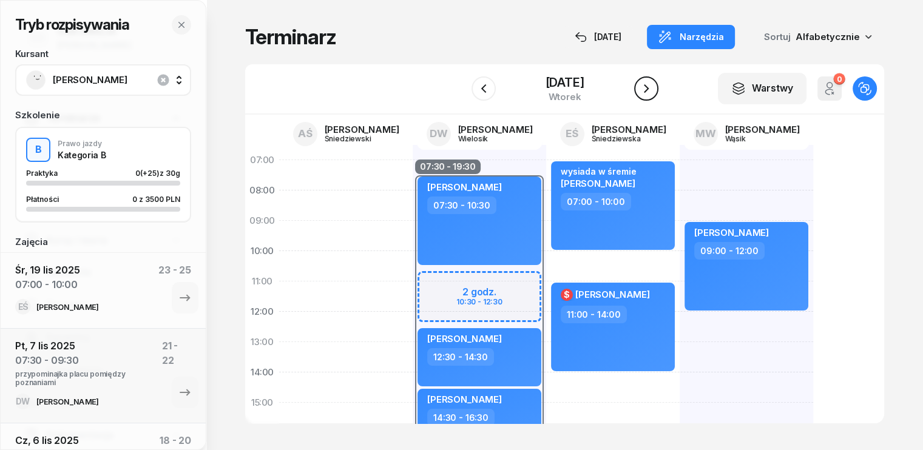
click at [648, 88] on icon "button" at bounding box center [646, 88] width 5 height 8
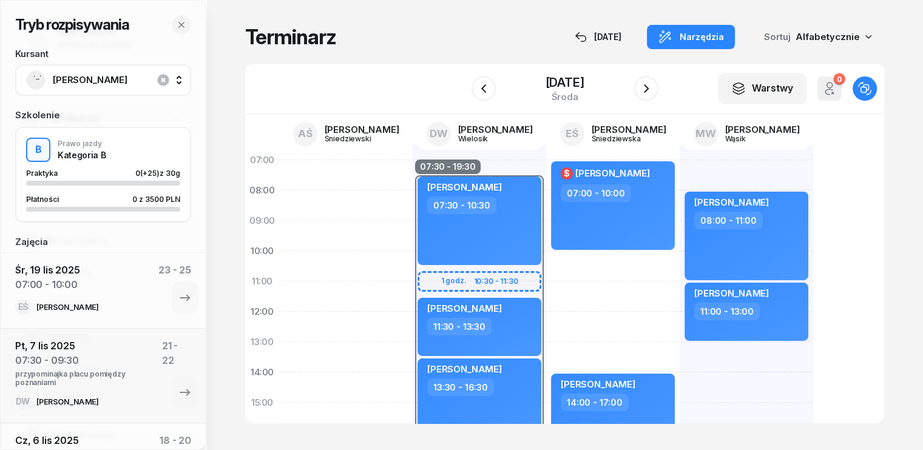
click at [281, 238] on div at bounding box center [345, 418] width 133 height 546
select select "09"
select select "11"
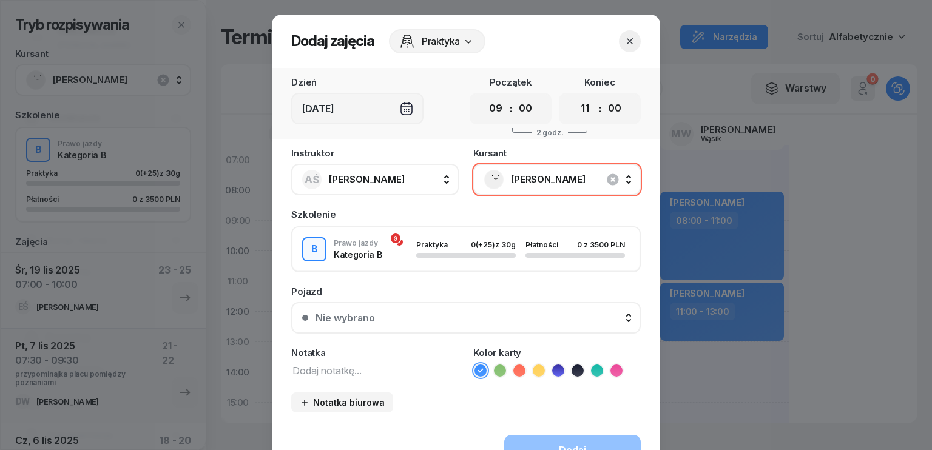
click at [629, 41] on icon "button" at bounding box center [630, 41] width 12 height 12
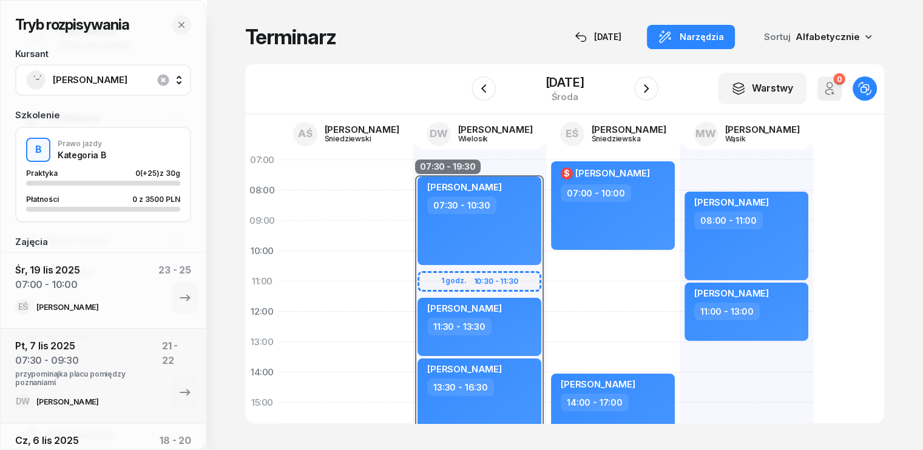
click at [104, 70] on div "[PERSON_NAME]" at bounding box center [103, 79] width 154 height 19
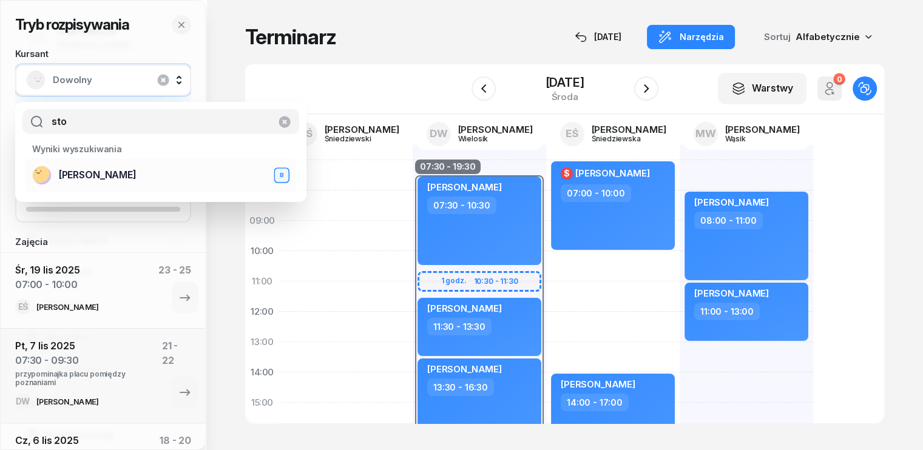
type input "sto"
click at [99, 173] on span "[PERSON_NAME]" at bounding box center [98, 175] width 78 height 16
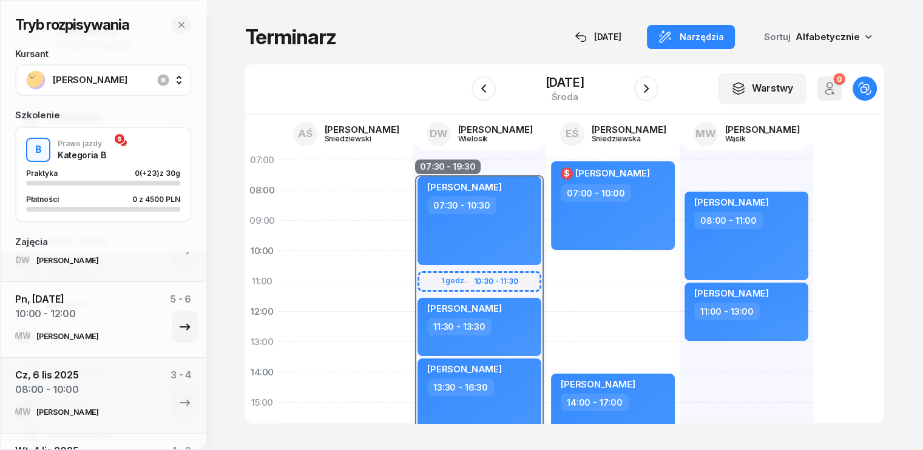
scroll to position [372, 0]
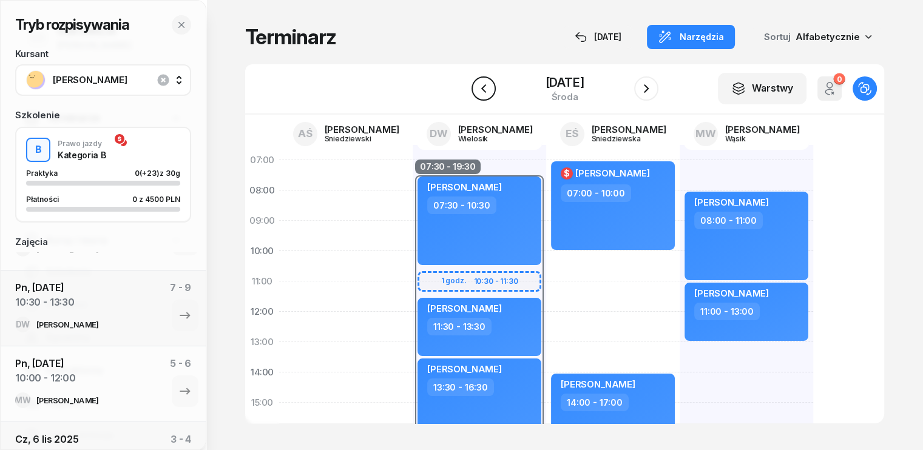
click at [479, 87] on icon "button" at bounding box center [483, 88] width 15 height 15
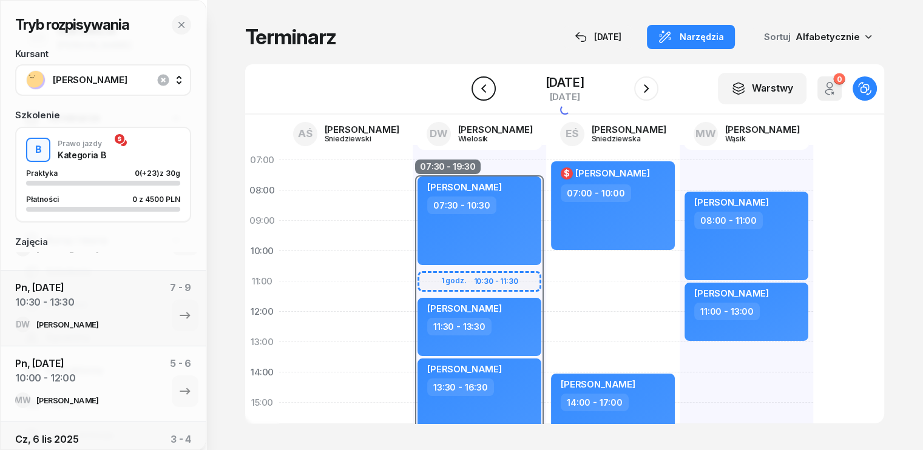
click at [480, 87] on icon "button" at bounding box center [482, 88] width 5 height 8
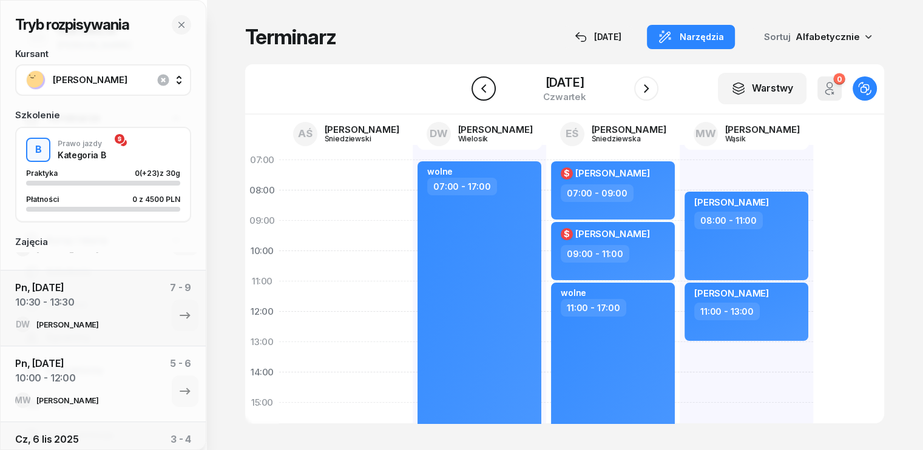
click at [480, 87] on icon "button" at bounding box center [482, 88] width 5 height 8
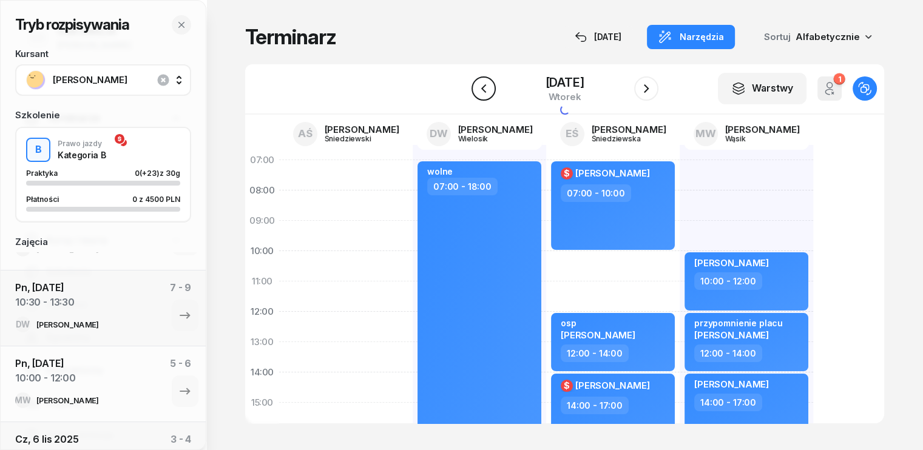
click at [479, 87] on icon "button" at bounding box center [483, 88] width 15 height 15
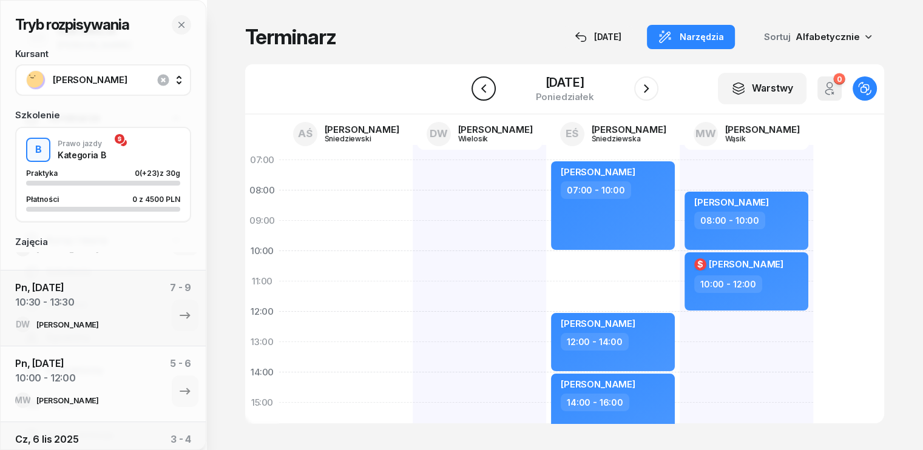
click at [480, 87] on icon "button" at bounding box center [482, 88] width 5 height 8
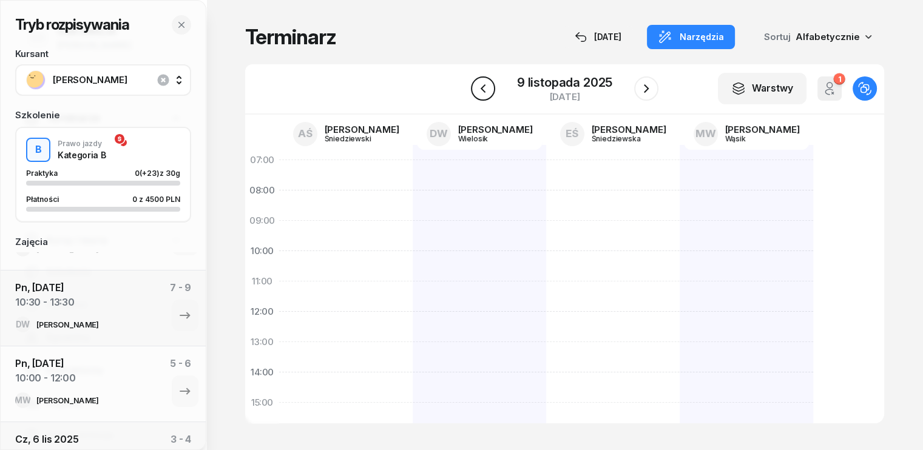
click at [479, 87] on icon "button" at bounding box center [483, 88] width 15 height 15
click at [476, 84] on icon "button" at bounding box center [483, 88] width 15 height 15
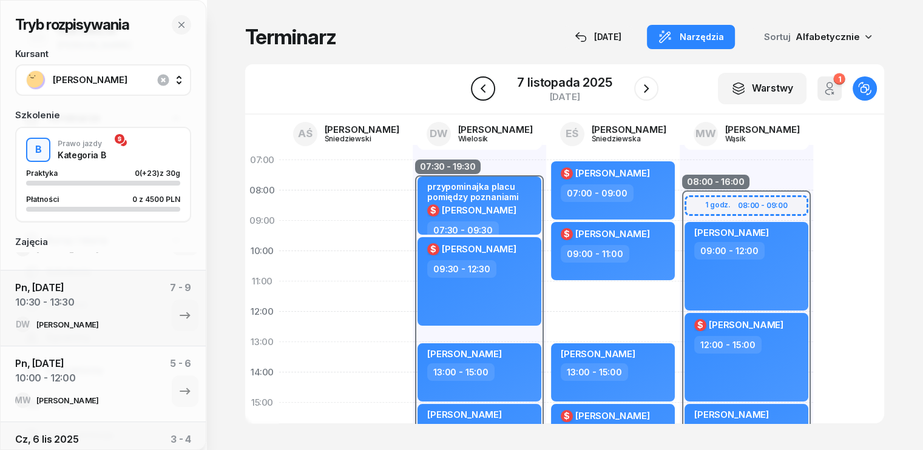
click at [476, 84] on icon "button" at bounding box center [483, 88] width 15 height 15
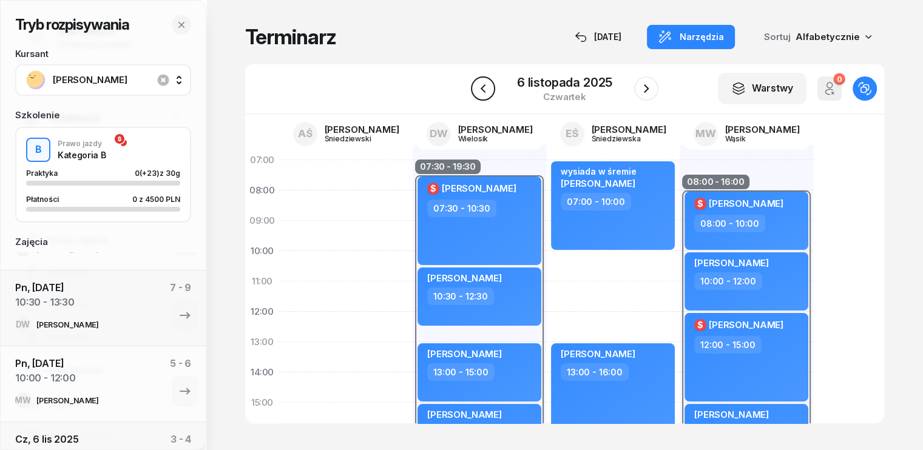
click at [476, 84] on icon "button" at bounding box center [483, 88] width 15 height 15
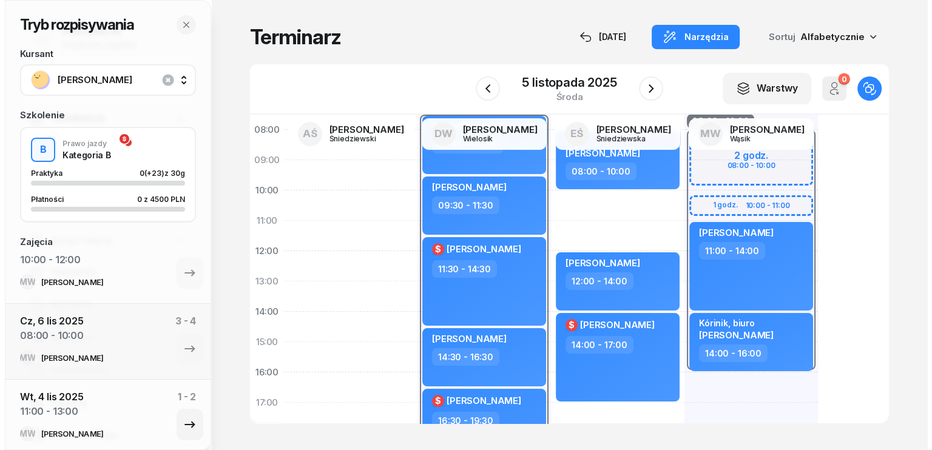
scroll to position [494, 0]
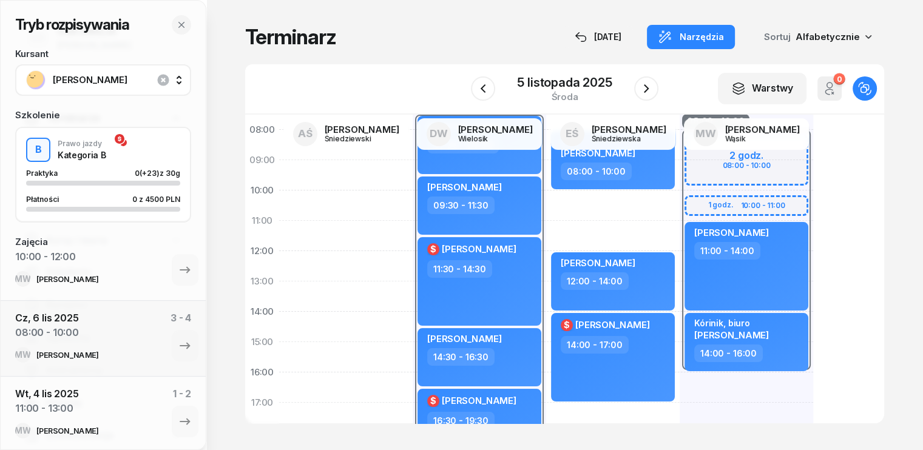
click at [679, 382] on div "08:00 - 16:00 2 godz. 08:00 - 10:00 1 godz. 10:00 - 11:00 [PERSON_NAME] 11:00 -…" at bounding box center [745, 357] width 133 height 546
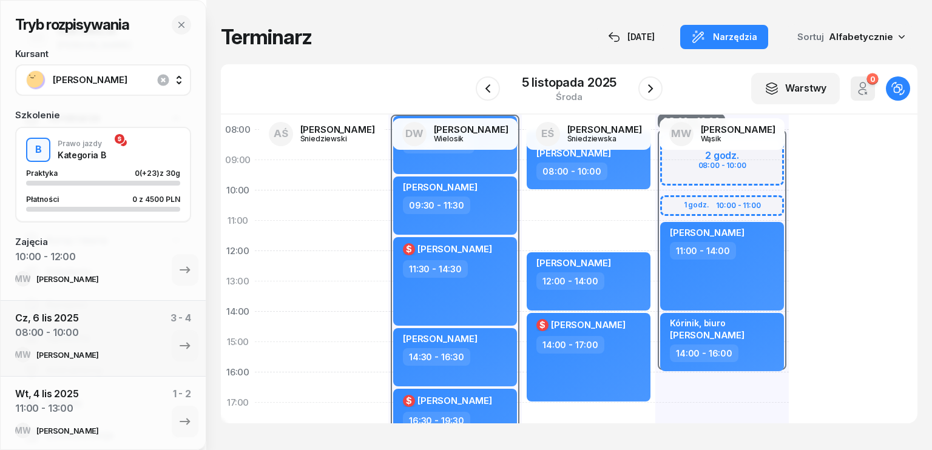
select select "16"
select select "18"
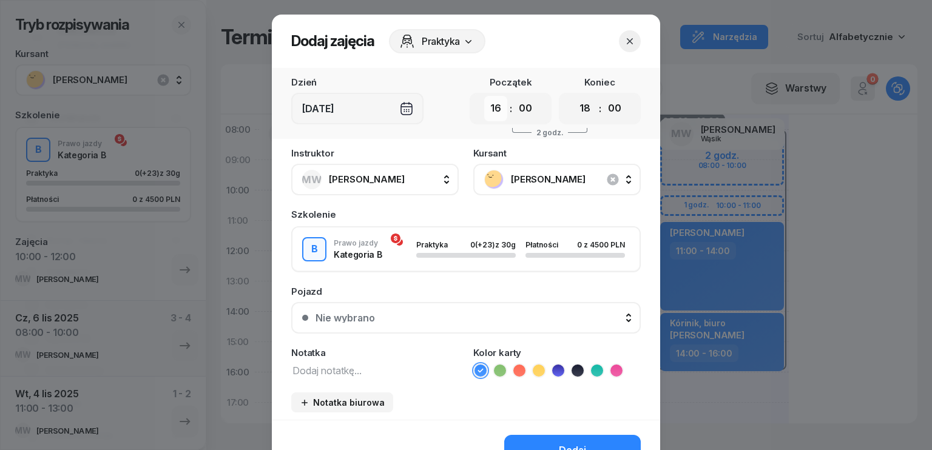
click at [494, 111] on select "00 01 02 03 04 05 06 07 08 09 10 11 12 13 14 15 16 17 18 19 20 21 22 23" at bounding box center [495, 108] width 23 height 25
select select "09"
click at [484, 96] on select "00 01 02 03 04 05 06 07 08 09 10 11 12 13 14 15 16 17 18 19 20 21 22 23" at bounding box center [495, 108] width 23 height 25
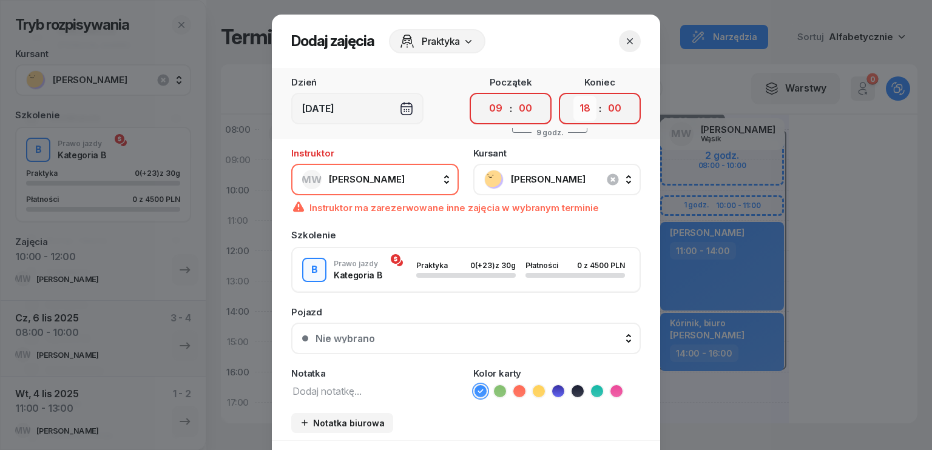
drag, startPoint x: 582, startPoint y: 106, endPoint x: 582, endPoint y: 118, distance: 12.1
click at [582, 106] on select "00 01 02 03 04 05 06 07 08 09 10 11 12 13 14 15 16 17 18 19 20 21 22 23" at bounding box center [584, 108] width 23 height 25
select select "11"
click at [573, 96] on select "00 01 02 03 04 05 06 07 08 09 10 11 12 13 14 15 16 17 18 19 20 21 22 23" at bounding box center [584, 108] width 23 height 25
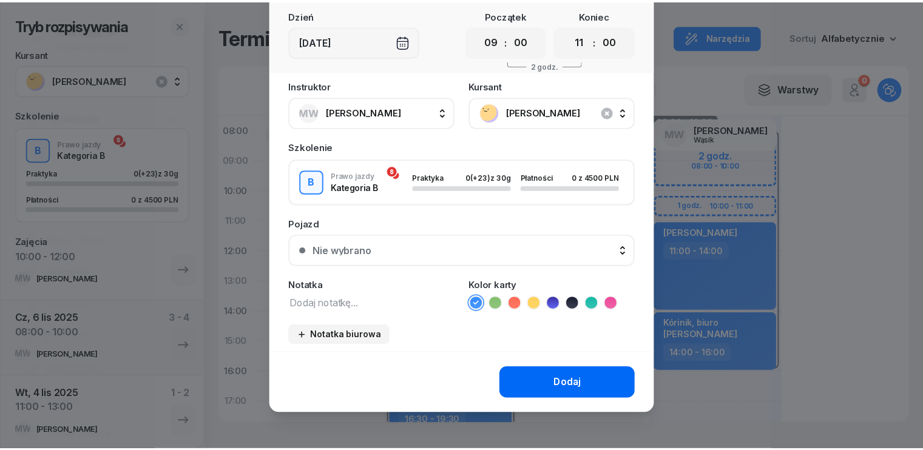
scroll to position [68, 0]
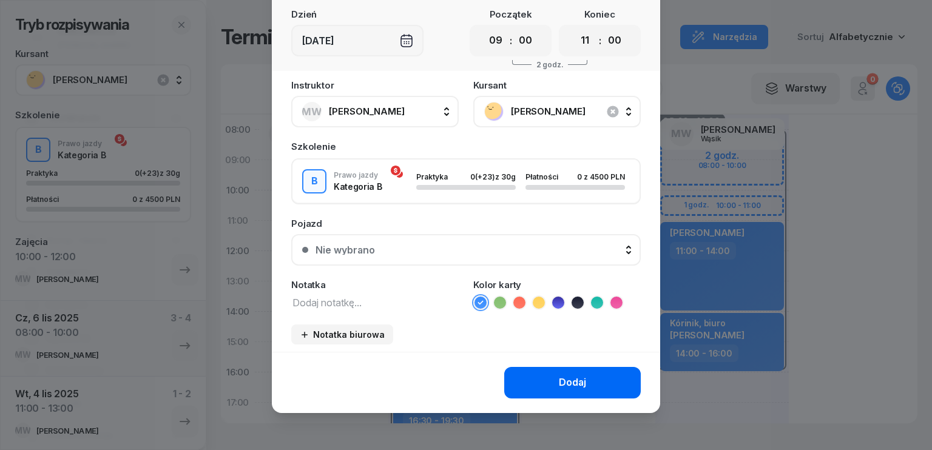
click at [583, 388] on button "Dodaj" at bounding box center [572, 383] width 136 height 32
